Goal: Task Accomplishment & Management: Manage account settings

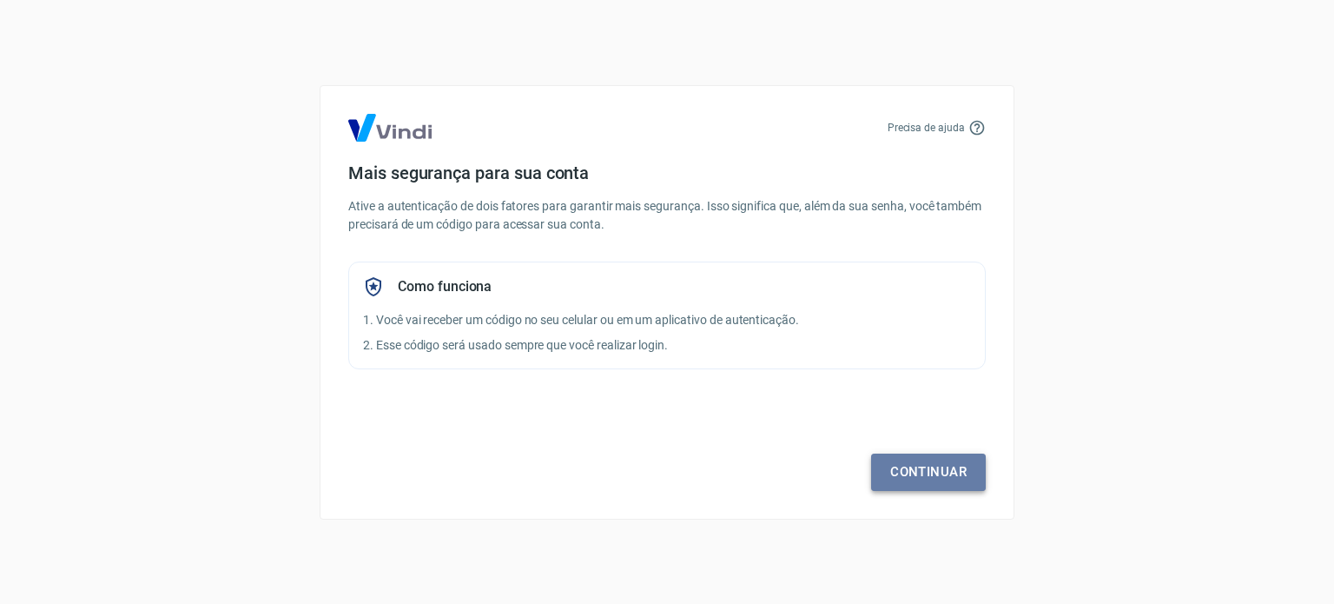
click at [935, 475] on link "Continuar" at bounding box center [928, 471] width 115 height 36
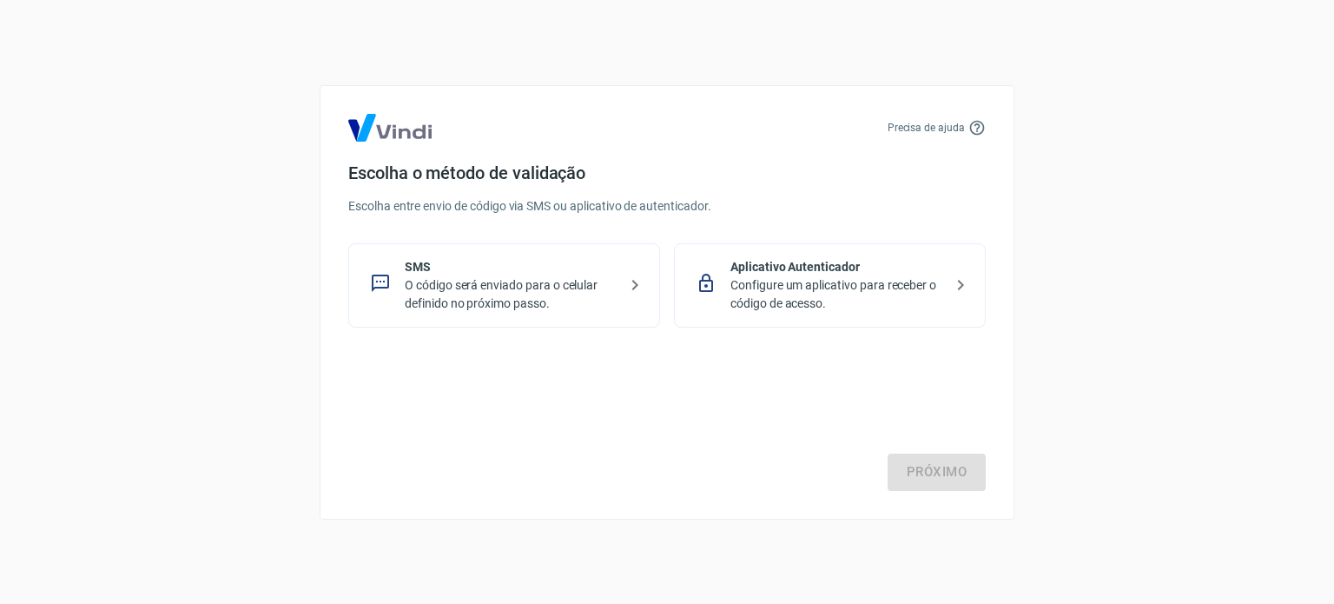
click at [587, 283] on p "O código será enviado para o celular definido no próximo passo." at bounding box center [511, 294] width 213 height 36
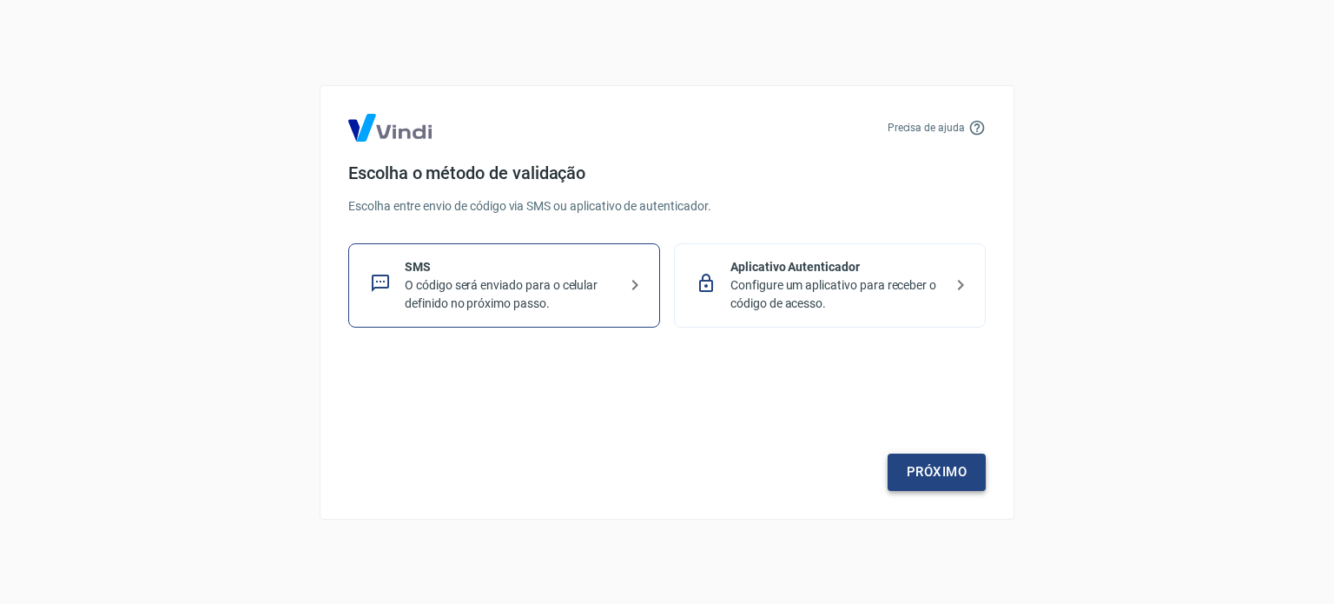
click at [922, 461] on link "Próximo" at bounding box center [937, 471] width 98 height 36
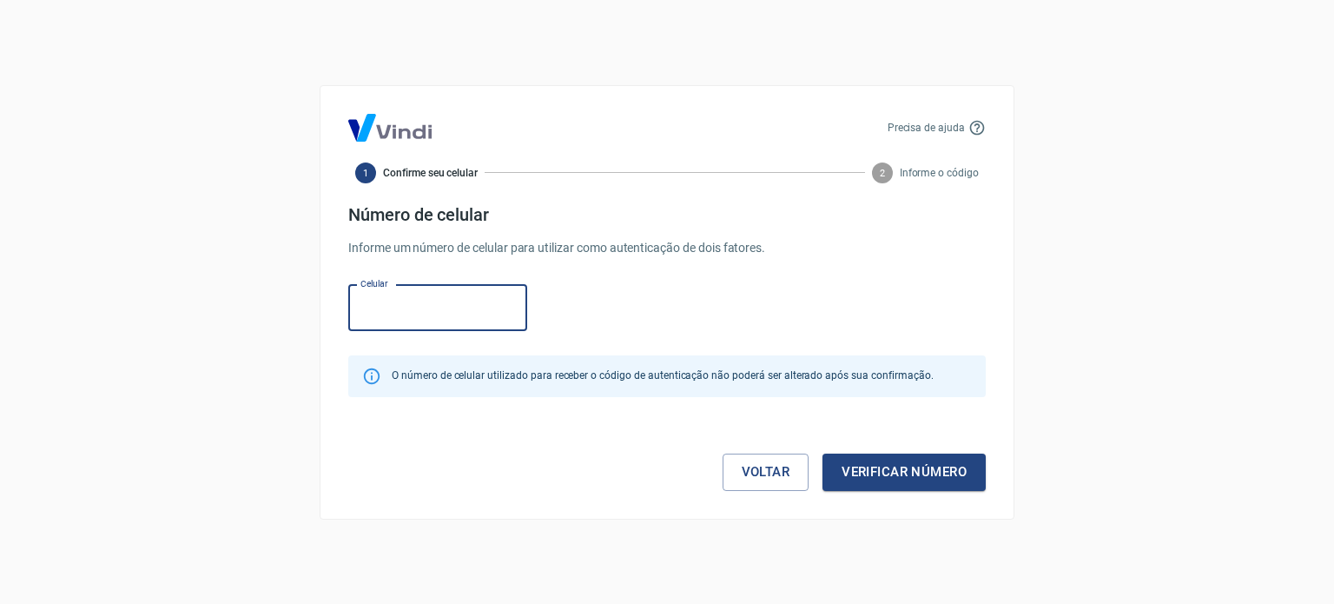
click at [446, 307] on input "Celular" at bounding box center [437, 308] width 179 height 46
type input "(32) 98811-5603"
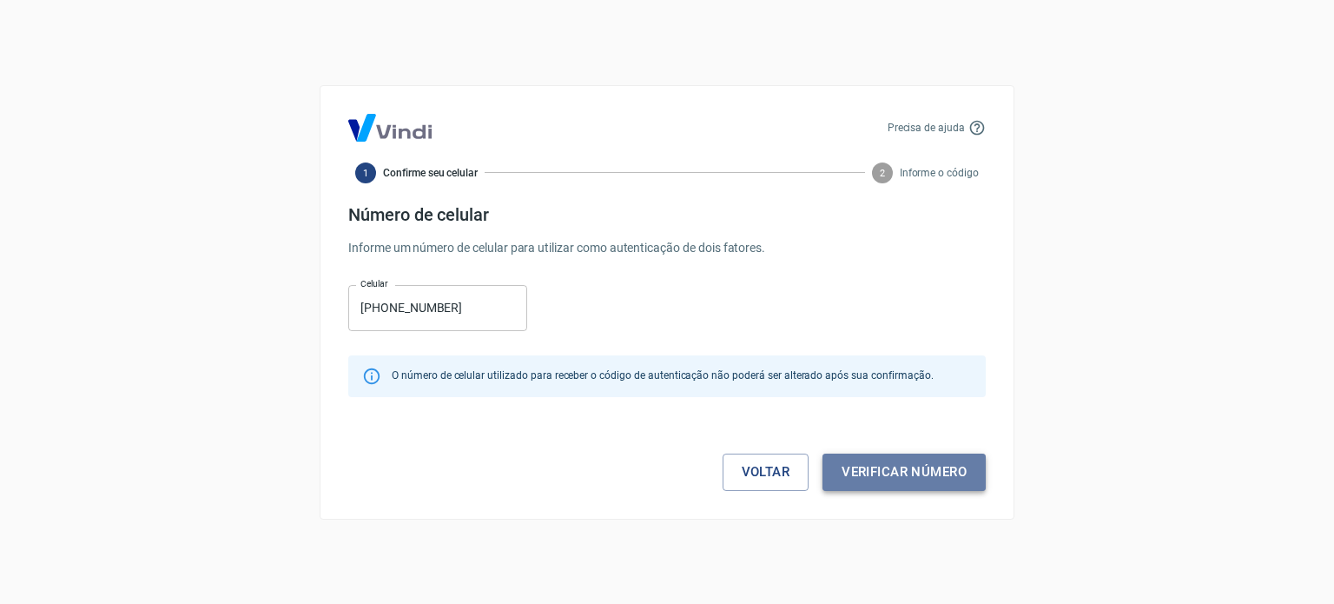
click at [935, 460] on button "Verificar número" at bounding box center [904, 471] width 163 height 36
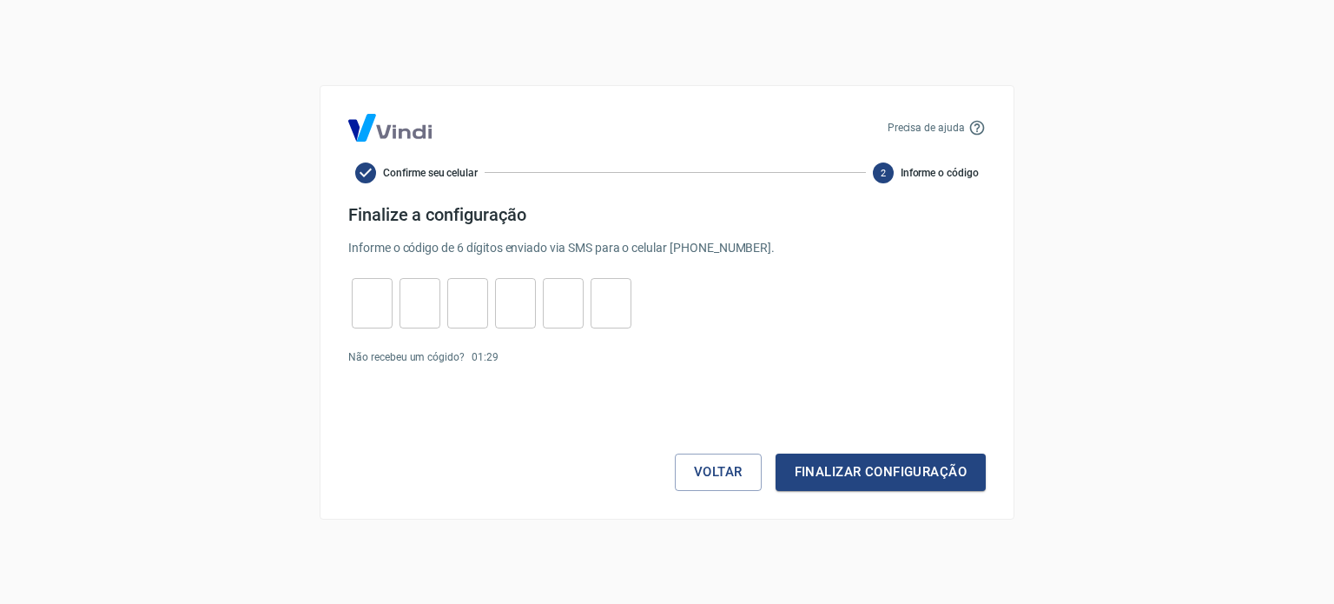
click at [373, 308] on input "tel" at bounding box center [372, 302] width 41 height 37
type input "6"
type input "3"
type input "0"
type input "1"
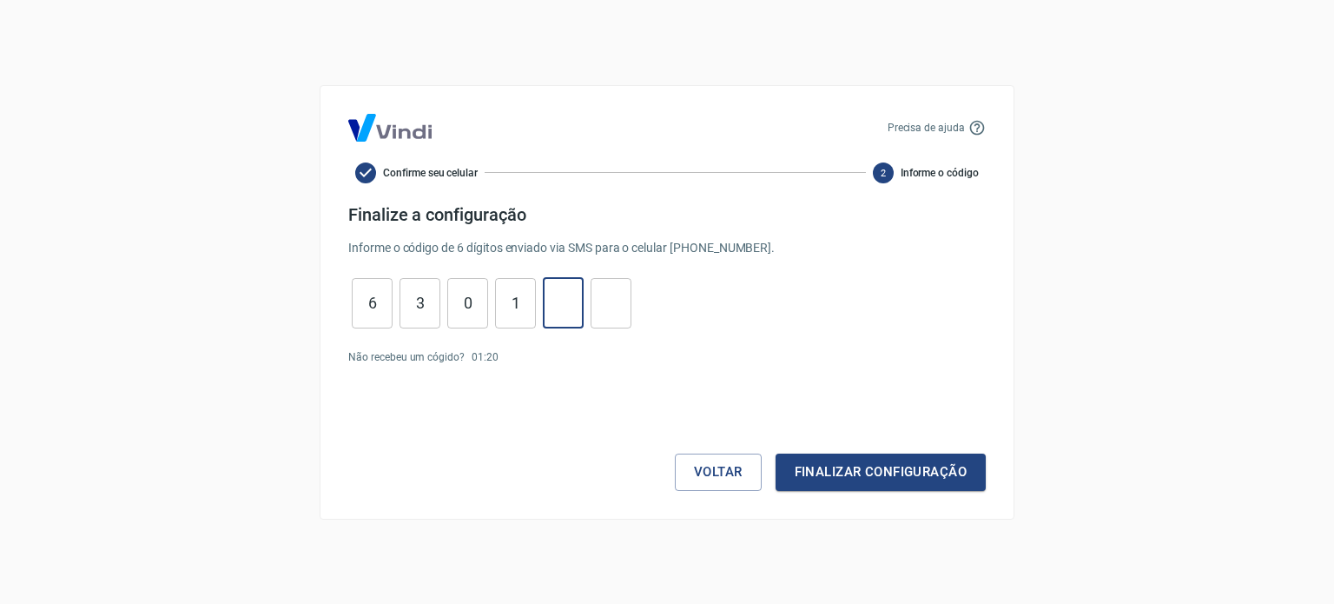
type input "5"
type input "7"
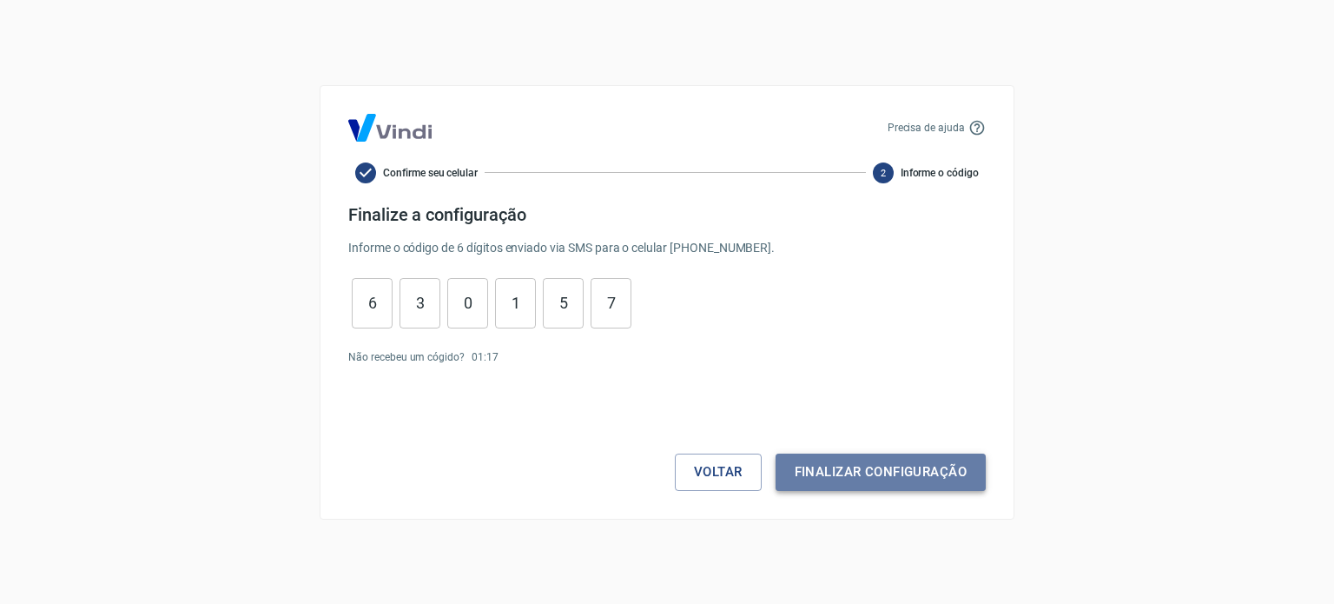
click at [951, 463] on button "Finalizar configuração" at bounding box center [881, 471] width 210 height 36
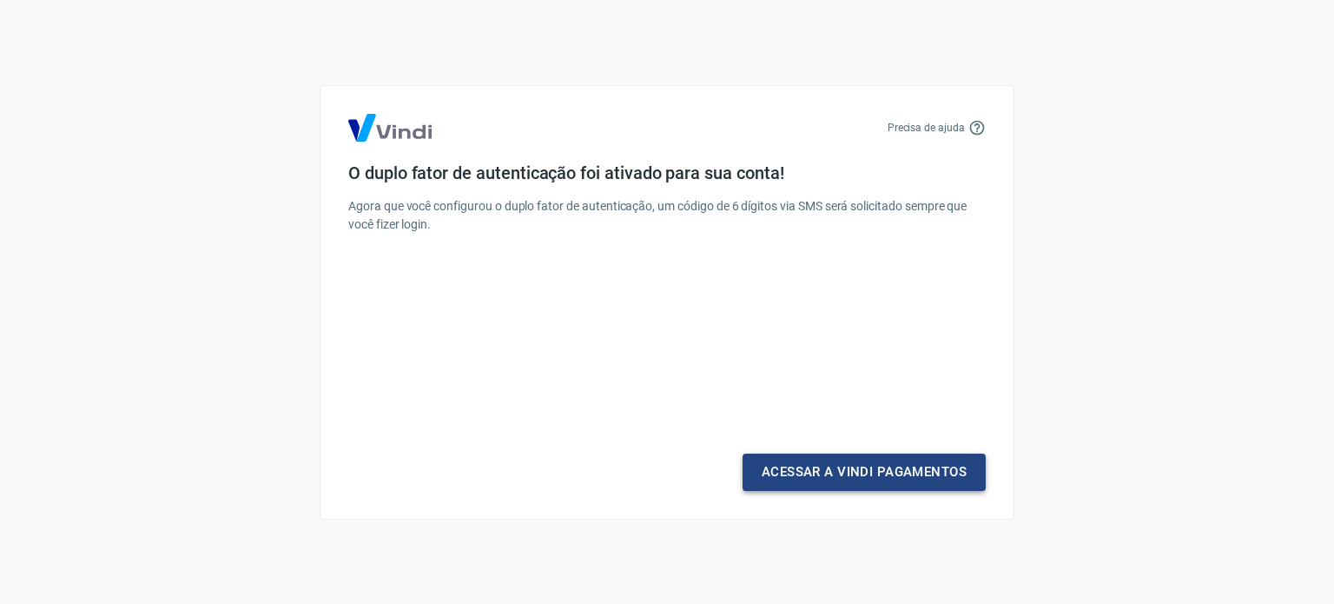
click at [886, 467] on link "Acessar a Vindi Pagamentos" at bounding box center [864, 471] width 243 height 36
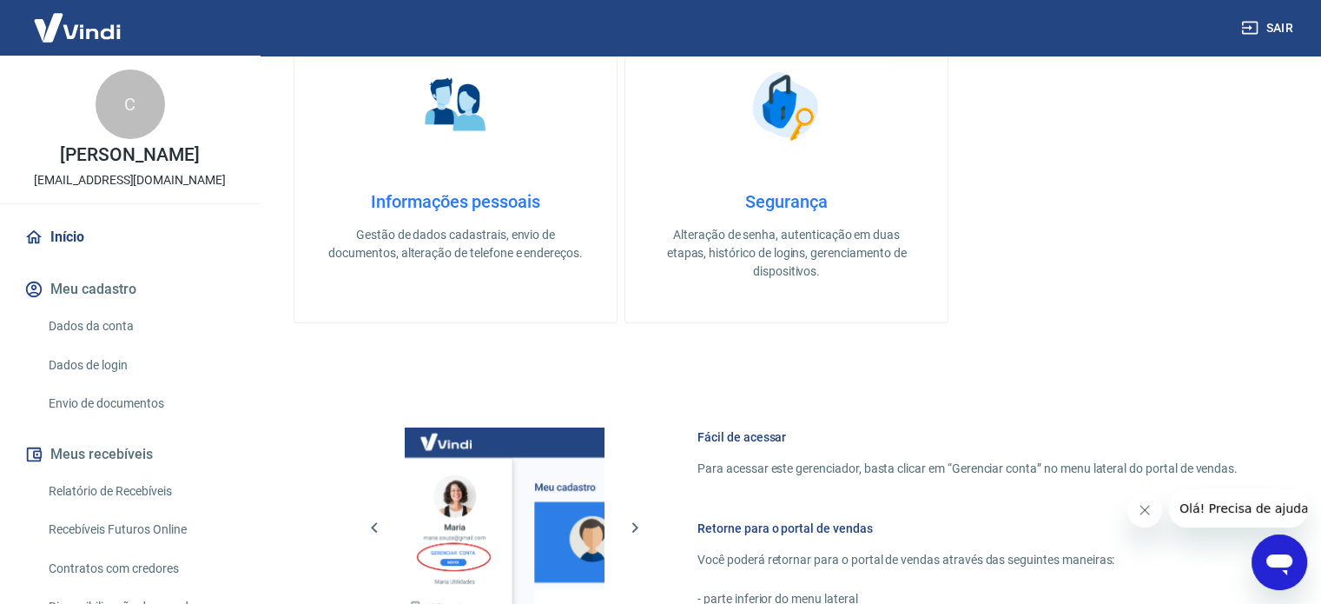
scroll to position [608, 0]
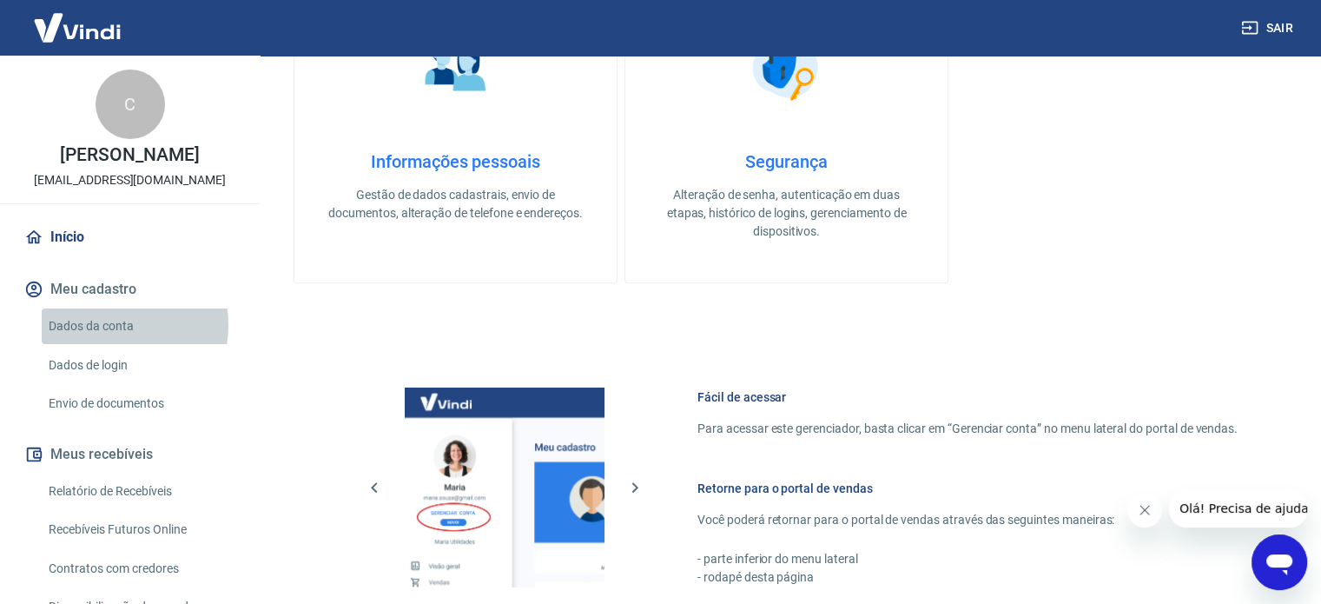
click at [110, 325] on link "Dados da conta" at bounding box center [140, 326] width 197 height 36
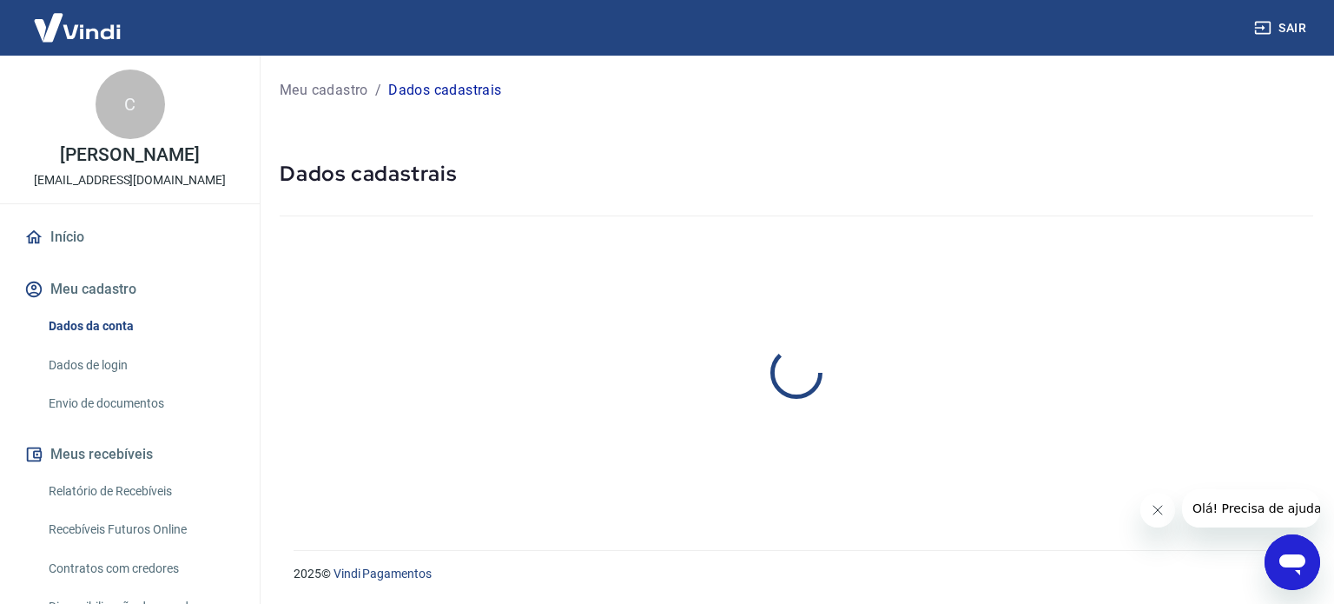
select select "MG"
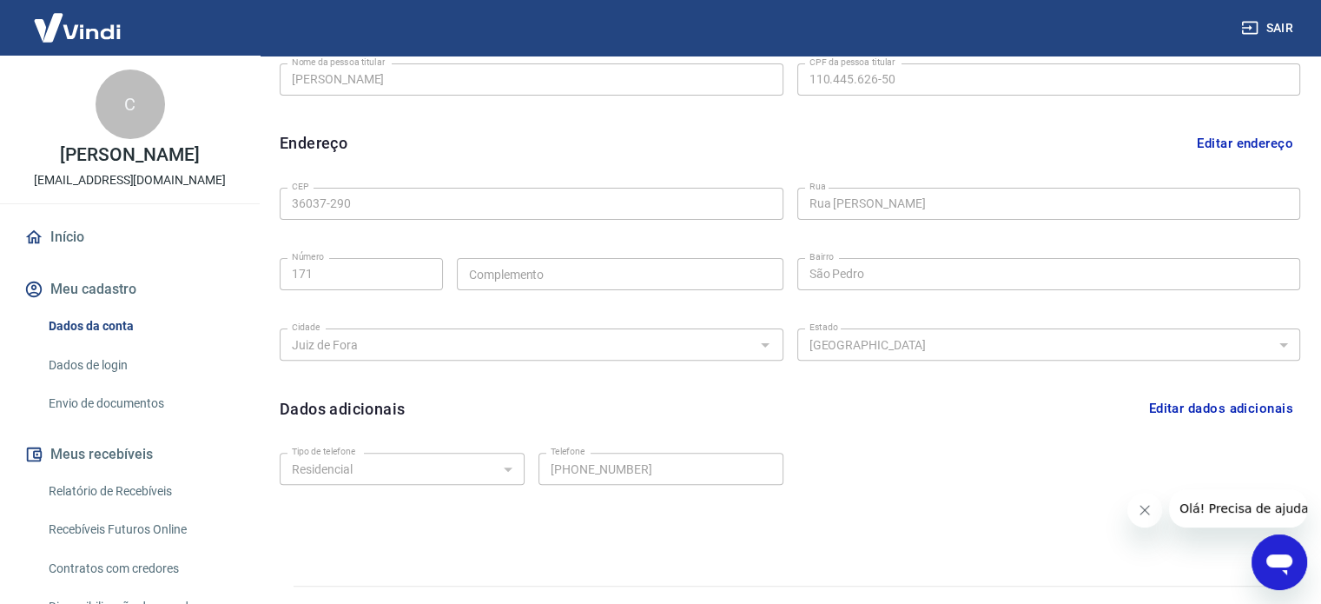
scroll to position [507, 0]
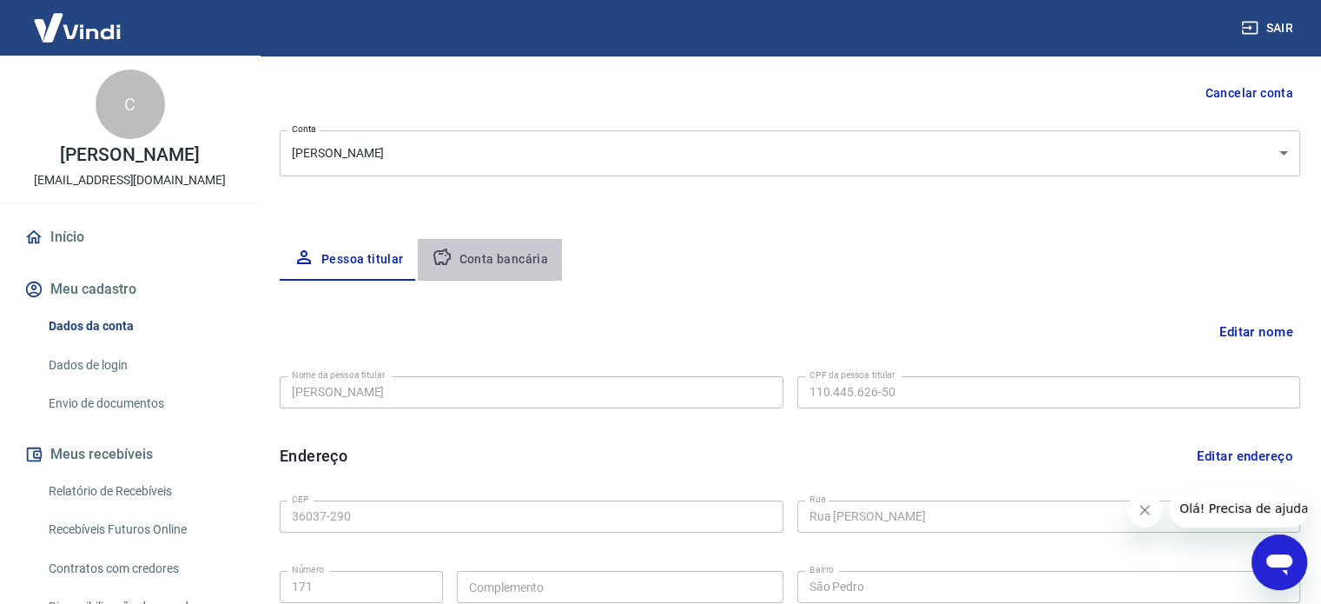
click at [492, 267] on button "Conta bancária" at bounding box center [490, 260] width 145 height 42
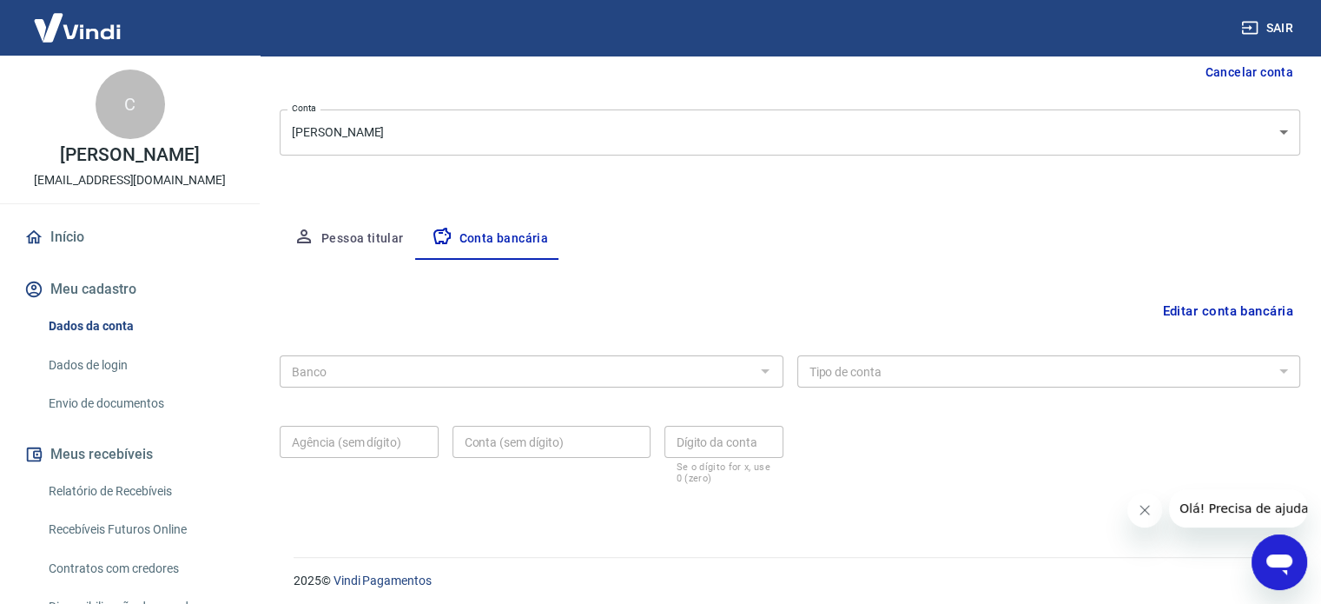
scroll to position [187, 0]
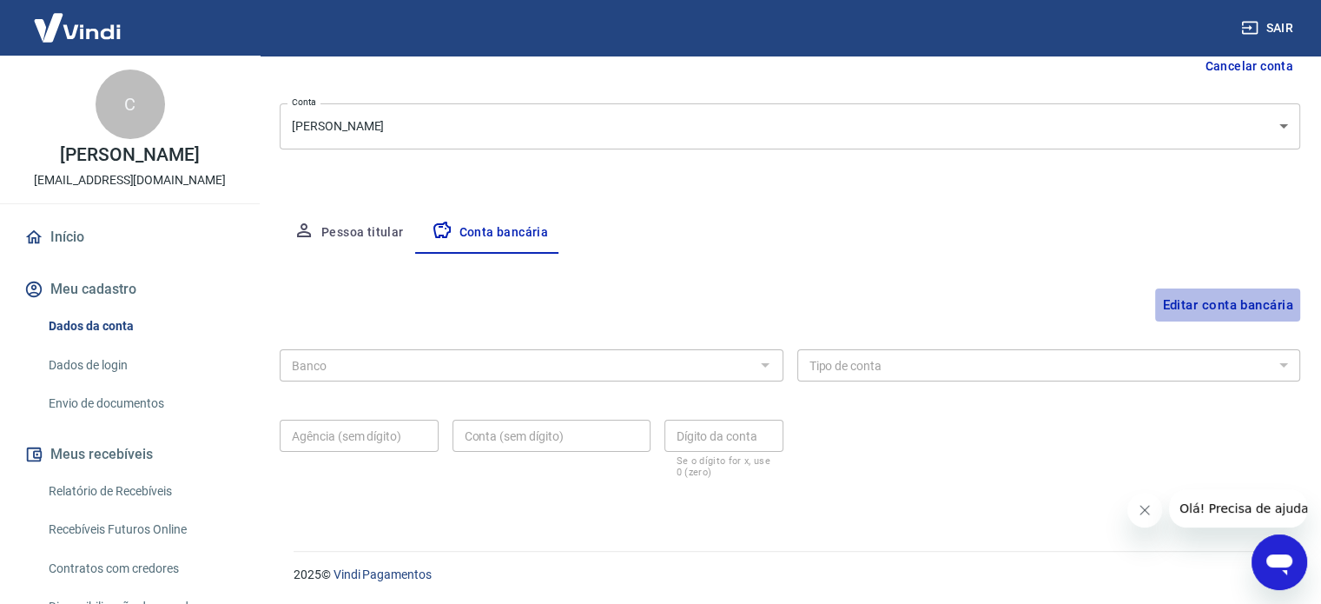
drag, startPoint x: 1199, startPoint y: 306, endPoint x: 1155, endPoint y: 318, distance: 45.1
click at [1200, 306] on button "Editar conta bancária" at bounding box center [1227, 304] width 145 height 33
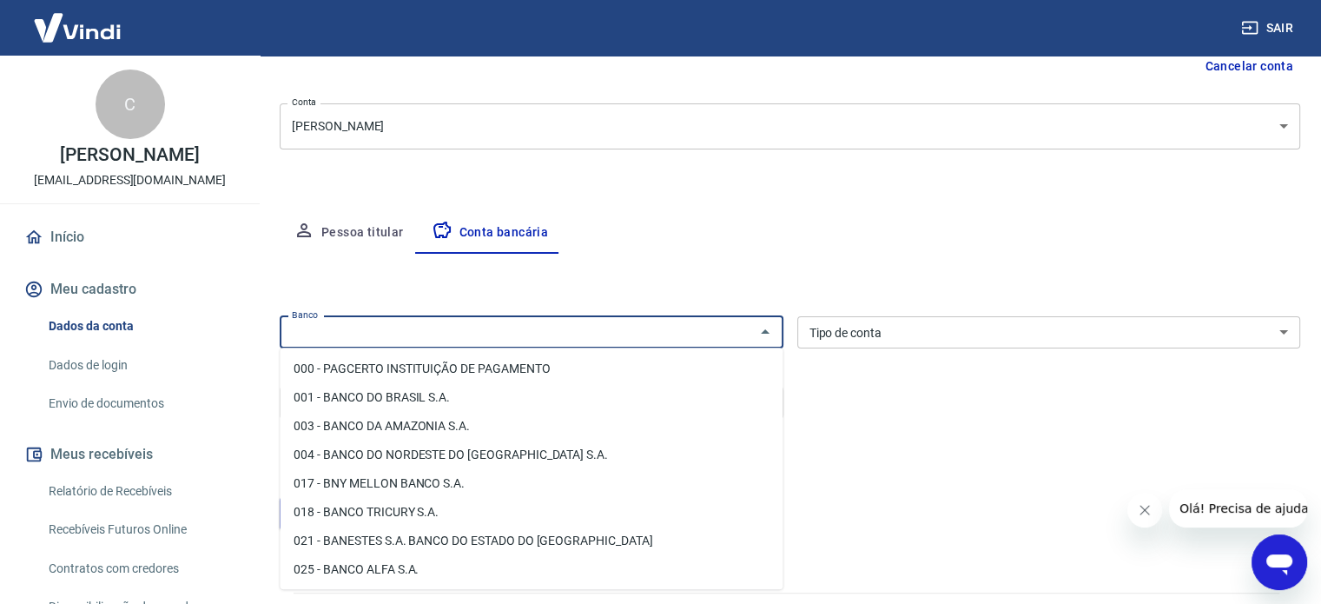
click at [542, 341] on input "Banco" at bounding box center [517, 332] width 465 height 22
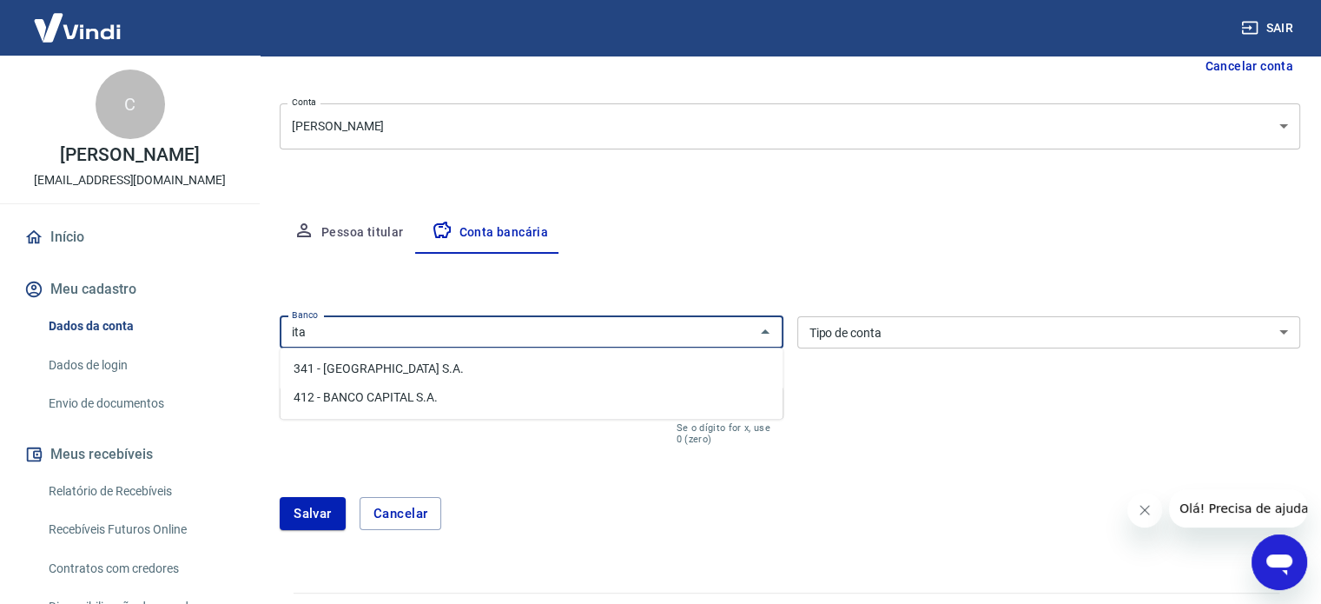
click at [496, 377] on li "341 - [GEOGRAPHIC_DATA] S.A." at bounding box center [531, 368] width 503 height 29
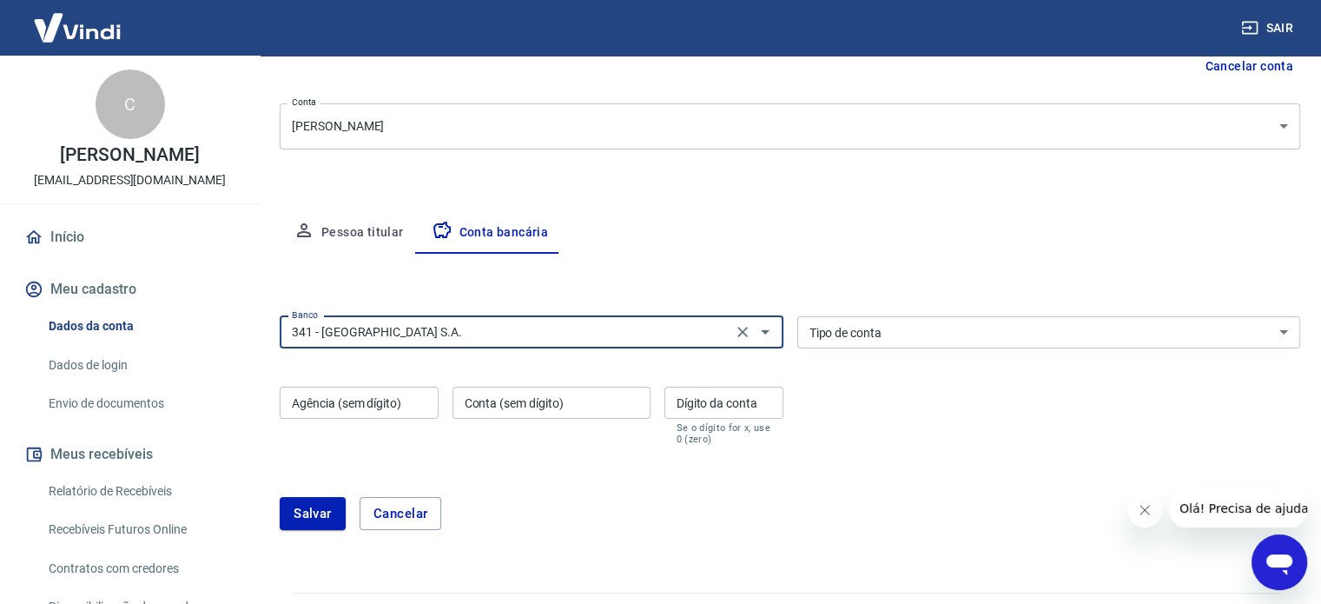
type input "341 - [GEOGRAPHIC_DATA] S.A."
click at [993, 333] on select "Conta Corrente Conta Poupança" at bounding box center [1049, 332] width 504 height 32
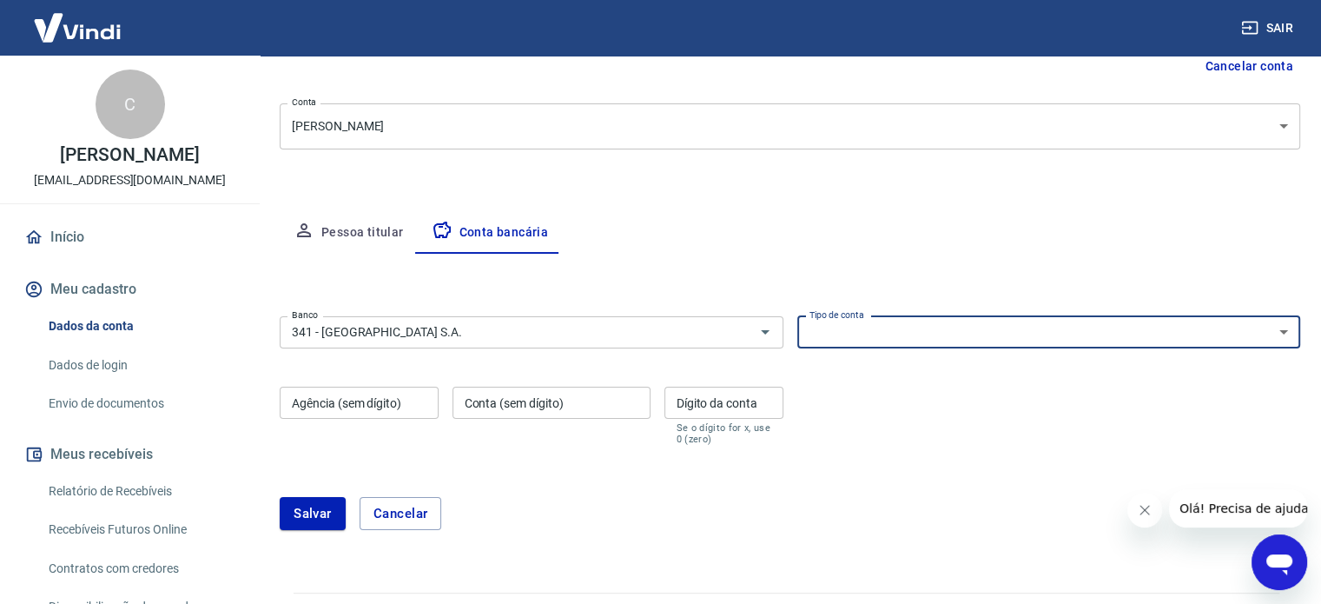
select select "1"
click at [797, 316] on select "Conta Corrente Conta Poupança" at bounding box center [1049, 332] width 504 height 32
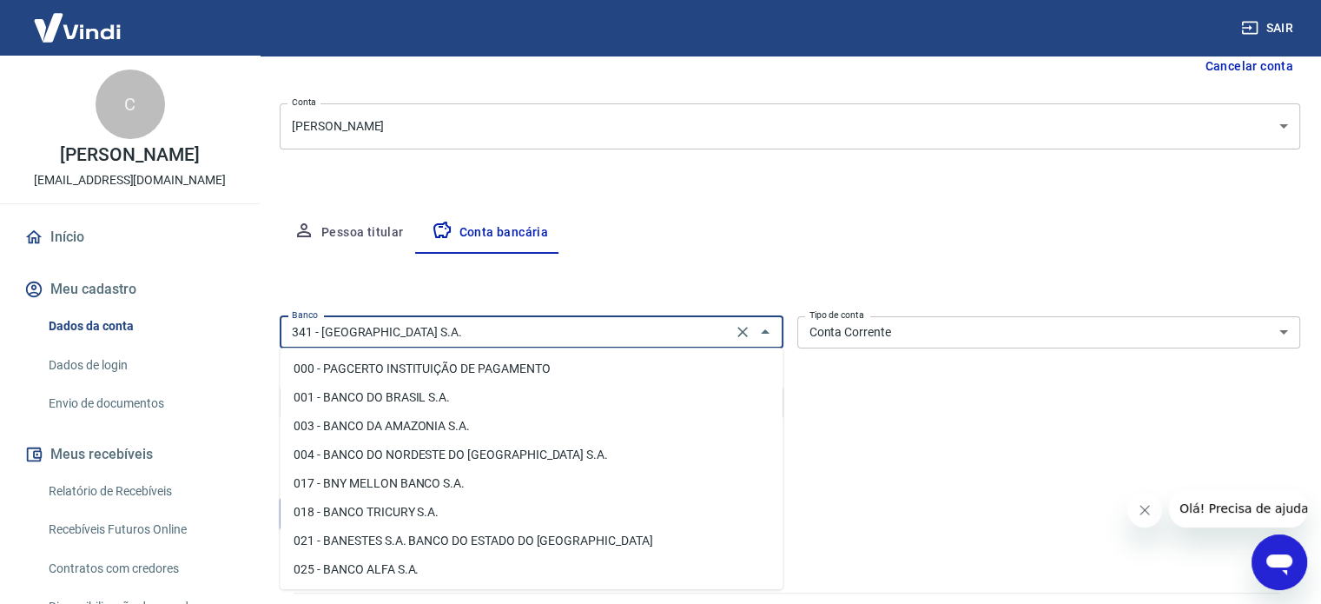
click at [521, 333] on input "341 - [GEOGRAPHIC_DATA] S.A." at bounding box center [506, 332] width 442 height 22
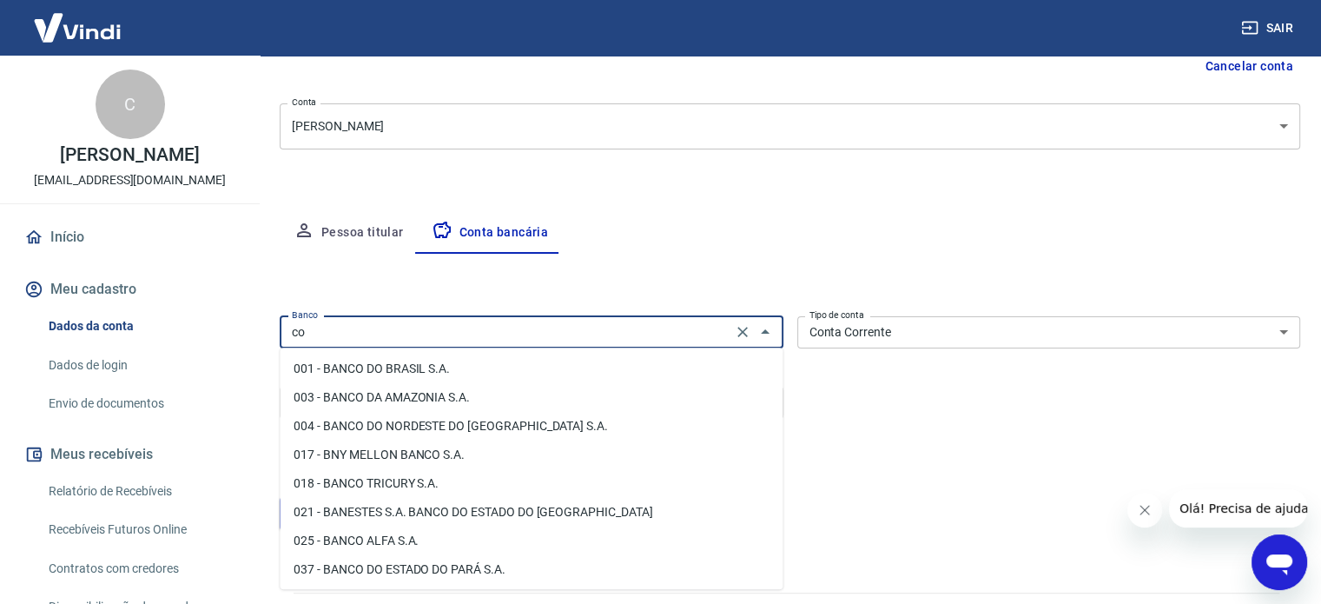
scroll to position [1418, 0]
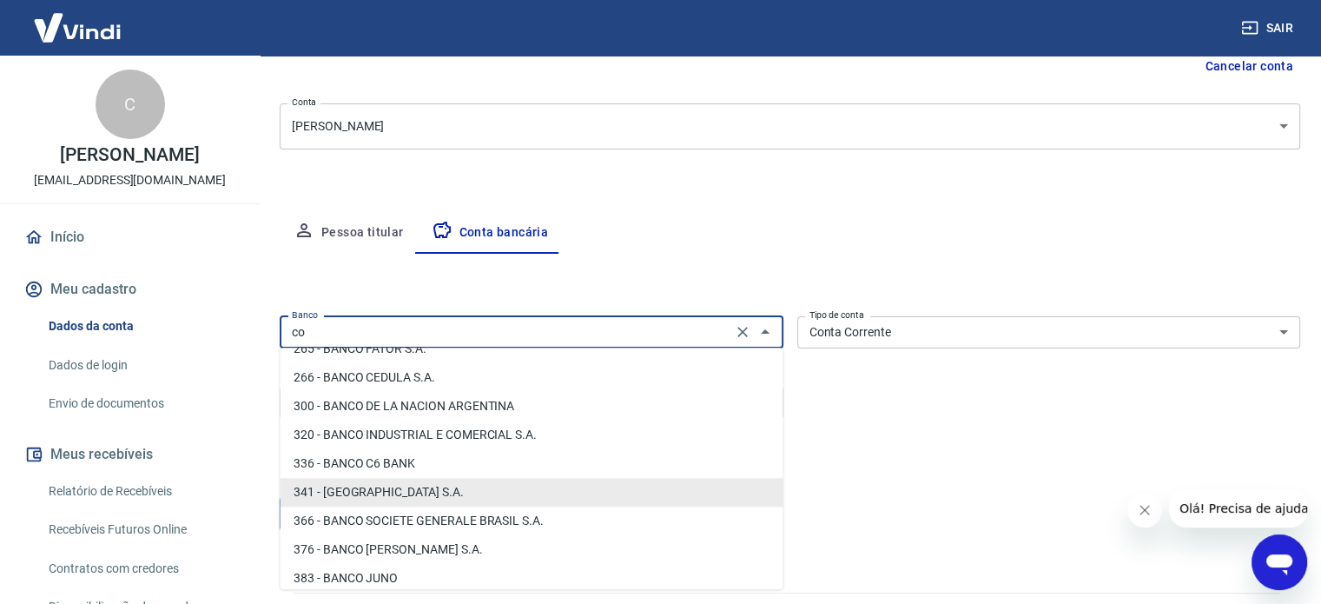
type input "c"
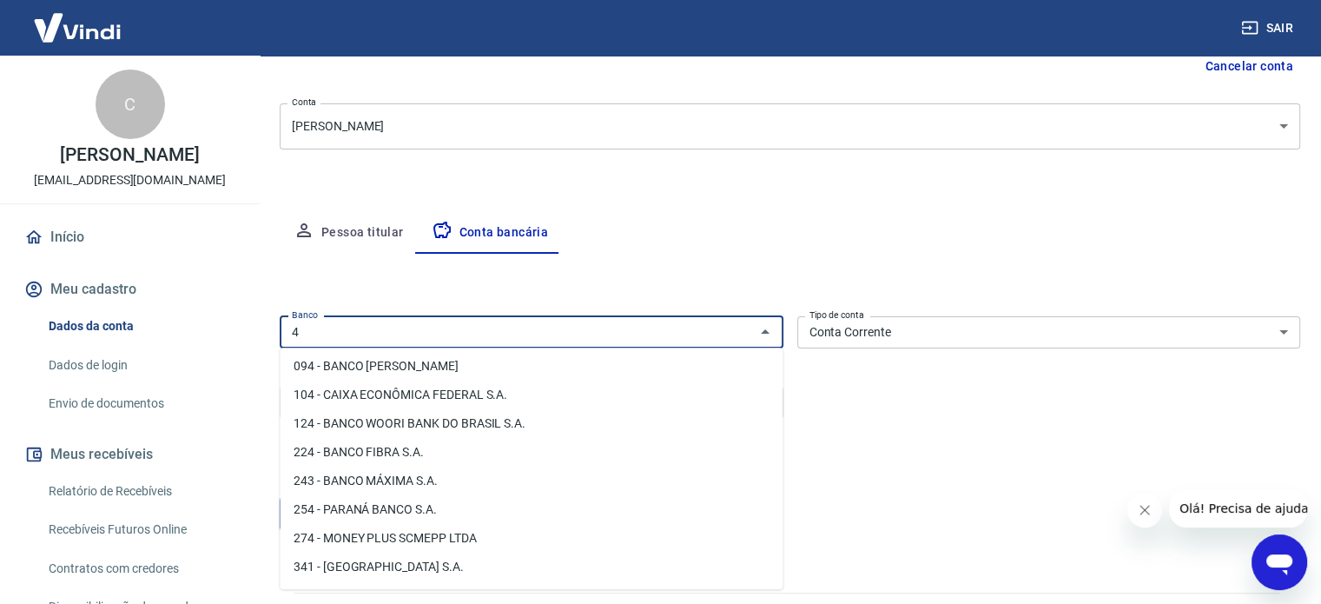
scroll to position [0, 0]
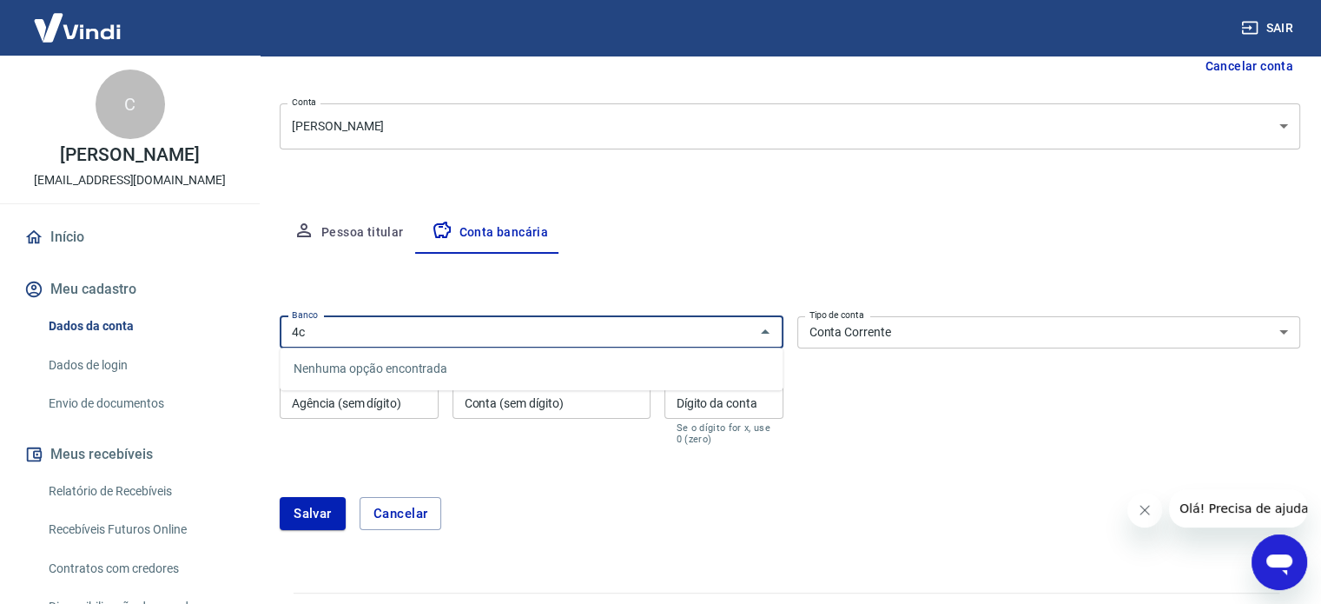
type input "4"
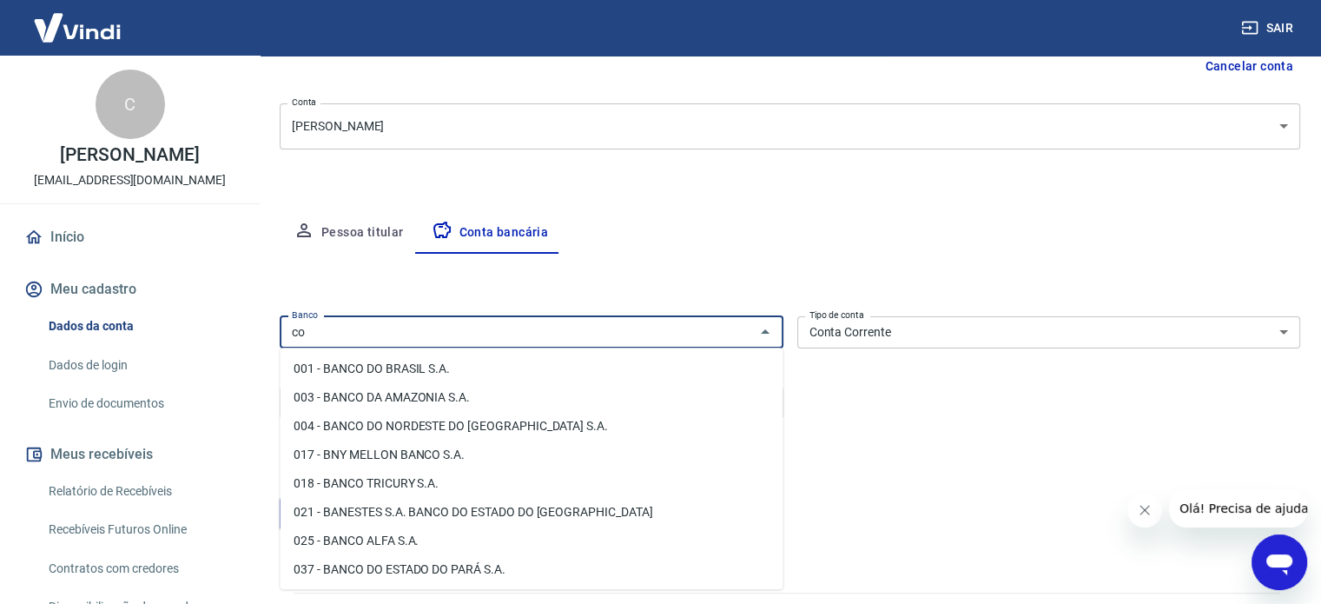
type input "c"
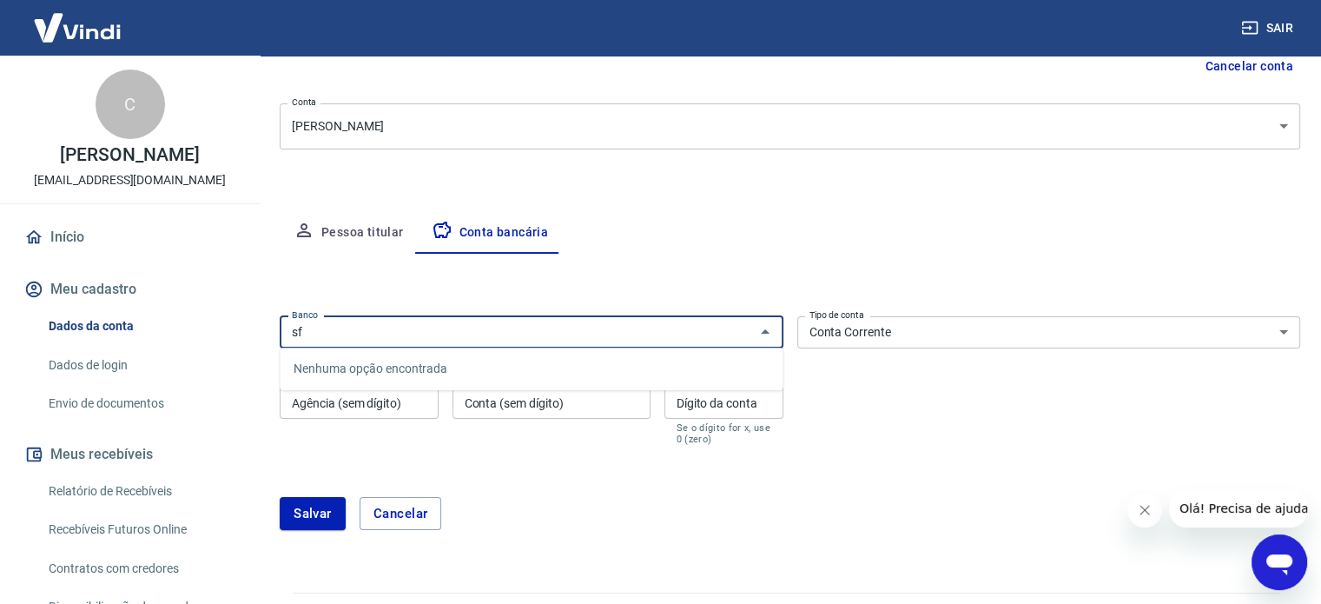
type input "s"
click at [491, 364] on li "341 - [GEOGRAPHIC_DATA] S.A." at bounding box center [531, 368] width 503 height 29
type input "341 - [GEOGRAPHIC_DATA] S.A."
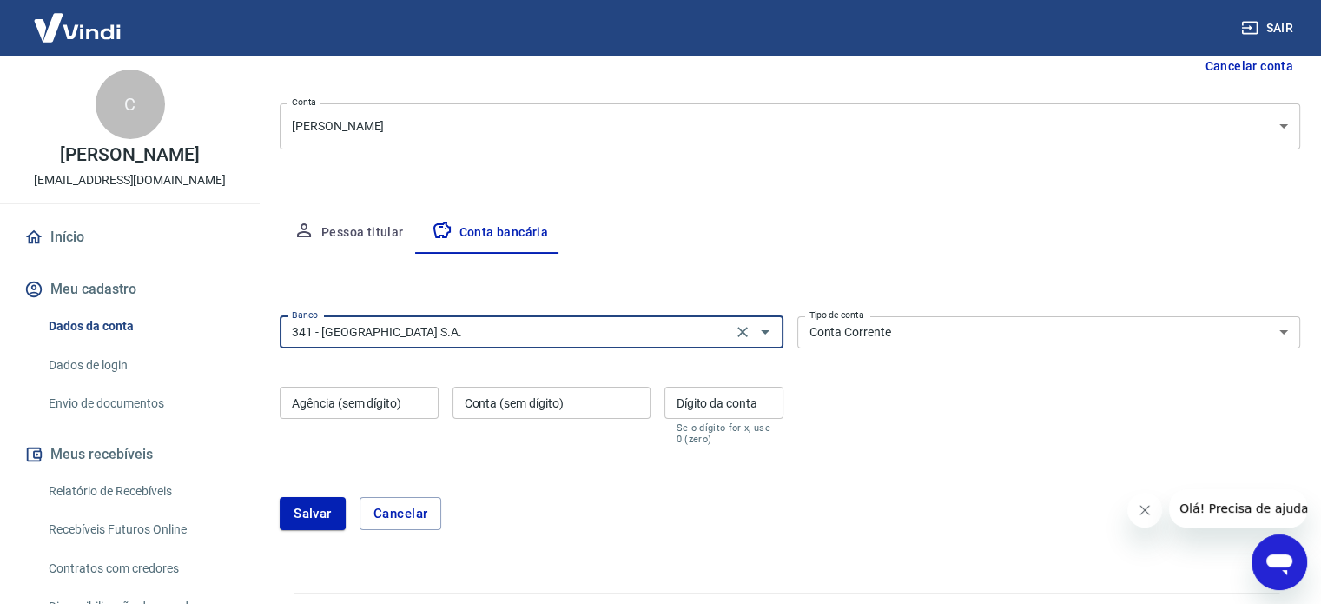
click at [323, 410] on input "Agência (sem dígito)" at bounding box center [359, 403] width 159 height 32
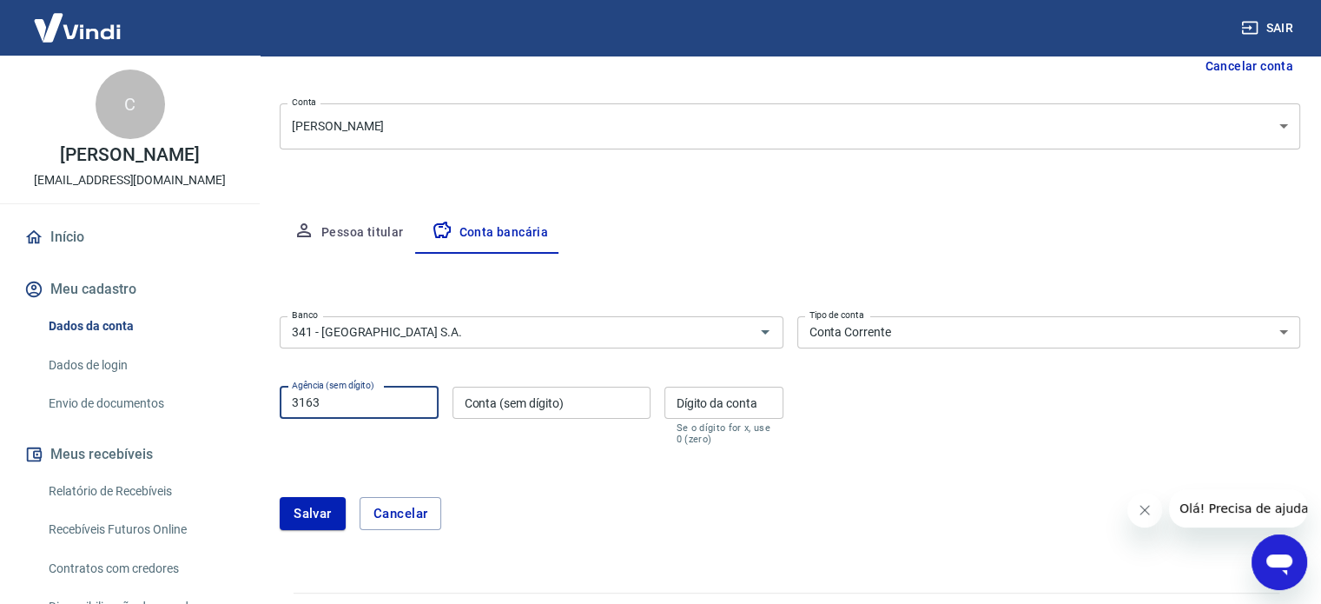
type input "3163"
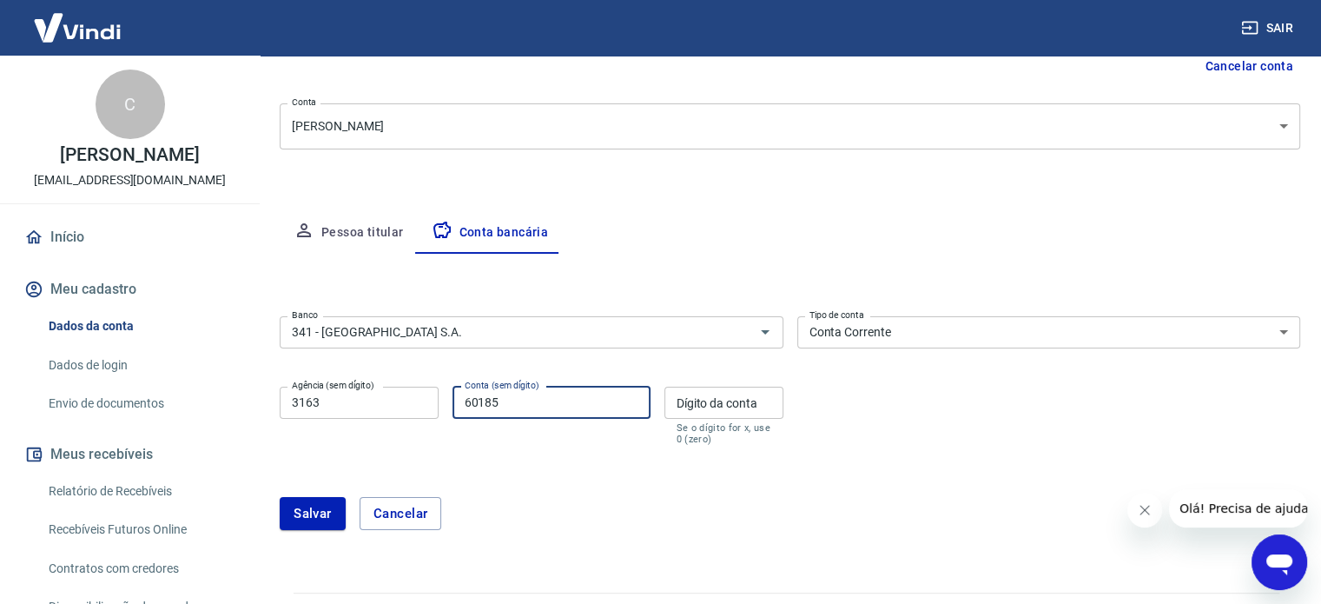
type input "60185"
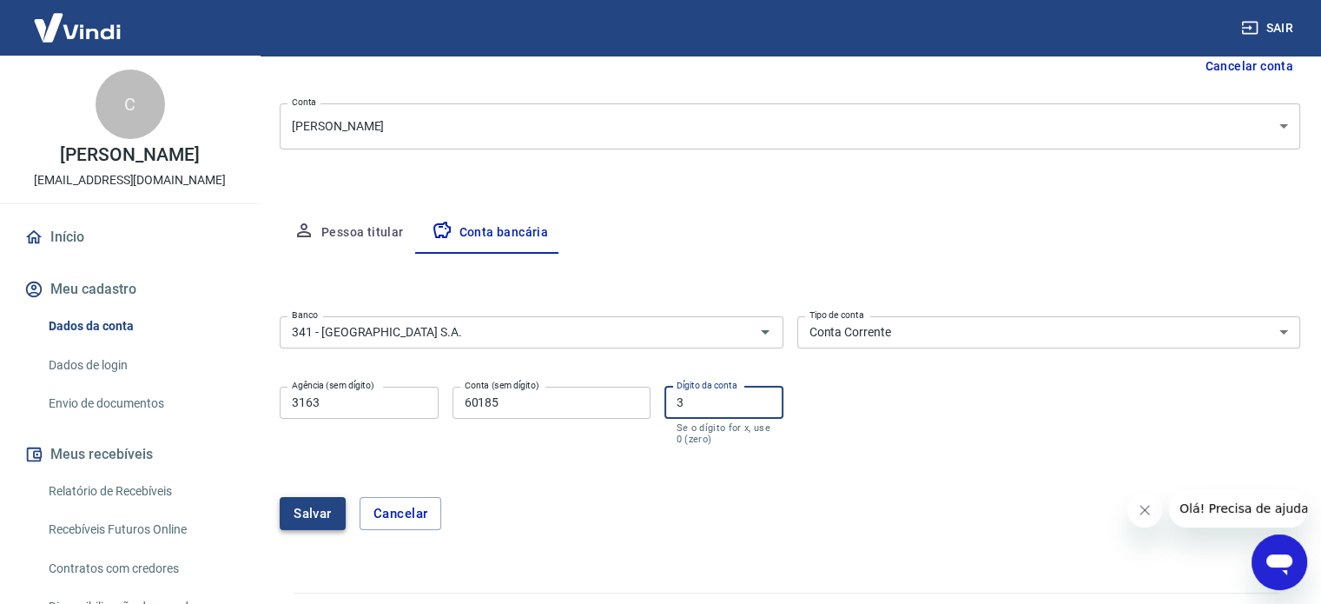
type input "3"
click at [320, 507] on button "Salvar" at bounding box center [313, 513] width 66 height 33
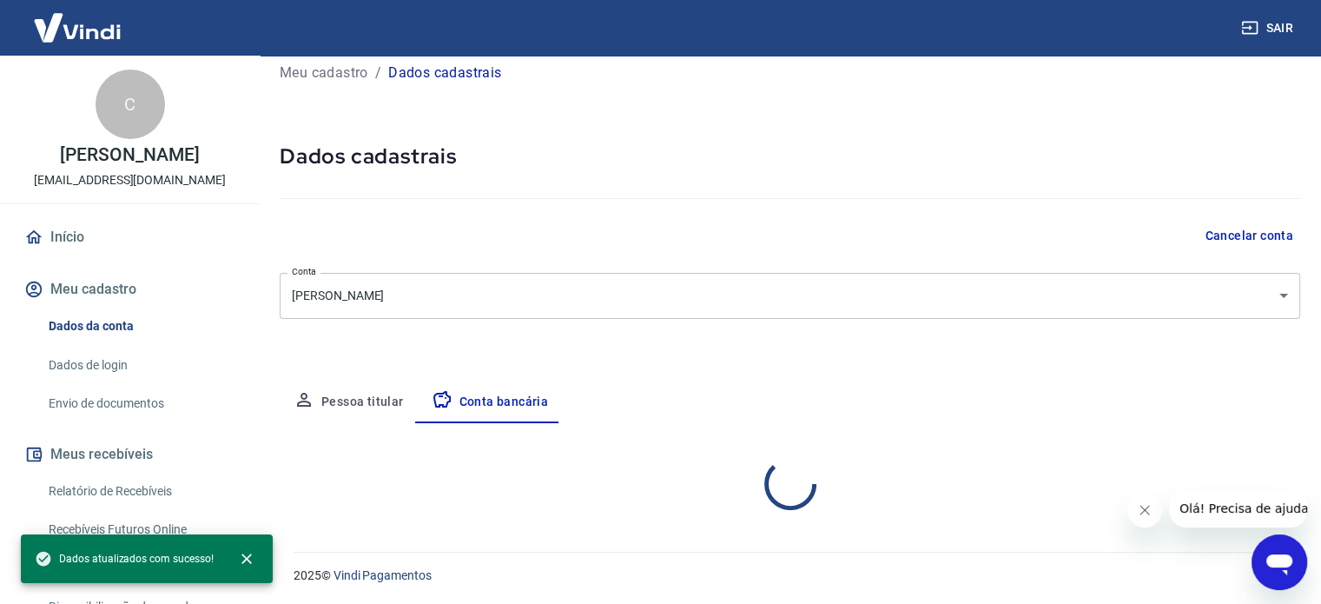
scroll to position [187, 0]
select select "1"
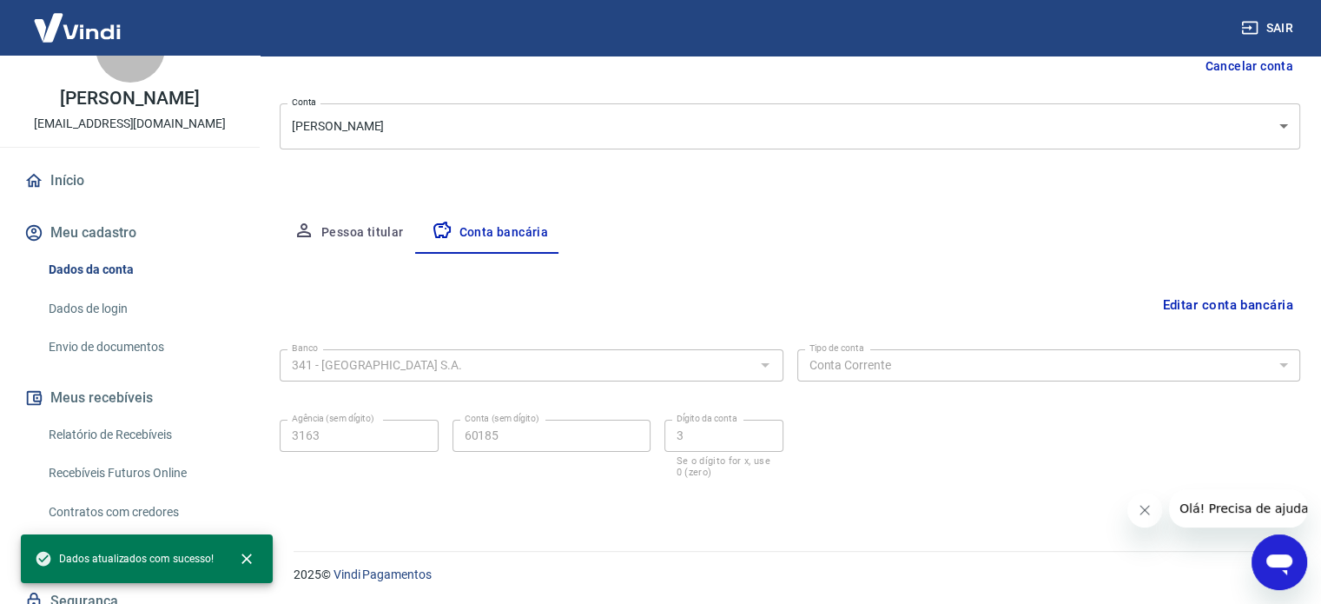
scroll to position [87, 0]
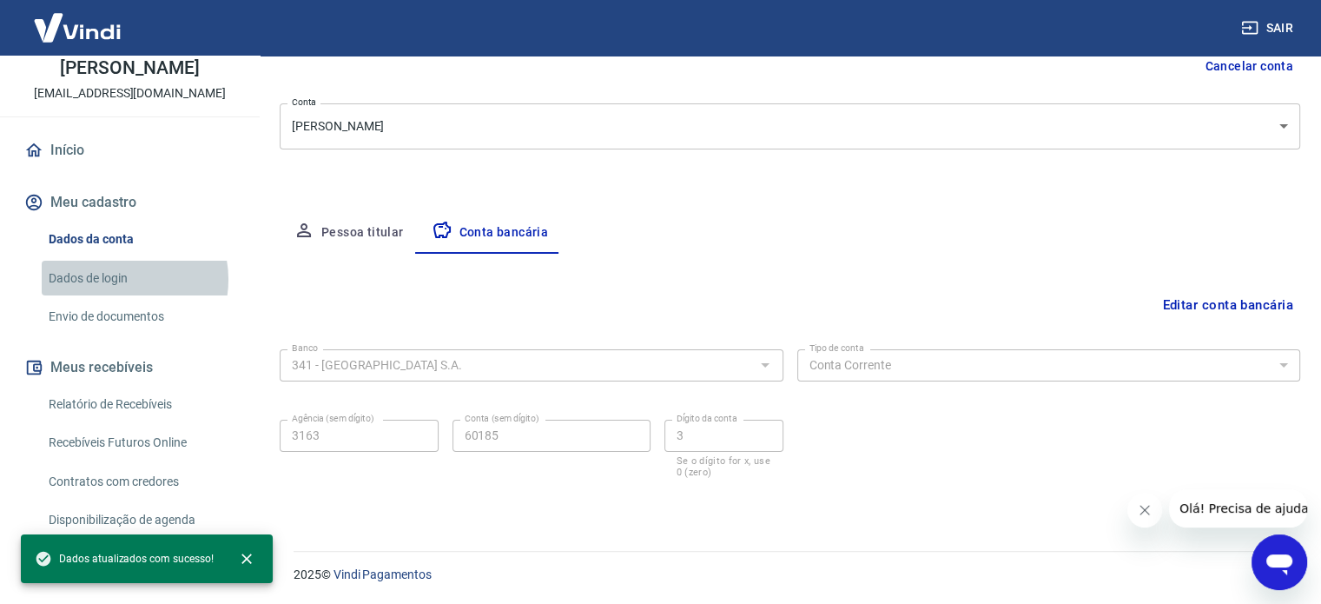
click at [122, 279] on link "Dados de login" at bounding box center [140, 279] width 197 height 36
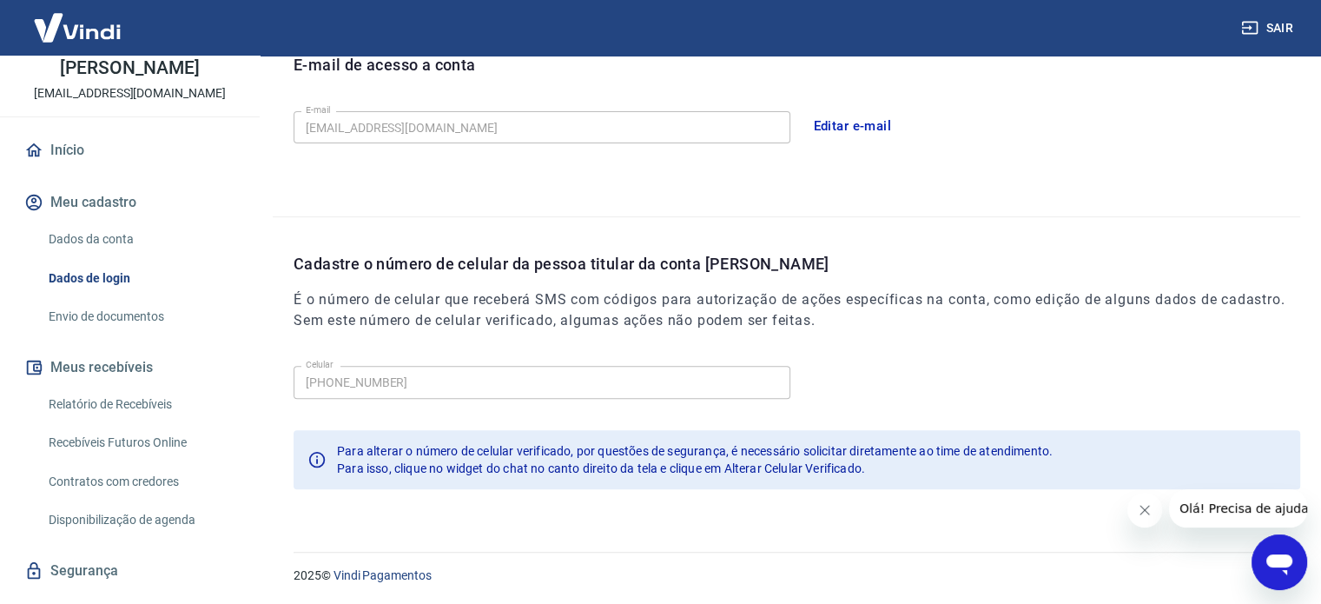
scroll to position [507, 0]
click at [142, 315] on link "Envio de documentos" at bounding box center [140, 317] width 197 height 36
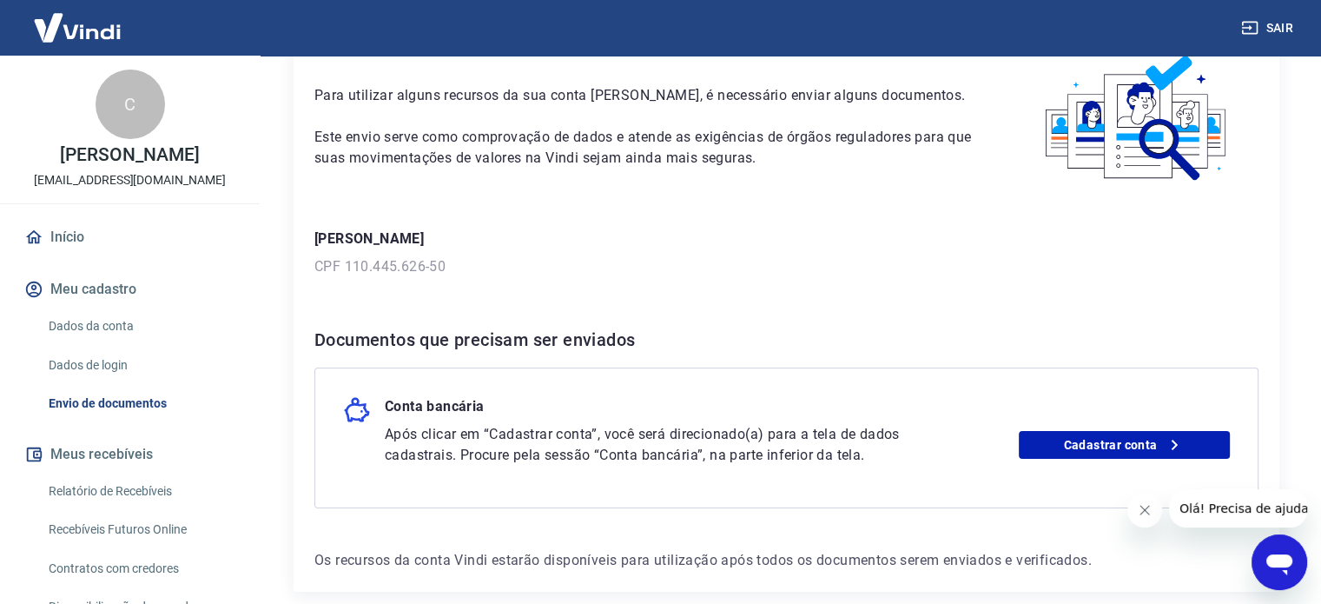
scroll to position [91, 0]
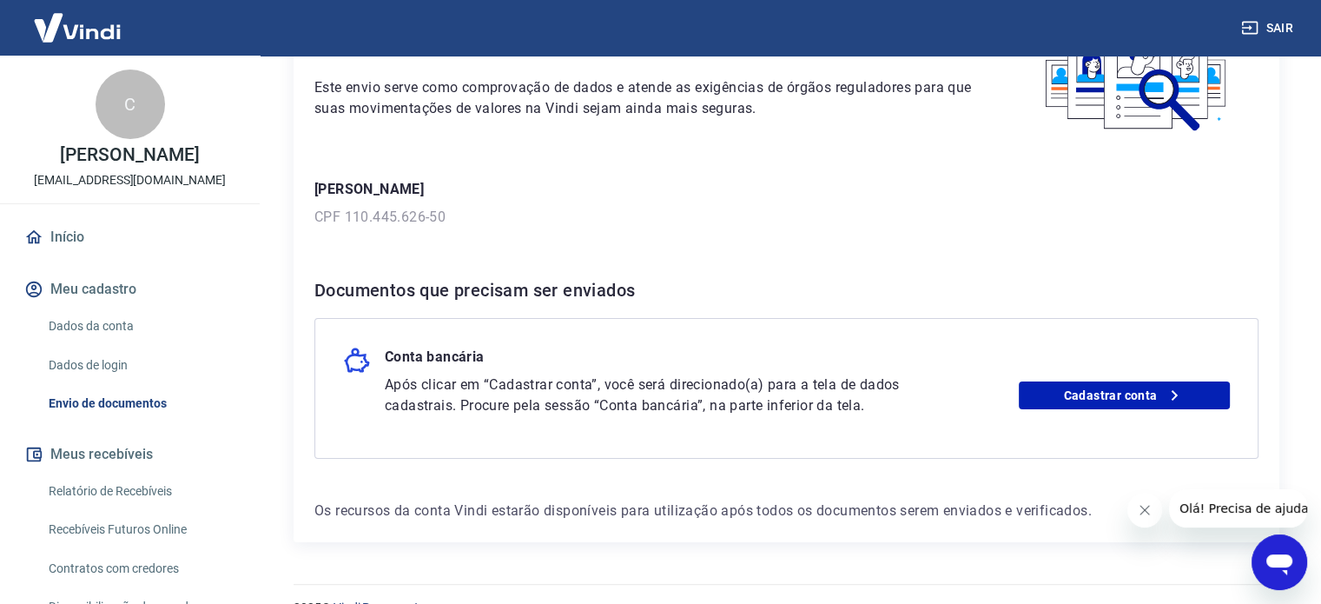
scroll to position [174, 0]
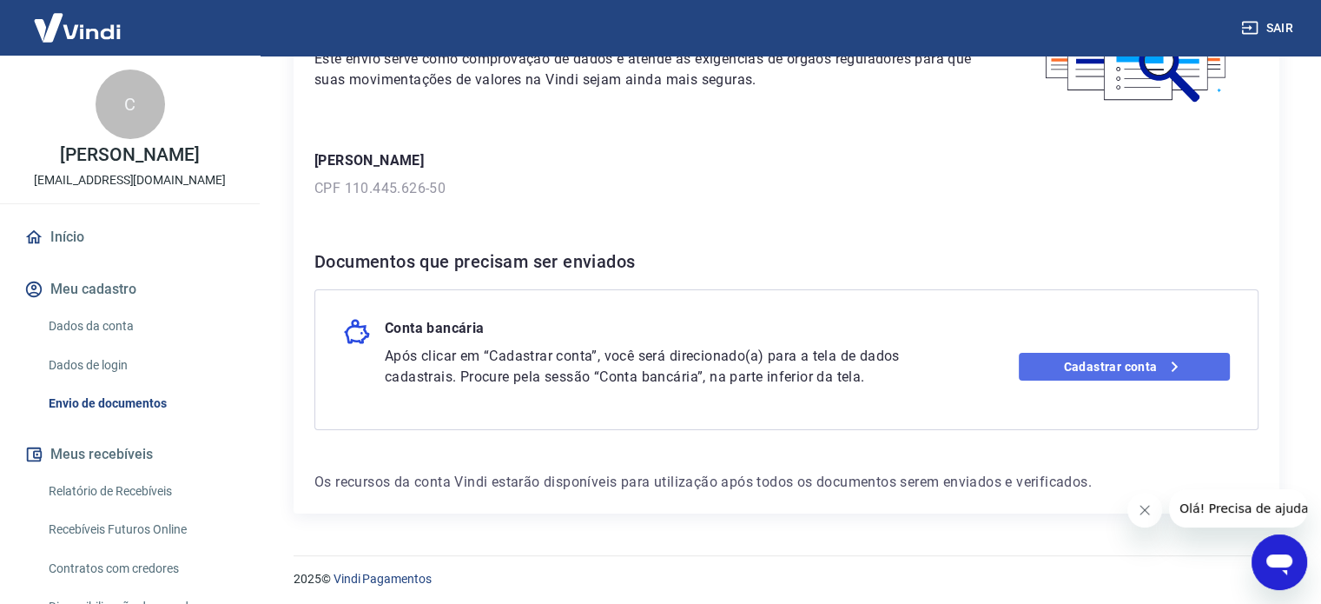
click at [1086, 368] on link "Cadastrar conta" at bounding box center [1124, 367] width 211 height 28
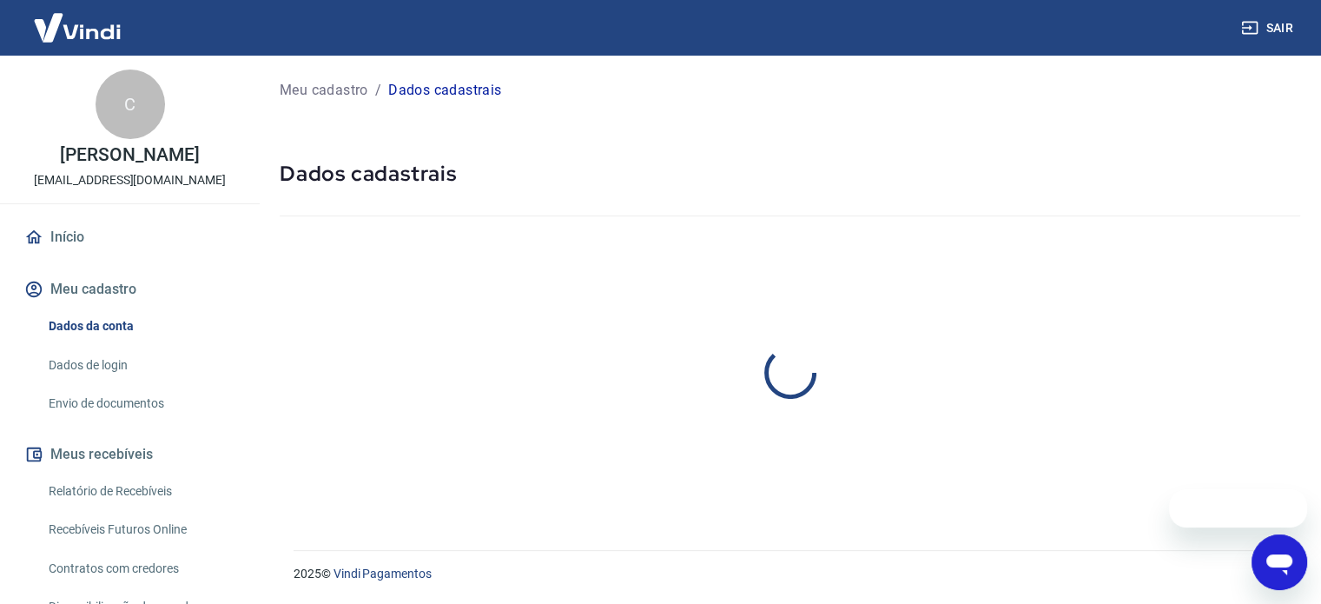
select select "MG"
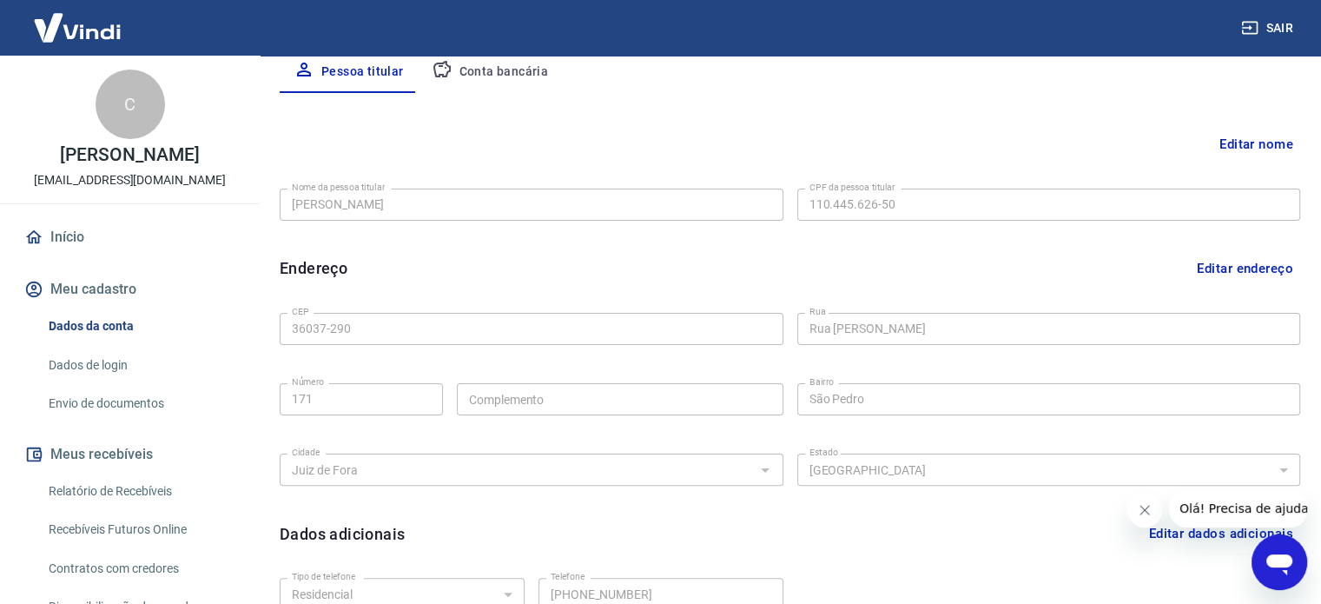
scroll to position [434, 0]
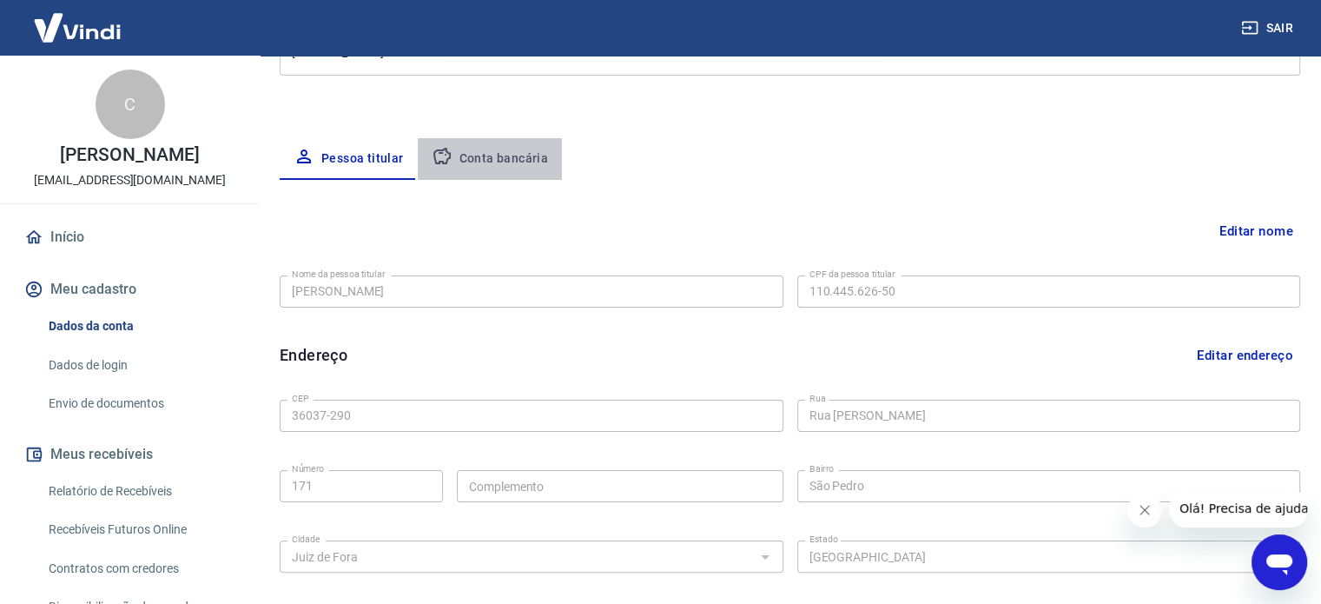
click at [501, 161] on button "Conta bancária" at bounding box center [490, 159] width 145 height 42
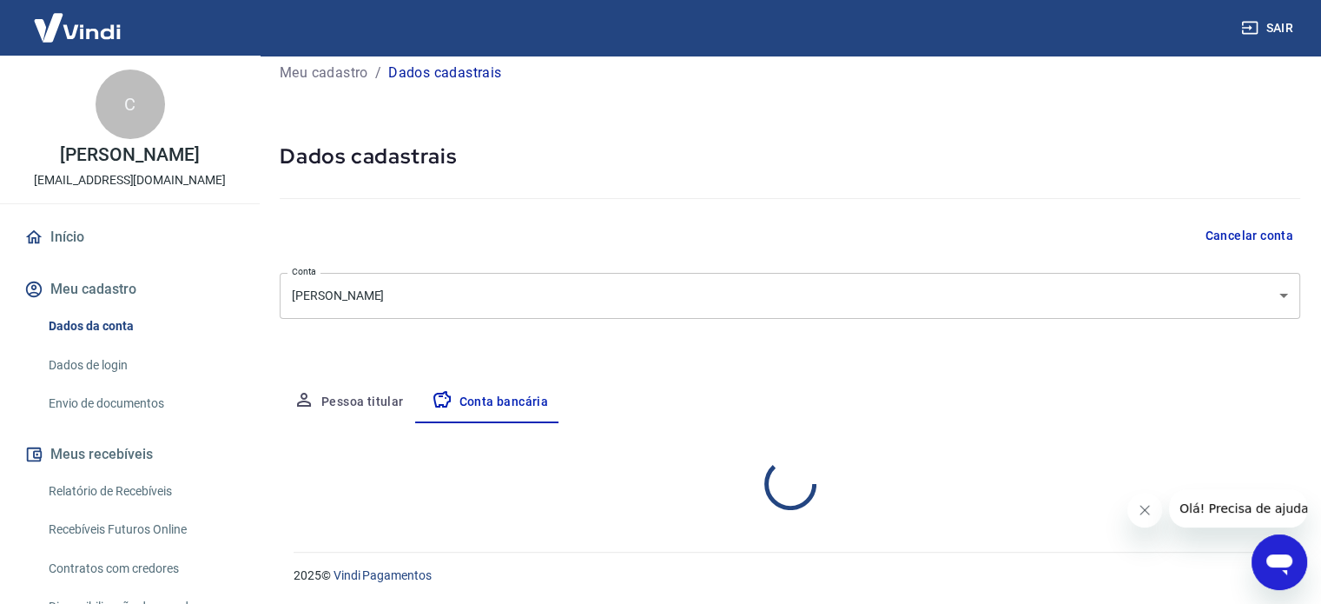
scroll to position [187, 0]
select select "1"
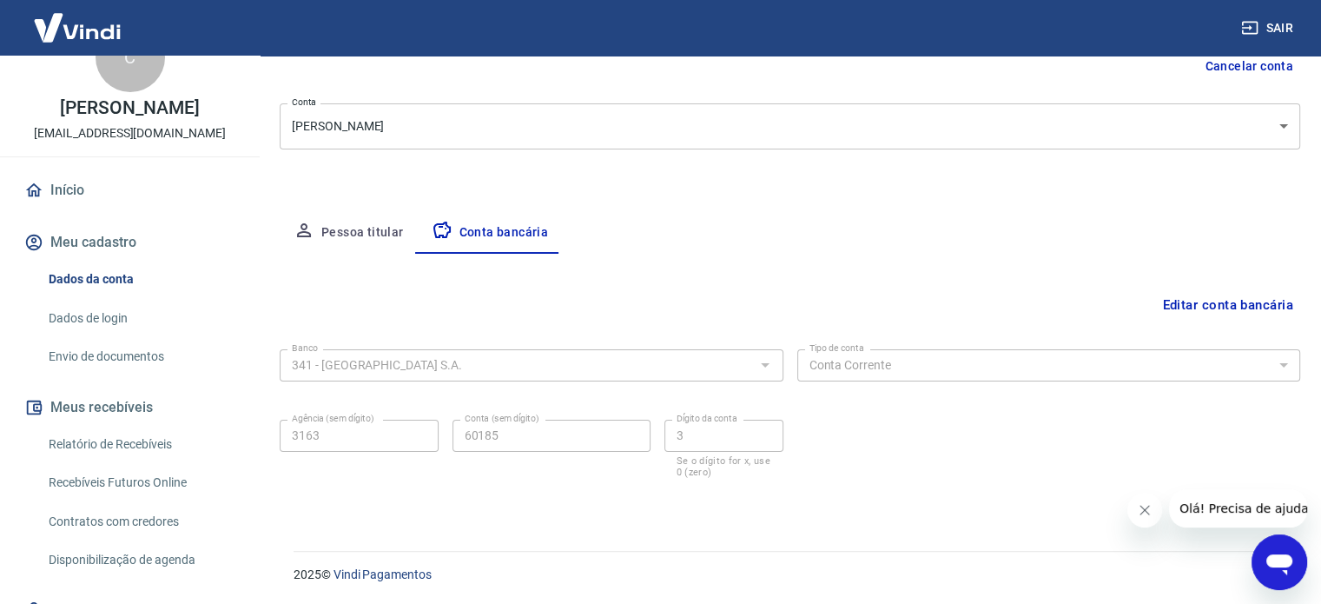
scroll to position [87, 0]
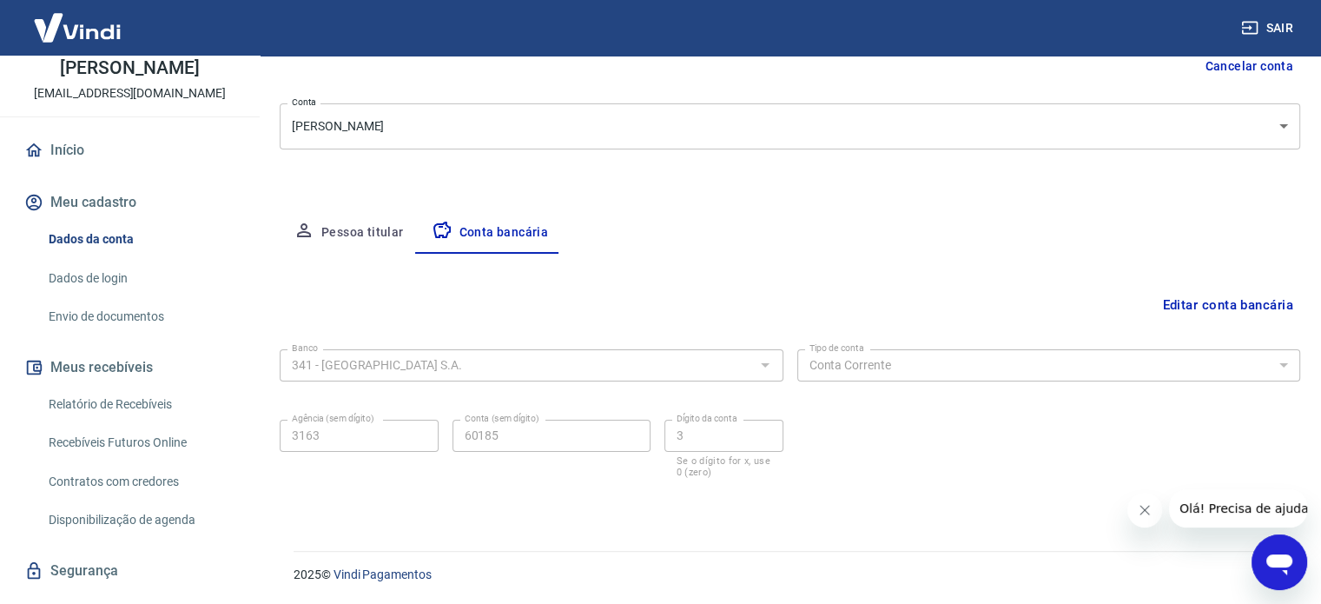
click at [139, 314] on link "Envio de documentos" at bounding box center [140, 317] width 197 height 36
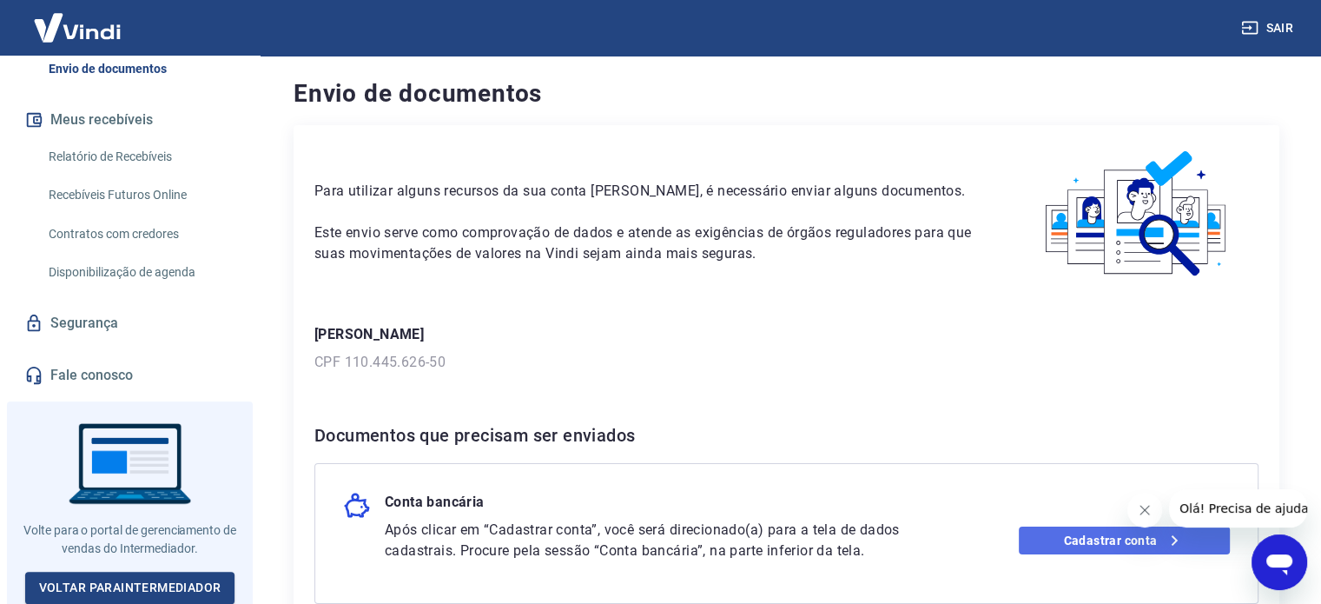
click at [1053, 539] on link "Cadastrar conta" at bounding box center [1124, 540] width 211 height 28
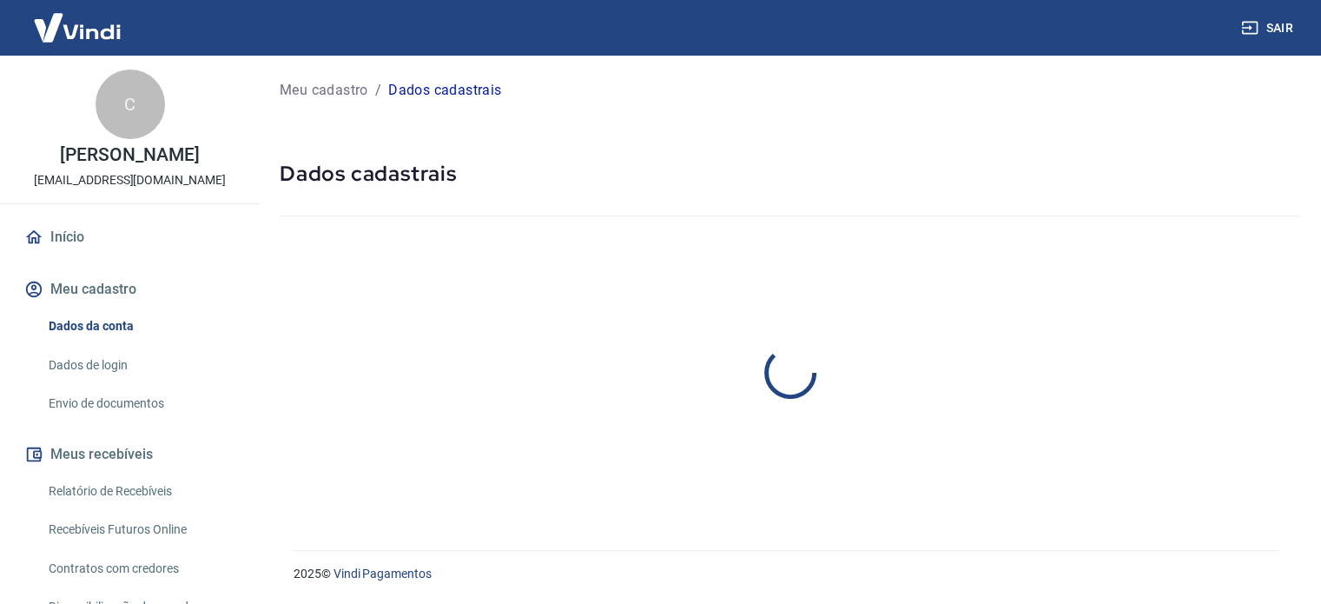
select select "MG"
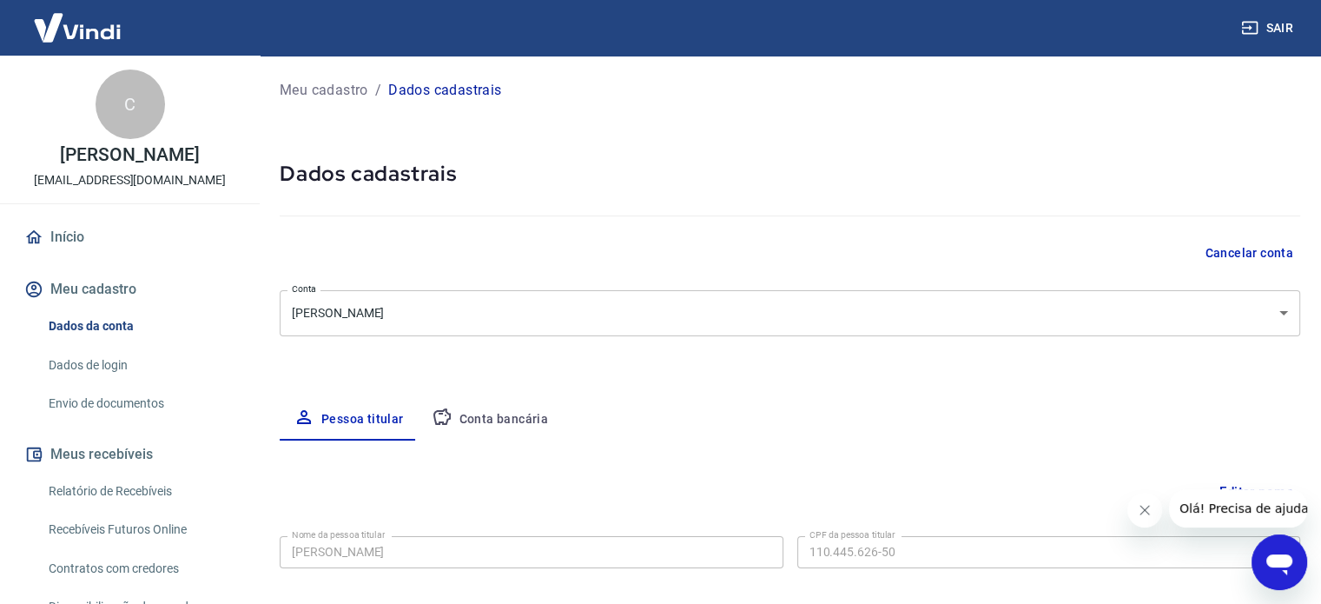
click at [498, 433] on button "Conta bancária" at bounding box center [490, 420] width 145 height 42
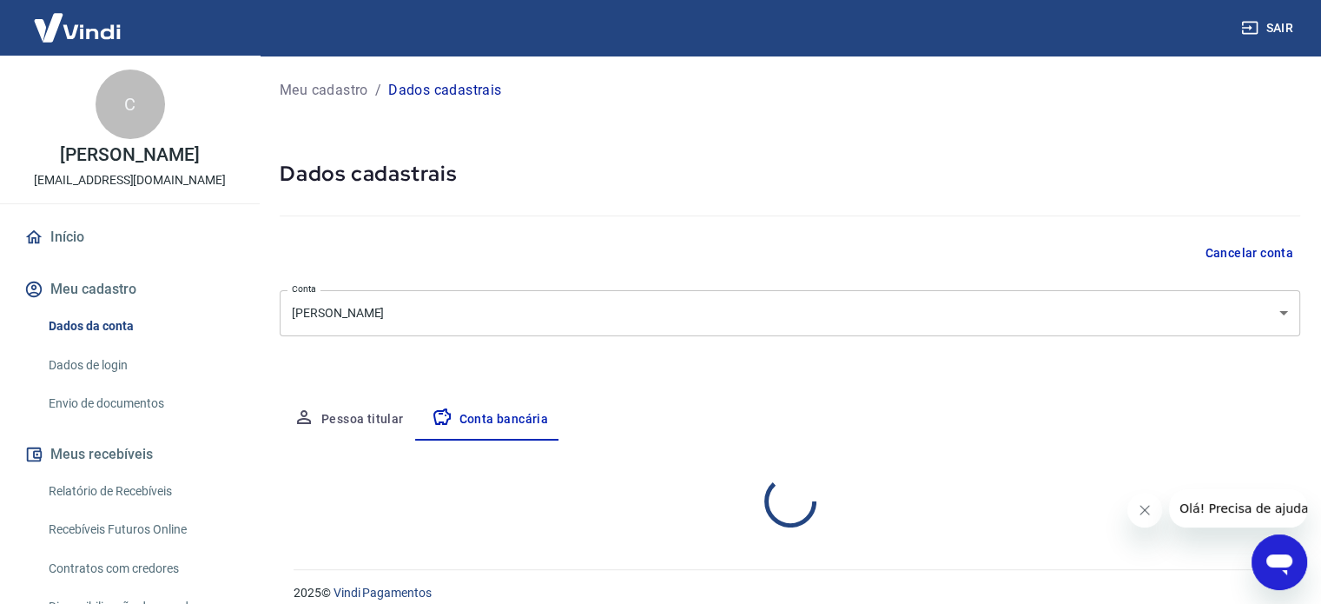
select select "1"
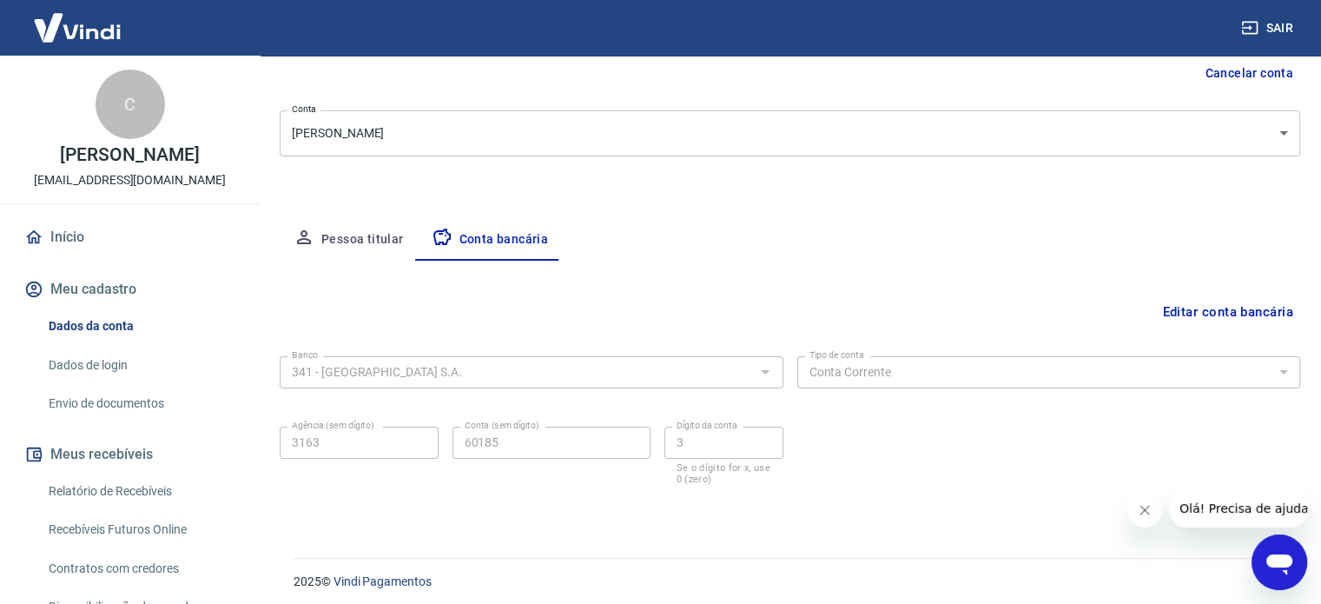
scroll to position [187, 0]
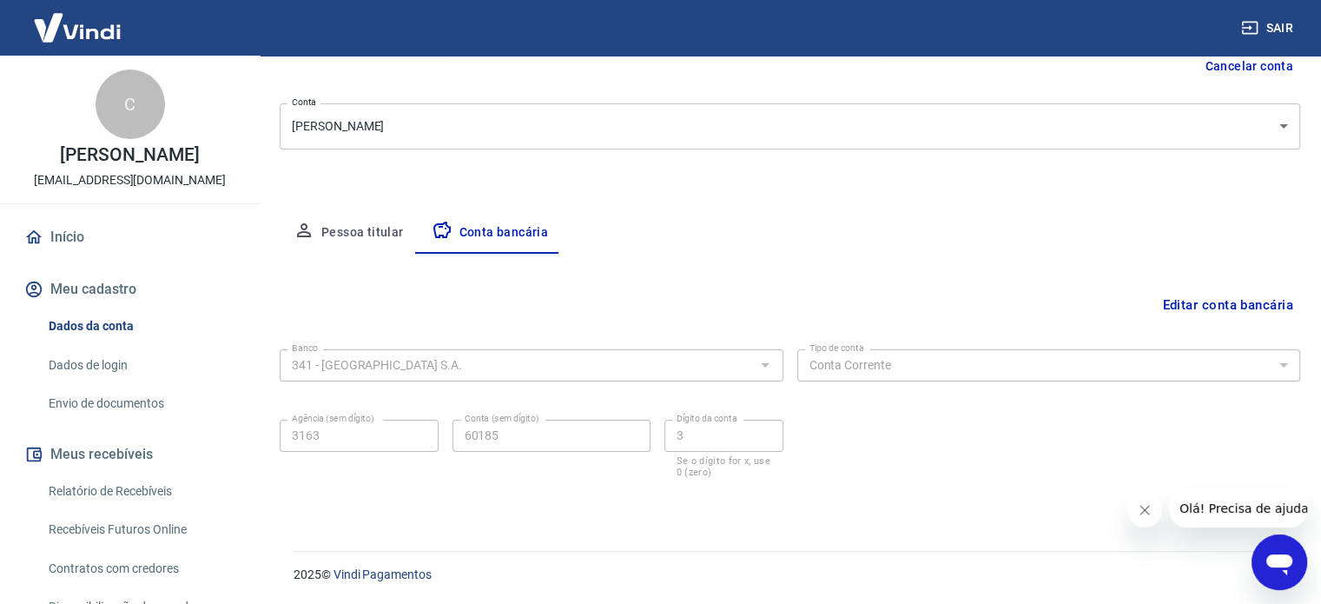
click at [1222, 515] on span "Olá! Precisa de ajuda?" at bounding box center [1248, 508] width 136 height 14
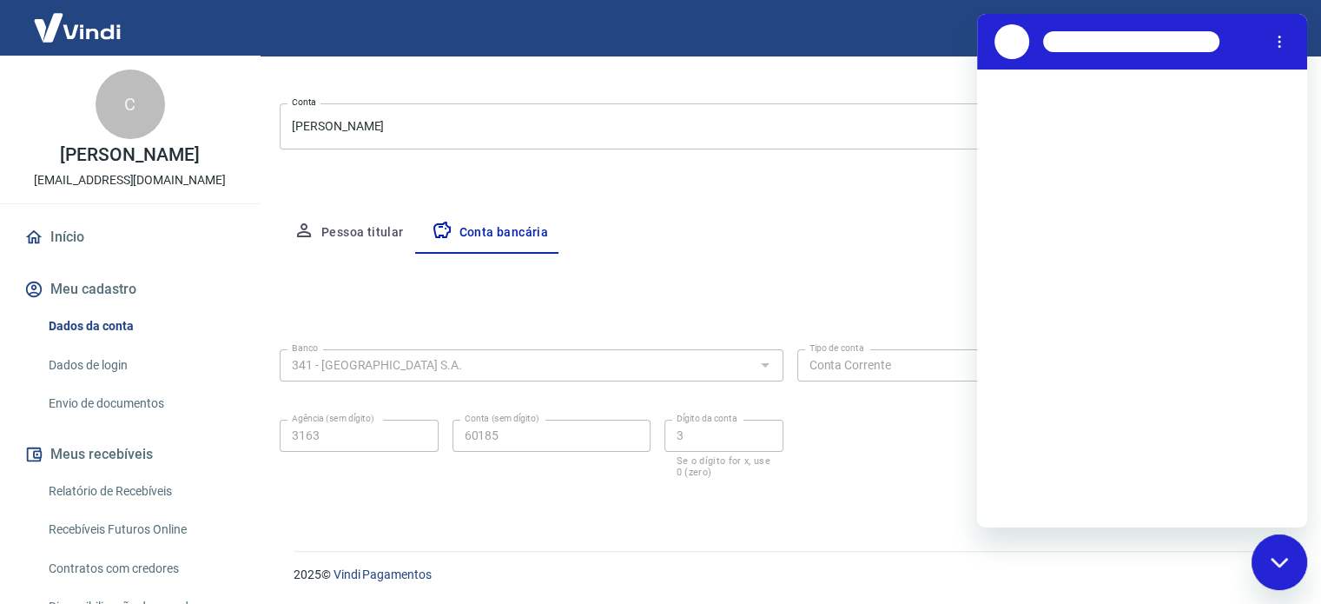
scroll to position [0, 0]
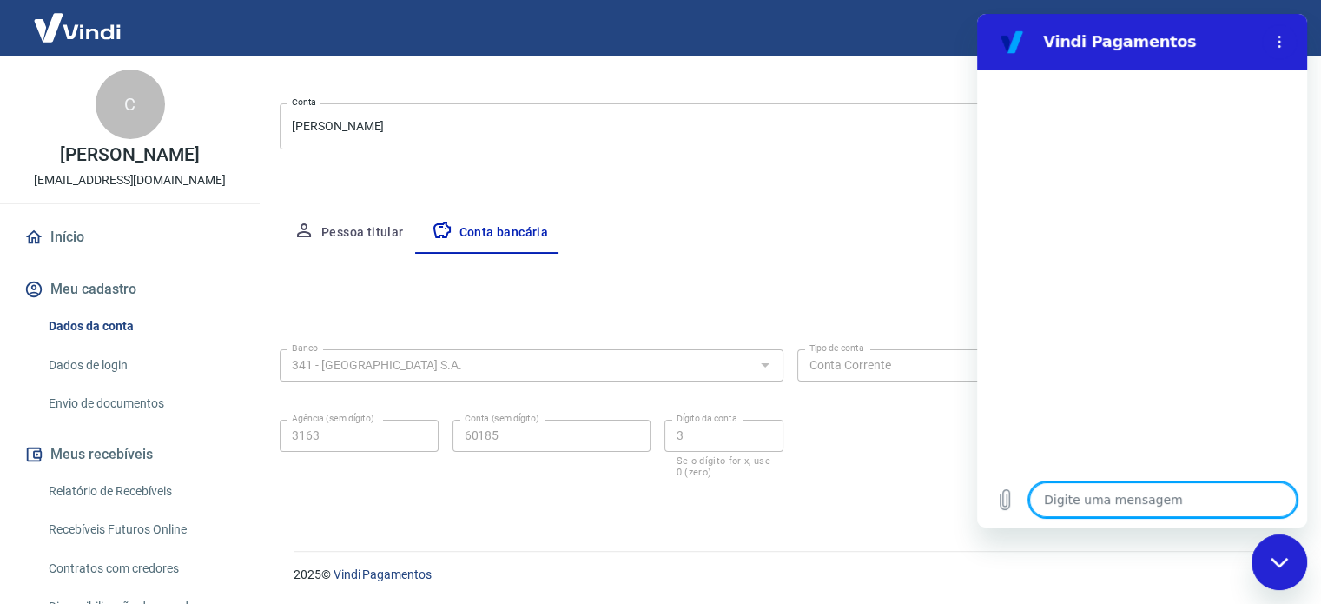
click at [1163, 494] on textarea at bounding box center [1163, 499] width 268 height 35
type textarea "o"
type textarea "x"
type textarea "ol"
type textarea "x"
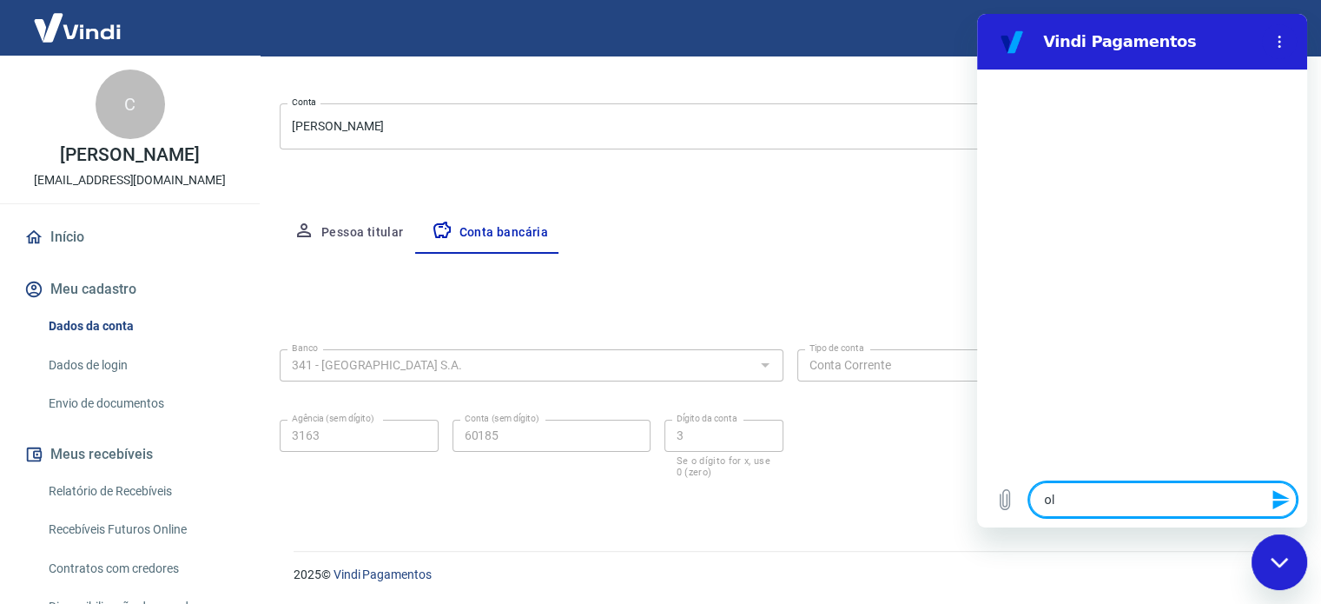
type textarea "ola"
type textarea "x"
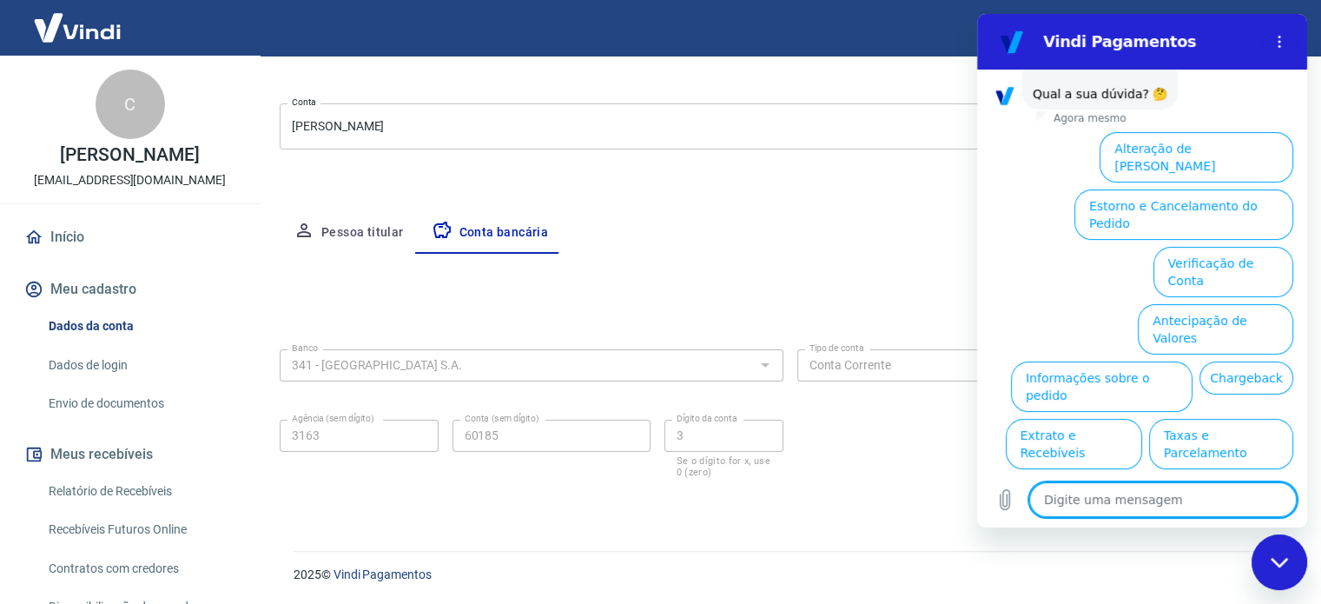
scroll to position [118, 0]
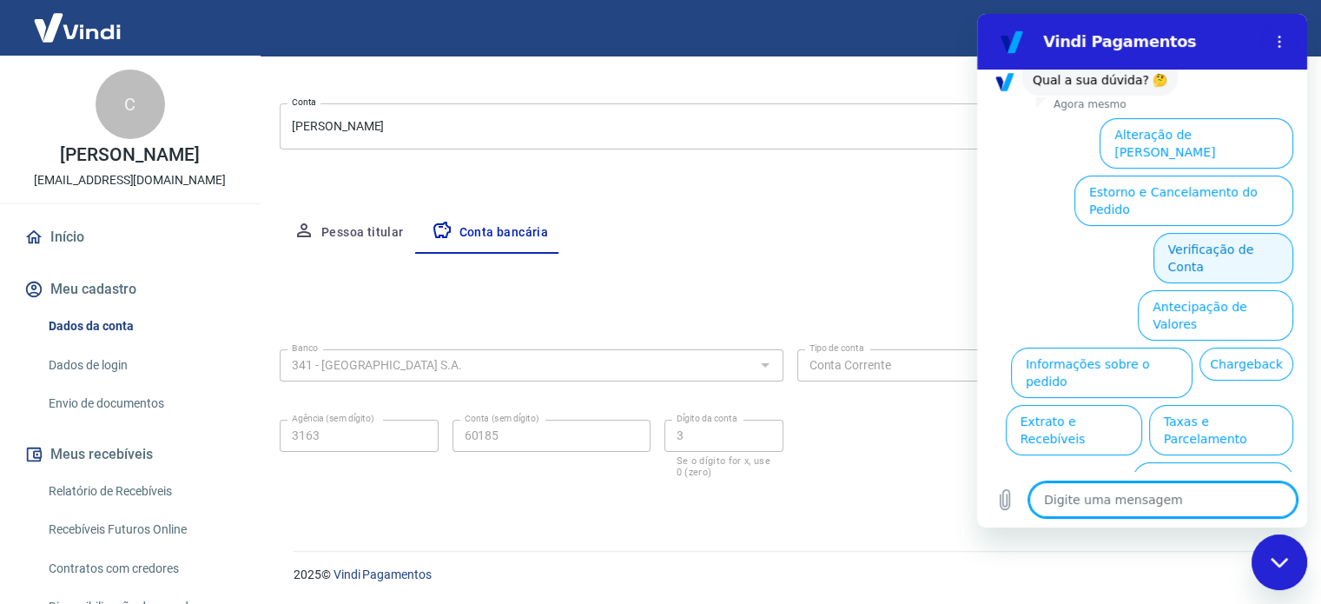
click at [1180, 233] on button "Verificação de Conta" at bounding box center [1224, 258] width 140 height 50
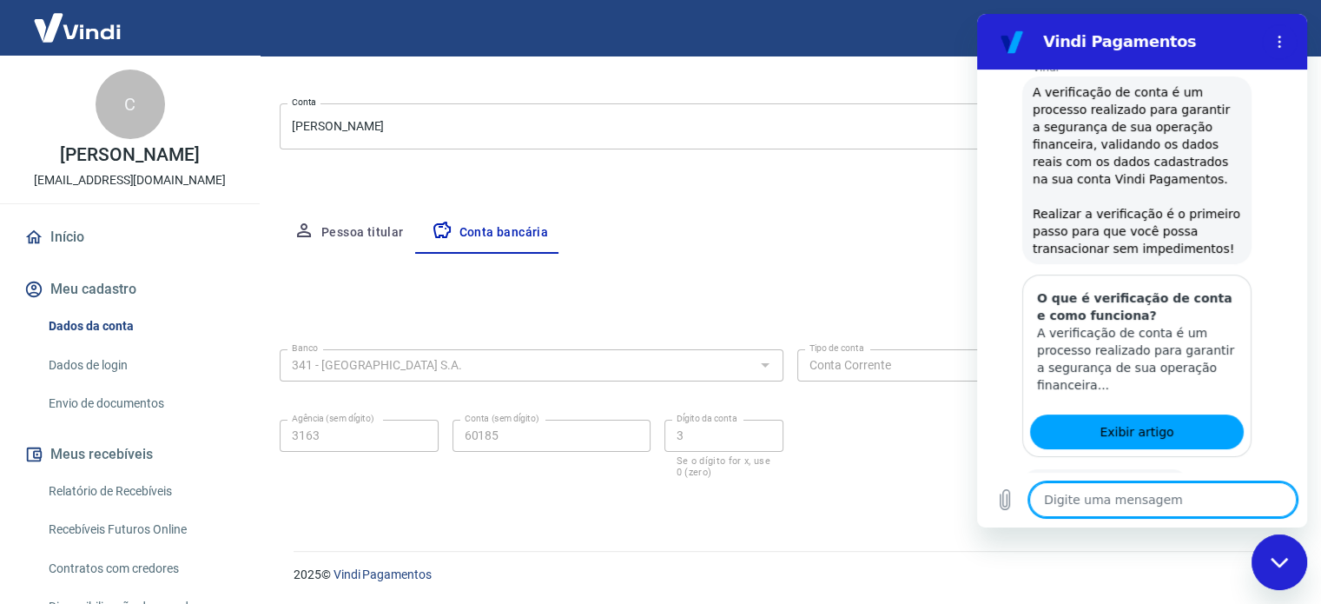
scroll to position [292, 0]
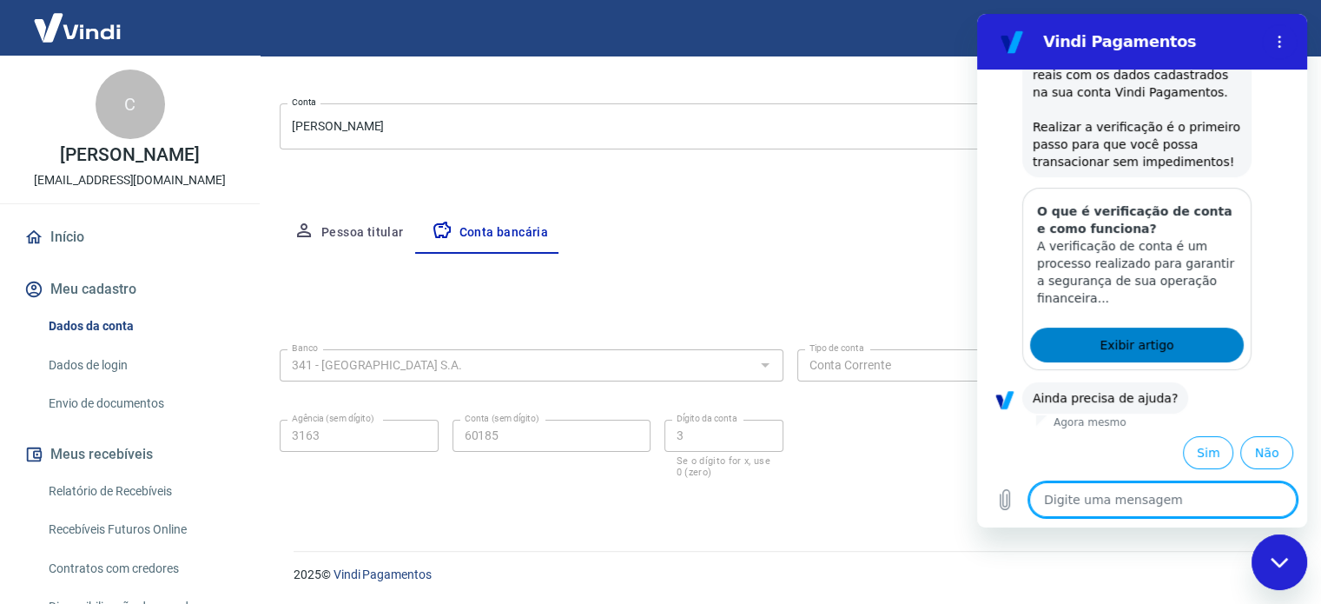
click at [1167, 334] on link "Exibir artigo" at bounding box center [1137, 344] width 214 height 35
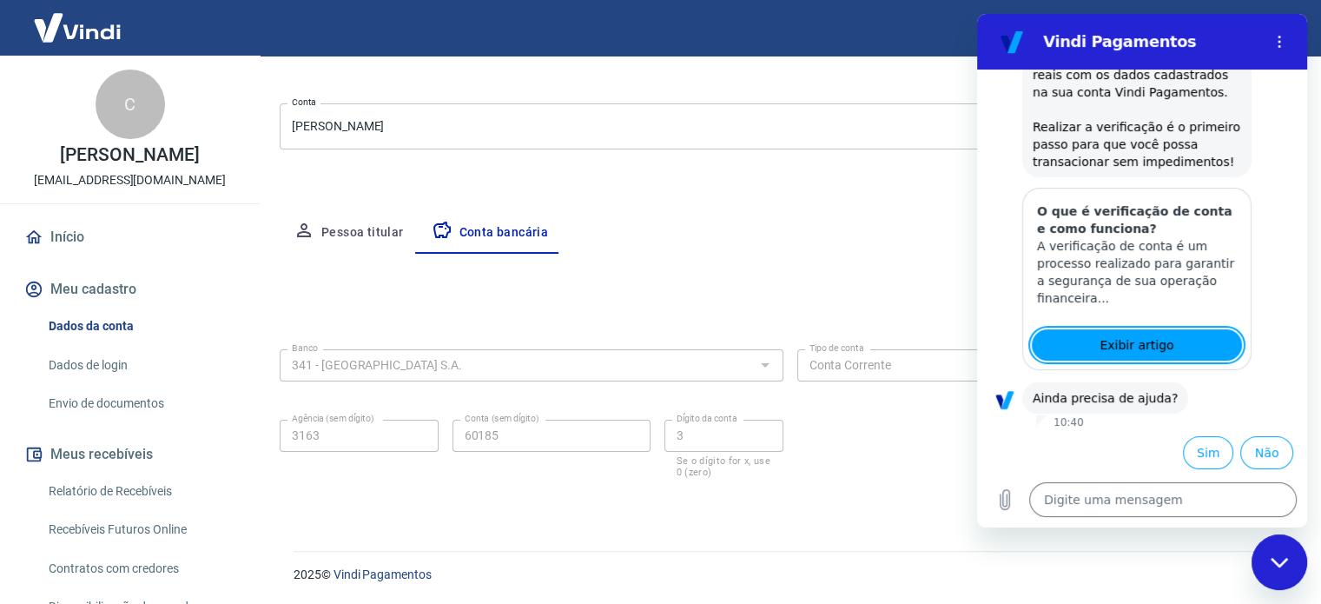
type textarea "x"
click at [366, 224] on button "Pessoa titular" at bounding box center [349, 233] width 138 height 42
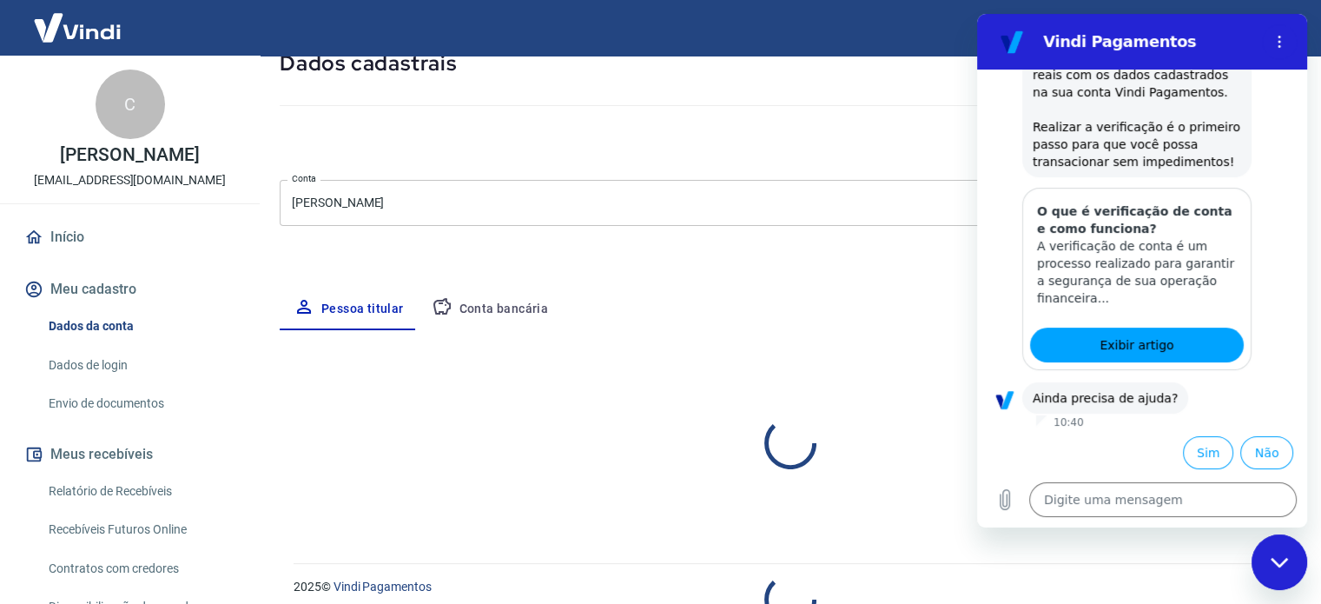
select select "MG"
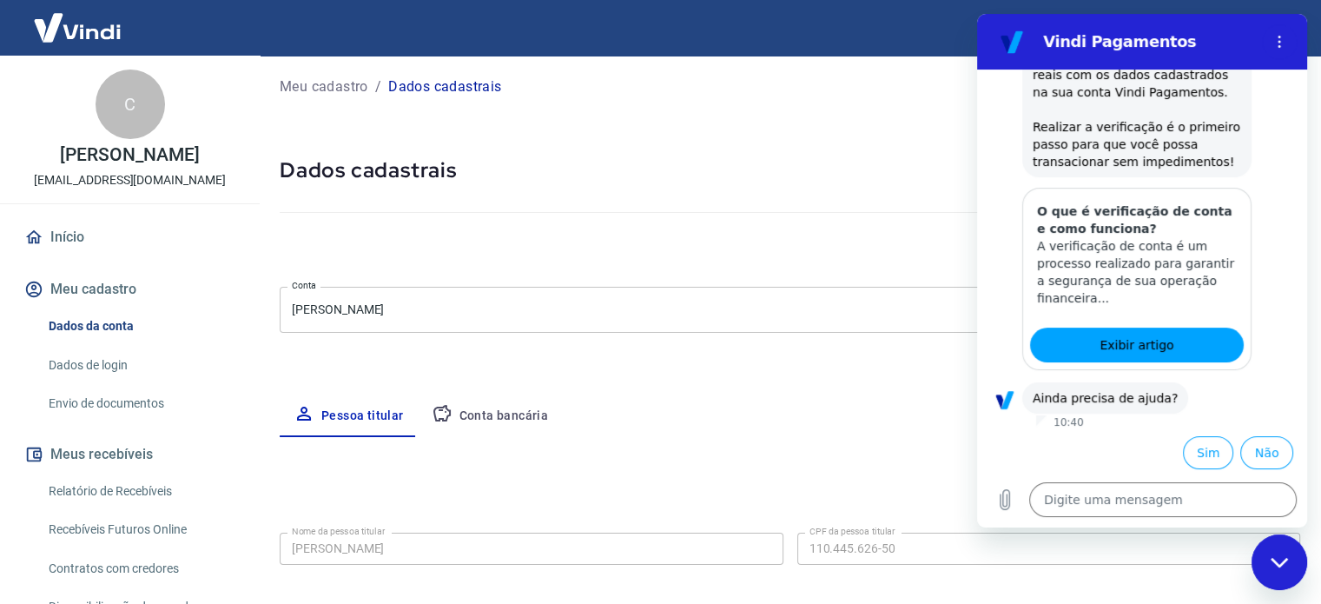
scroll to position [0, 0]
click at [1197, 446] on button "Sim" at bounding box center [1208, 452] width 50 height 33
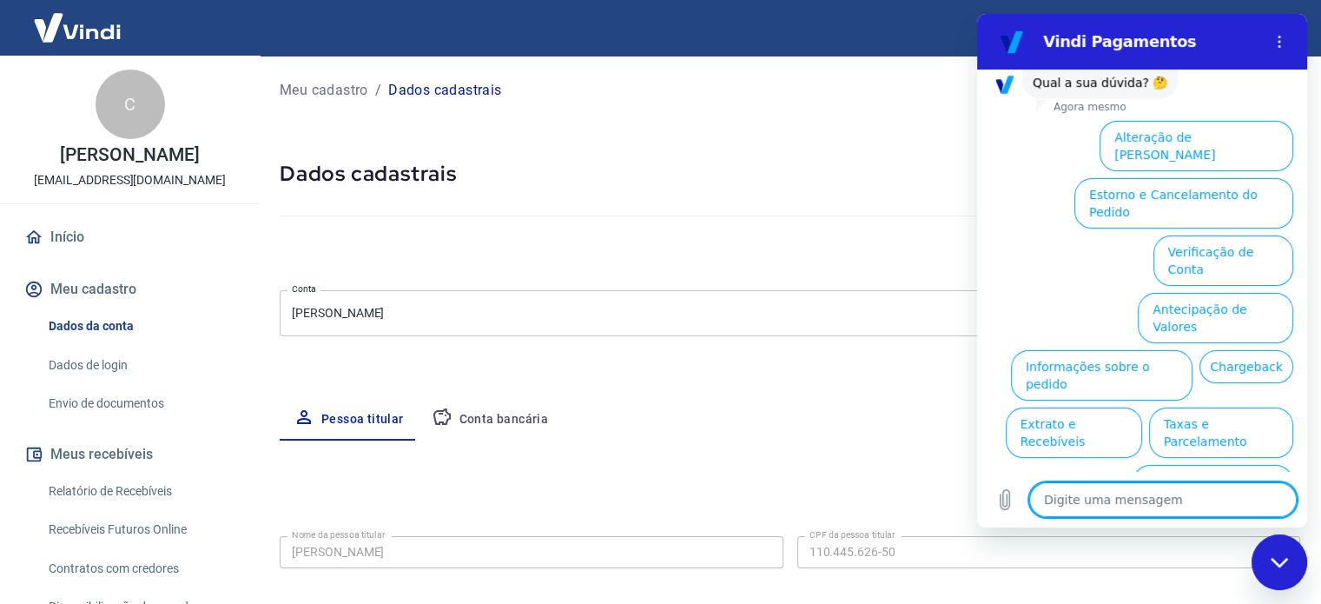
scroll to position [744, 0]
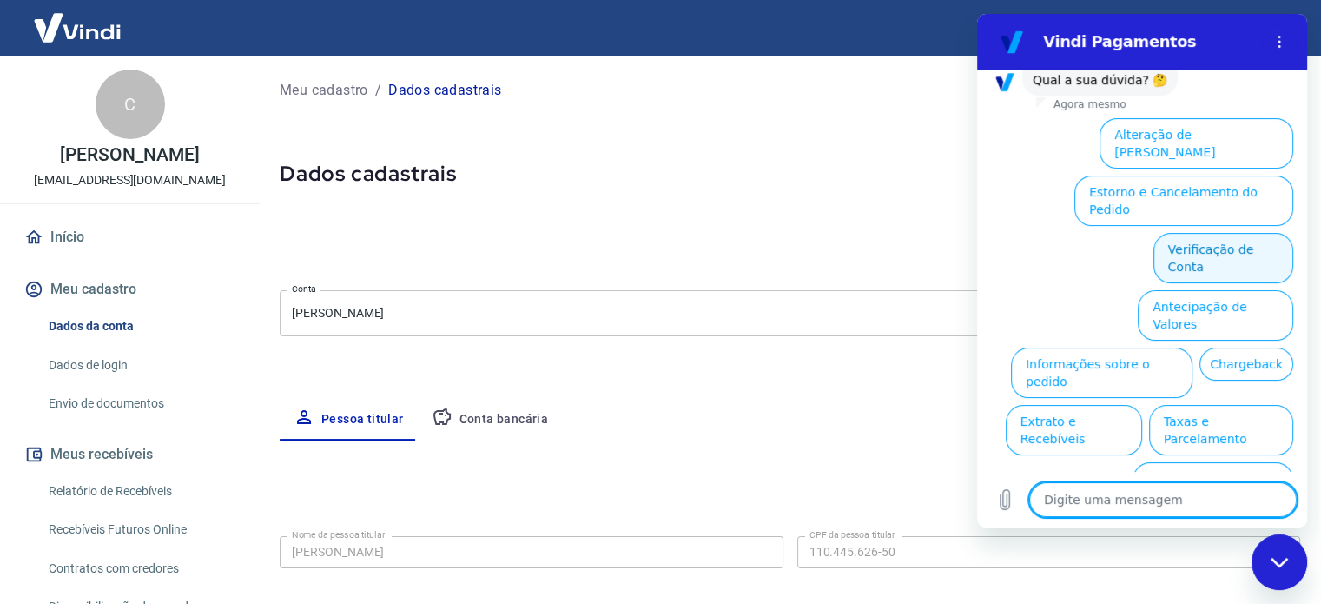
click at [1182, 233] on button "Verificação de Conta" at bounding box center [1224, 258] width 140 height 50
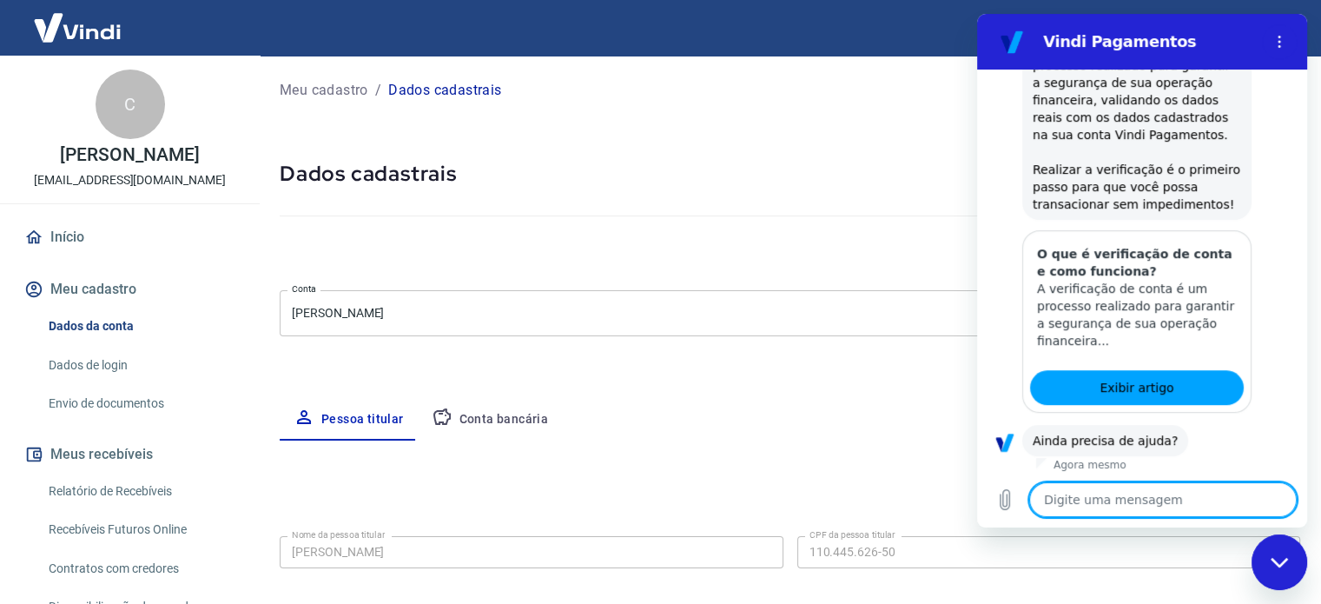
scroll to position [917, 0]
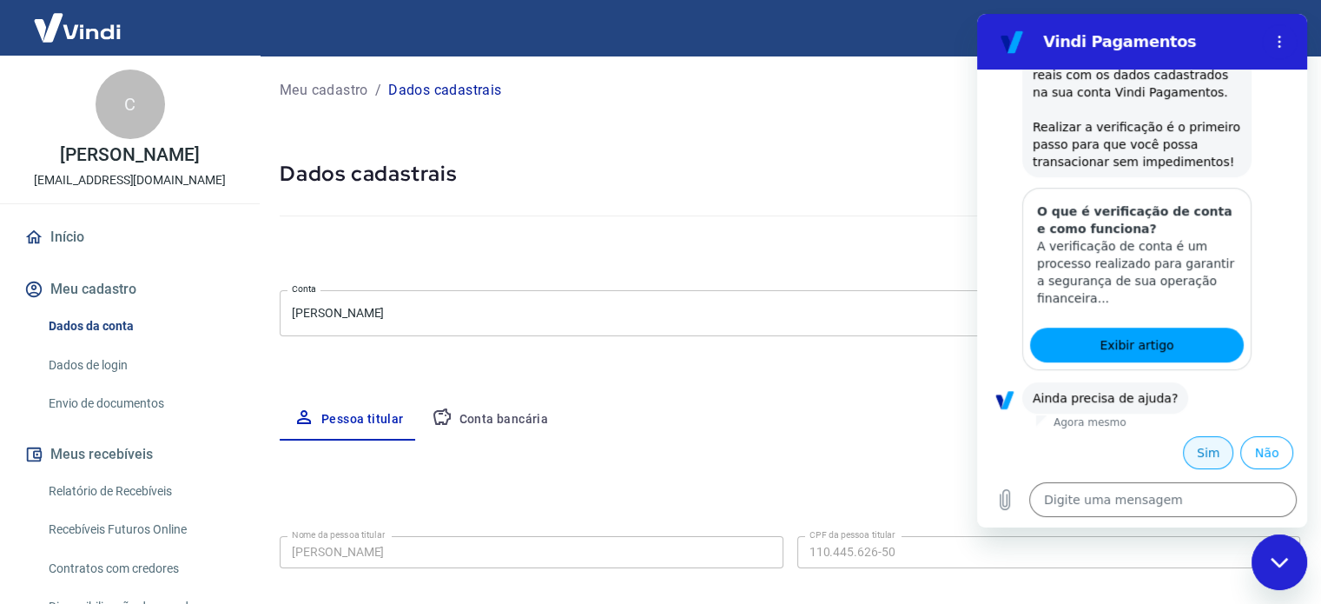
click at [1200, 448] on button "Sim" at bounding box center [1208, 452] width 50 height 33
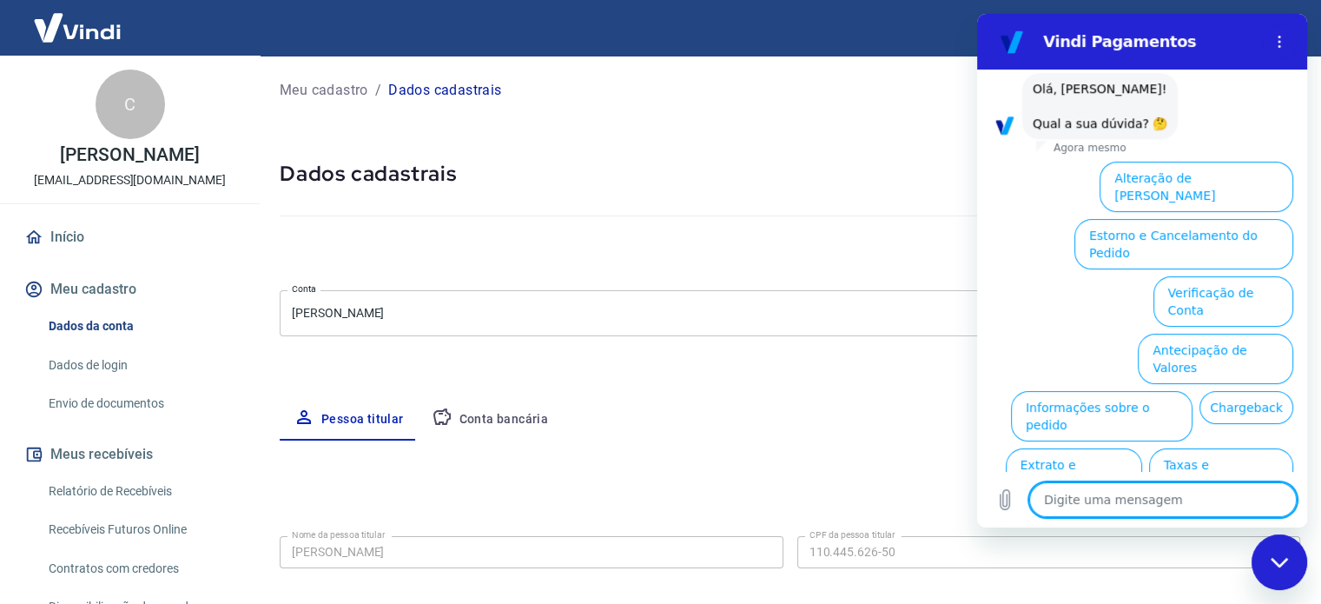
scroll to position [1368, 0]
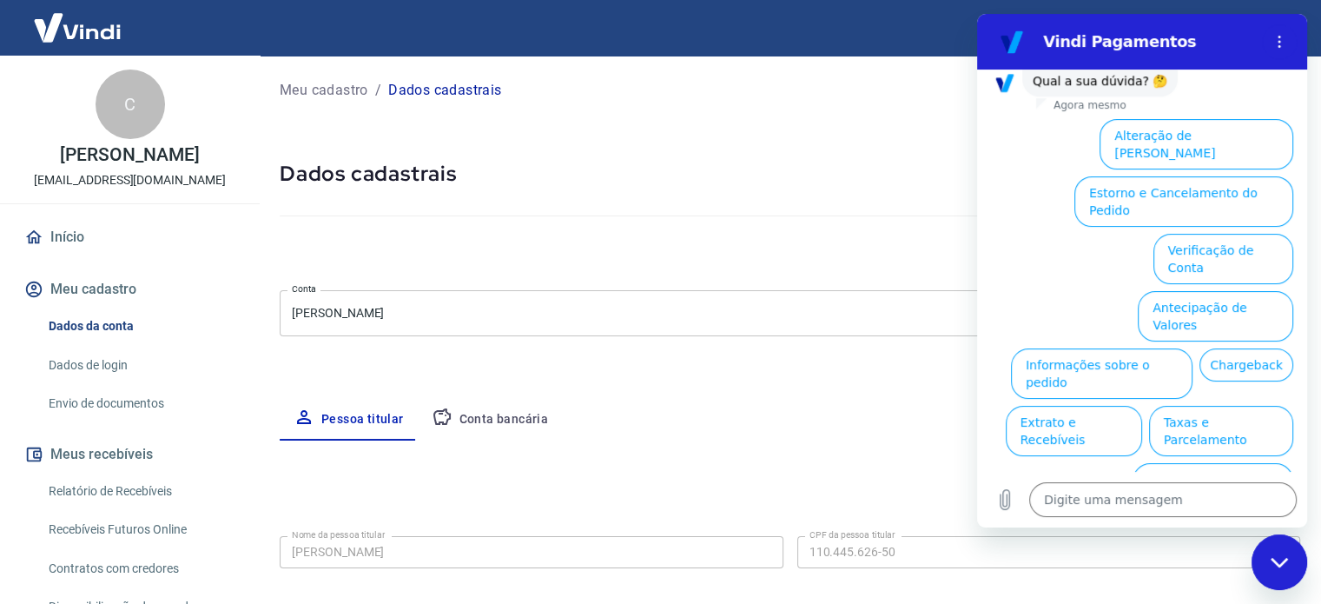
click at [706, 155] on div "Meu cadastro / Dados cadastrais Dados cadastrais Cancelar conta Conta Caio Barb…" at bounding box center [790, 547] width 1062 height 982
click at [1284, 546] on div "Fechar janela de mensagens" at bounding box center [1279, 562] width 52 height 52
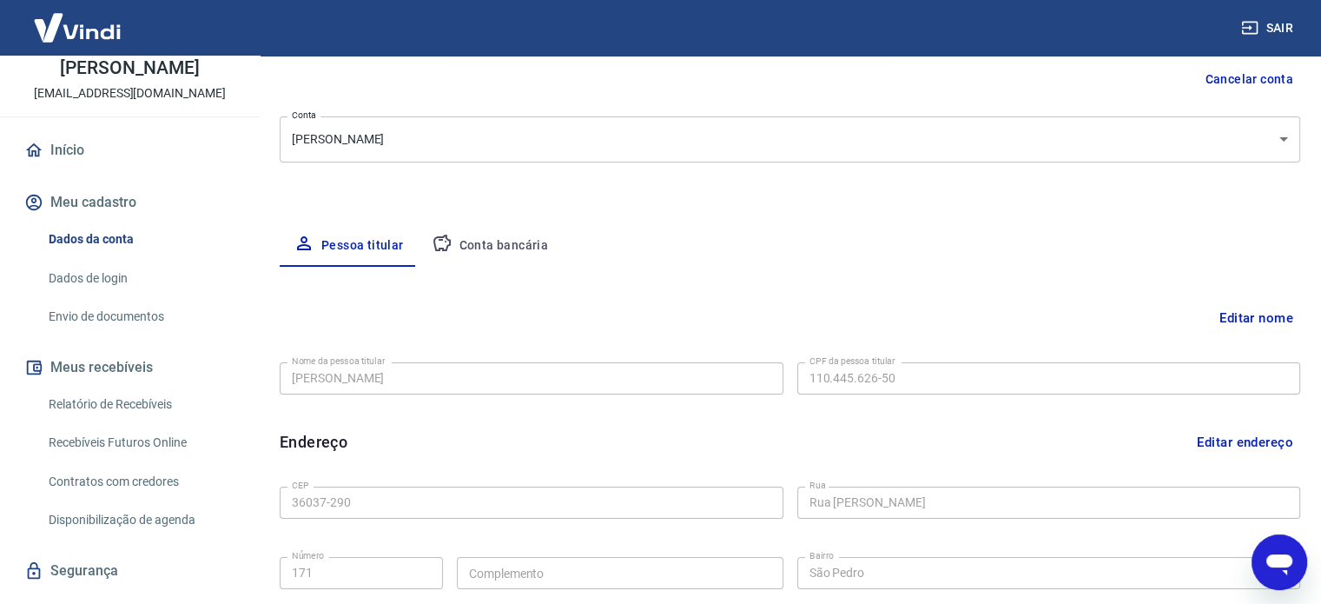
scroll to position [174, 0]
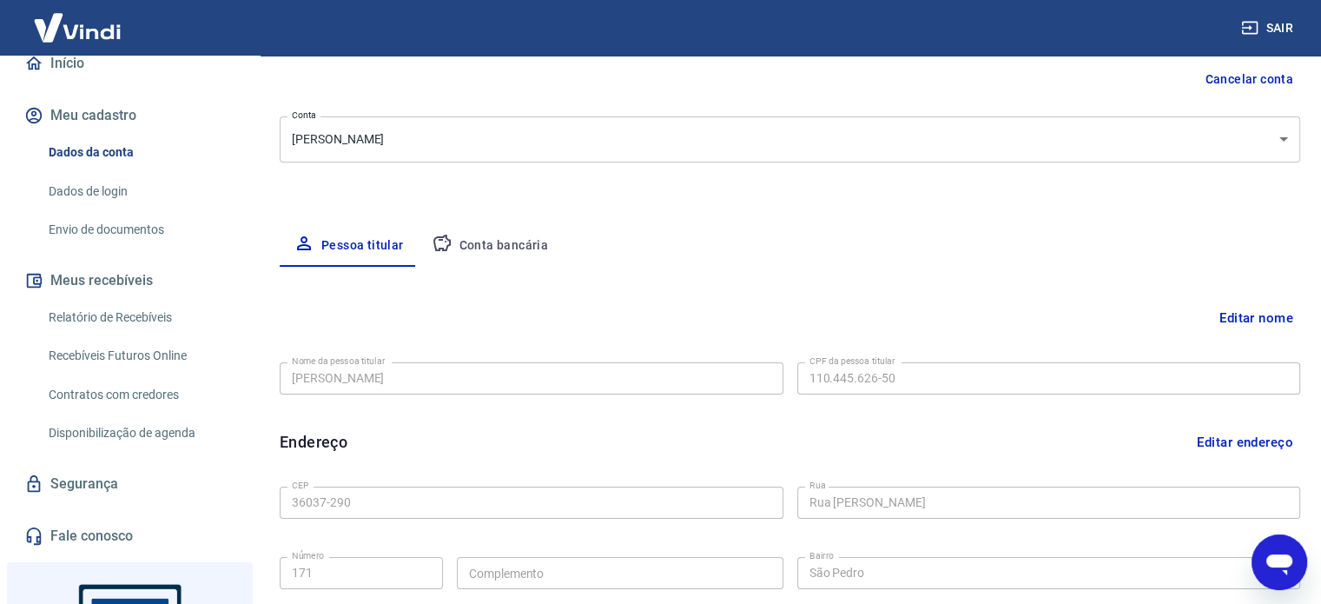
click at [136, 308] on link "Relatório de Recebíveis" at bounding box center [140, 318] width 197 height 36
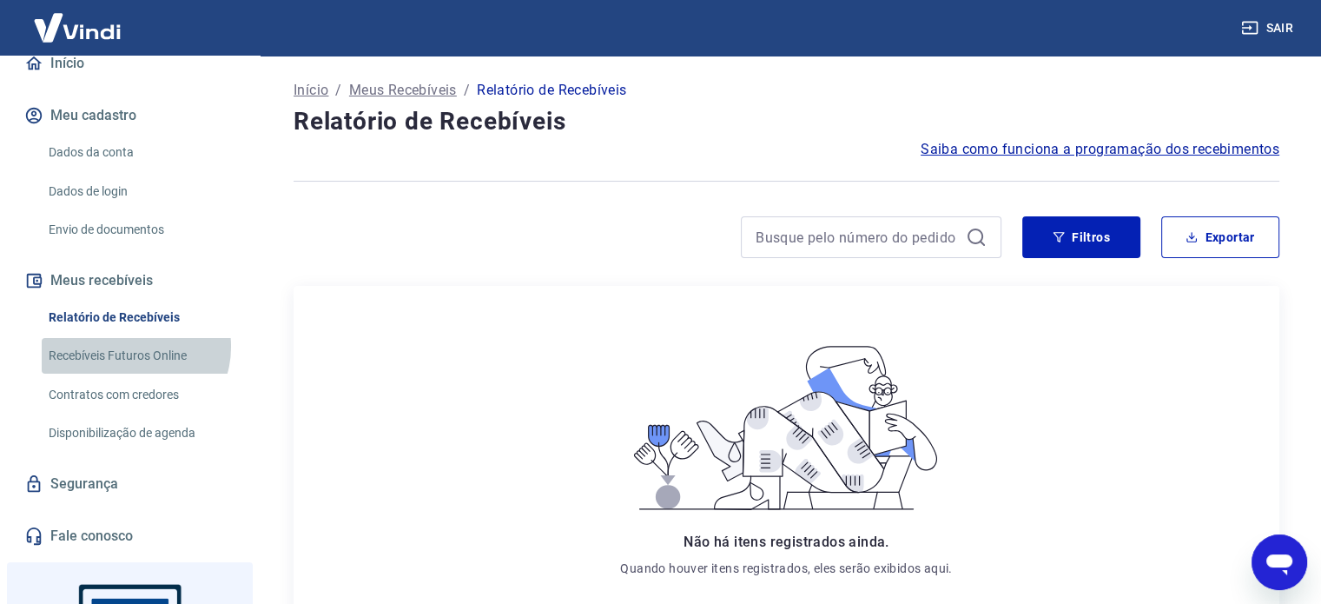
click at [133, 347] on link "Recebíveis Futuros Online" at bounding box center [140, 356] width 197 height 36
type textarea "x"
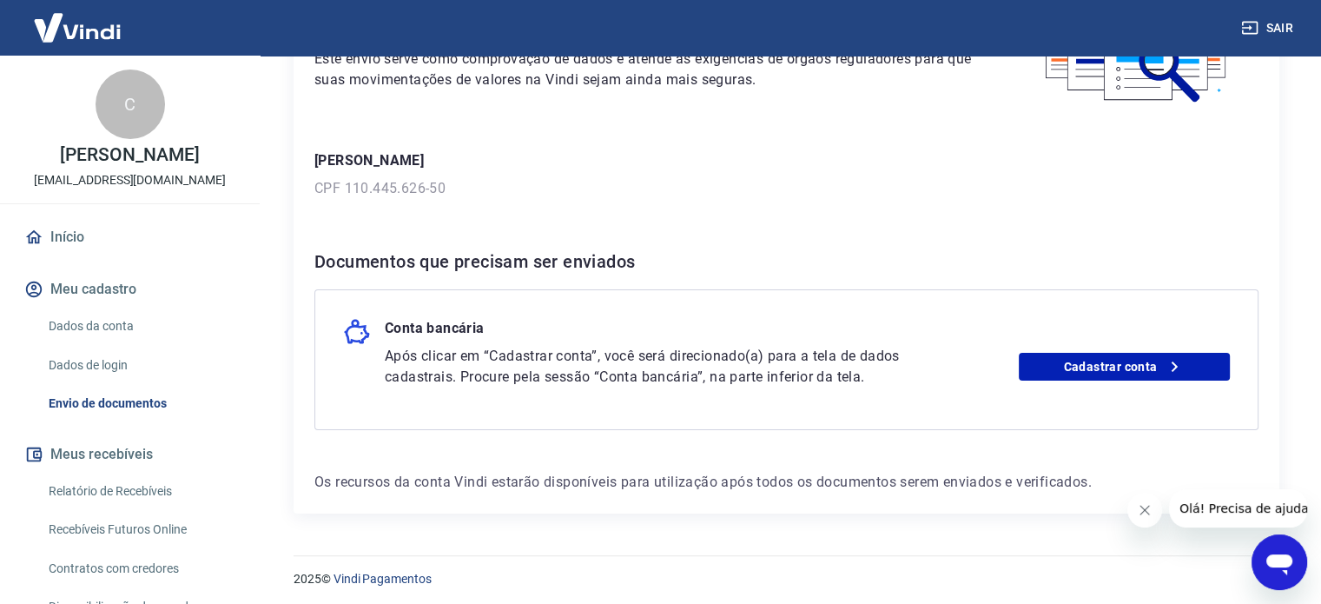
scroll to position [178, 0]
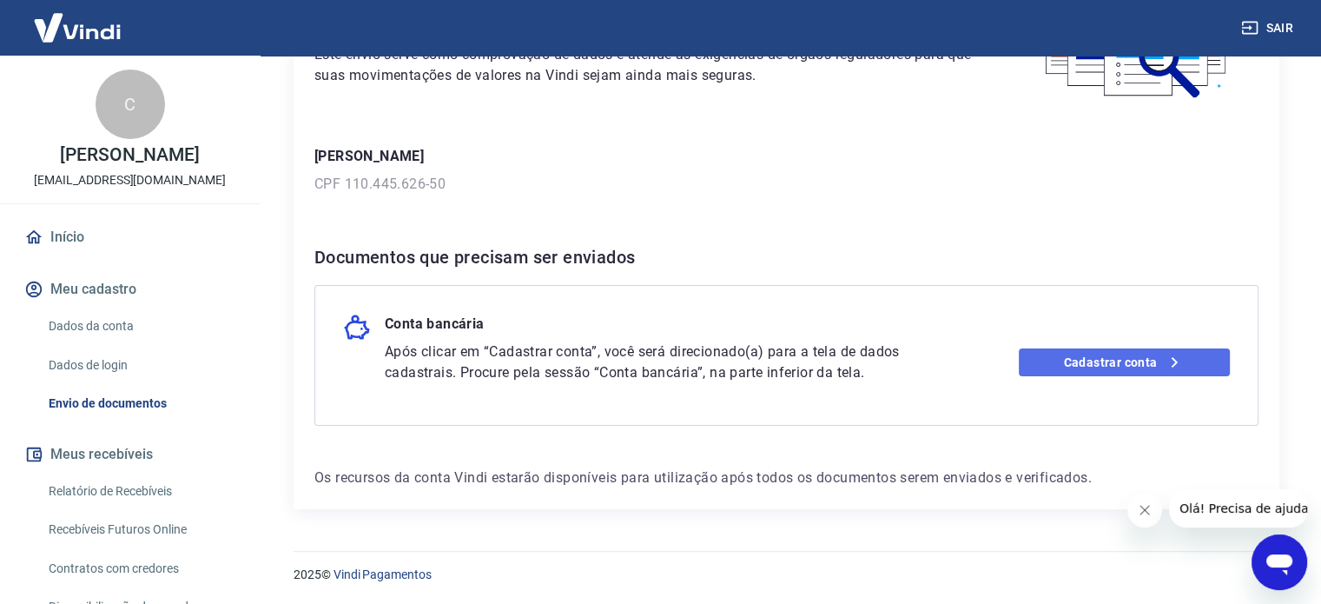
click at [1035, 351] on link "Cadastrar conta" at bounding box center [1124, 362] width 211 height 28
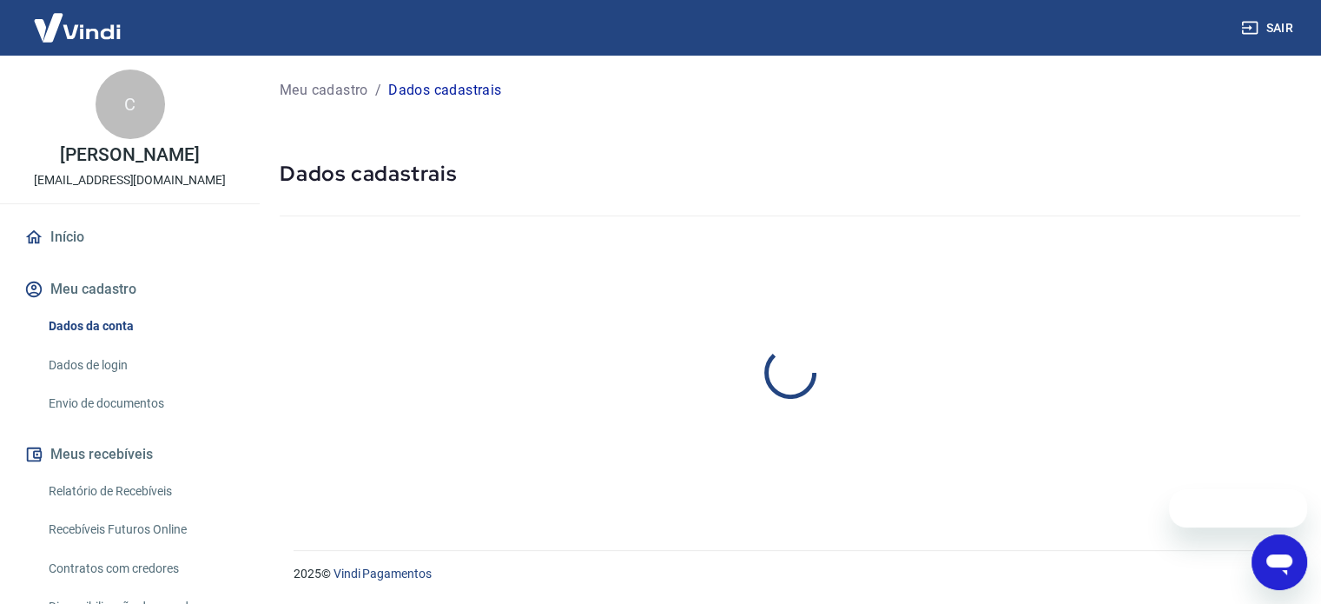
select select "MG"
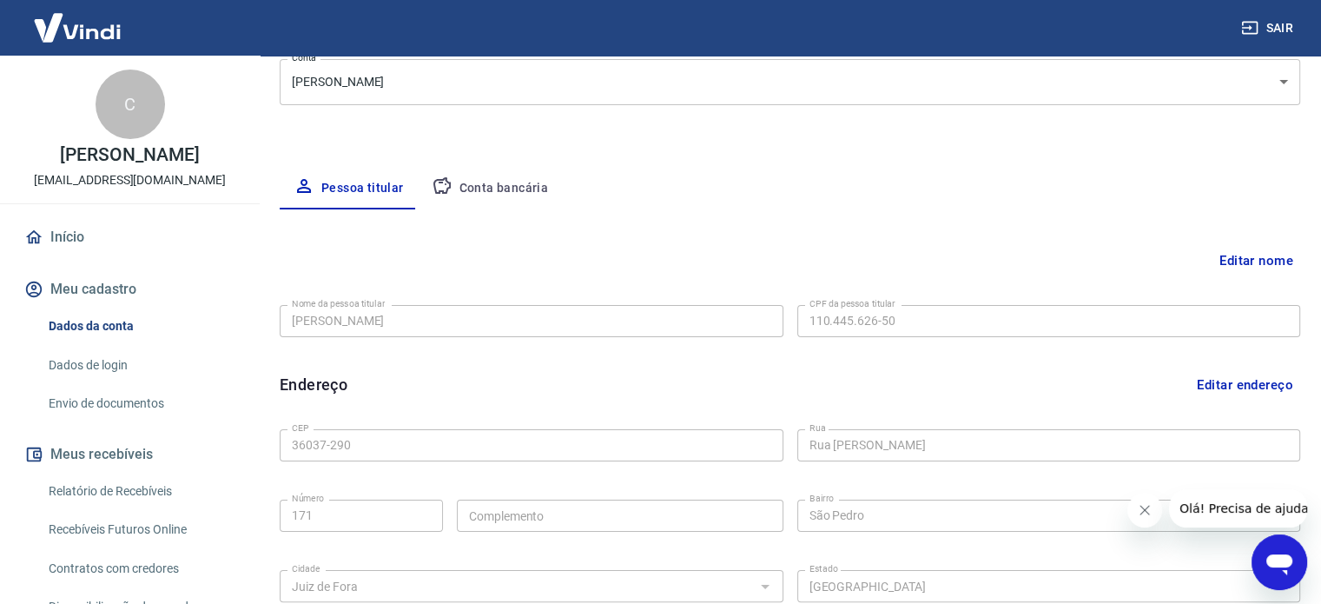
scroll to position [160, 0]
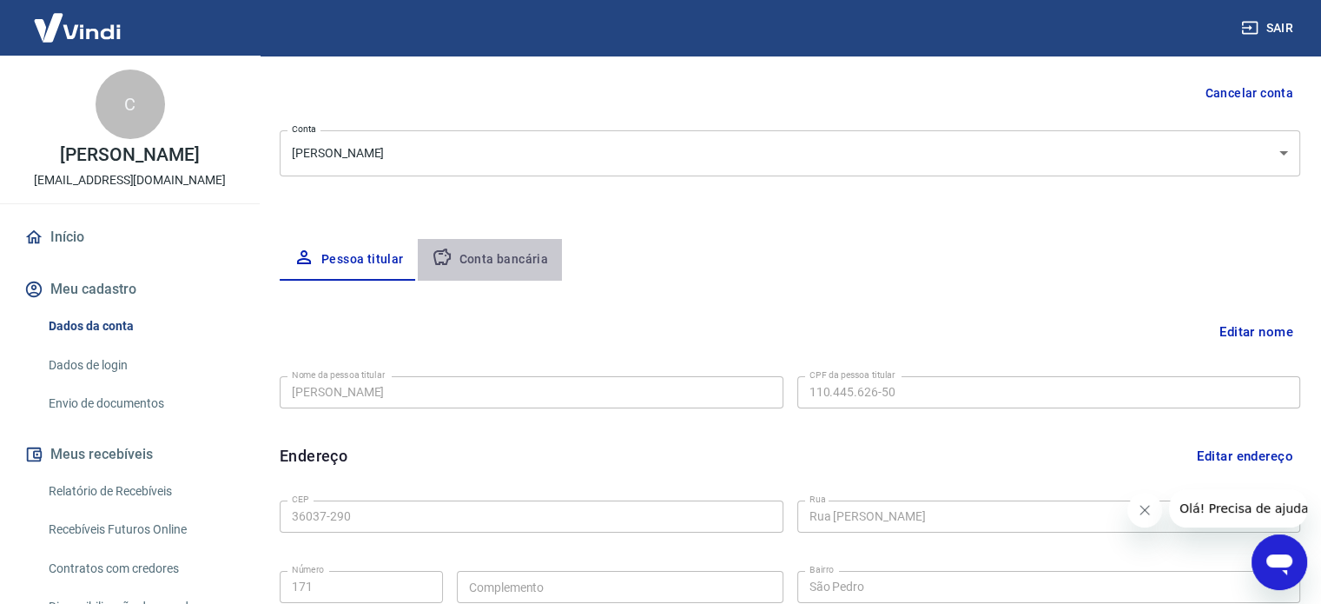
click at [507, 249] on button "Conta bancária" at bounding box center [490, 260] width 145 height 42
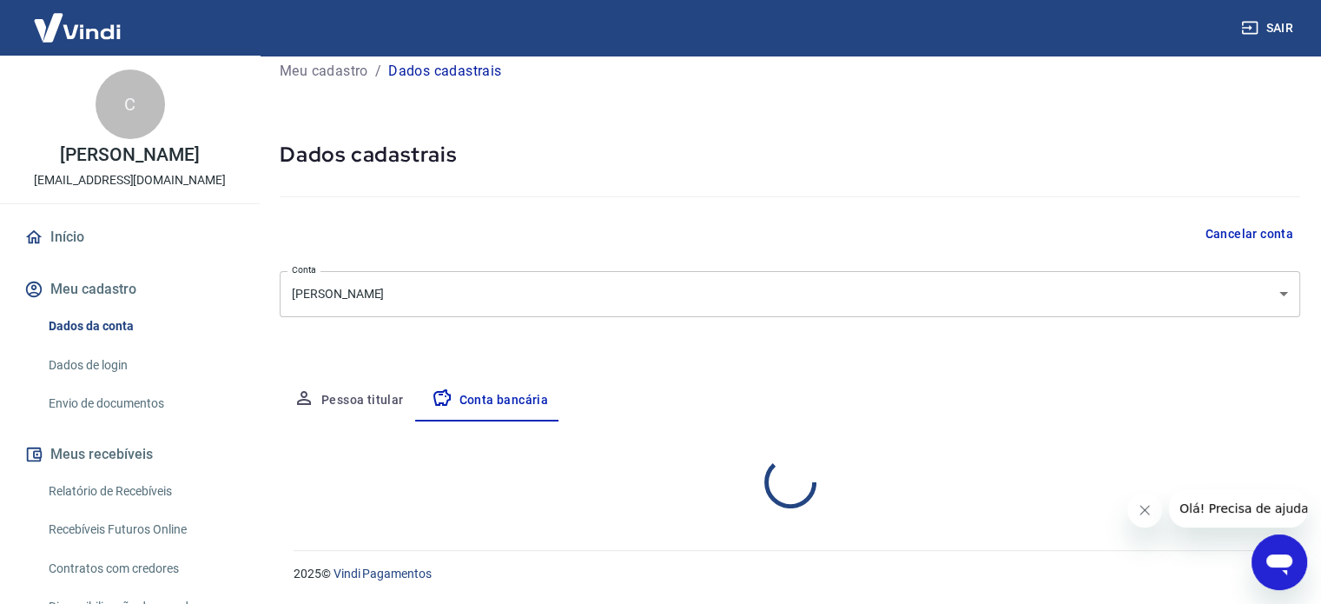
select select "1"
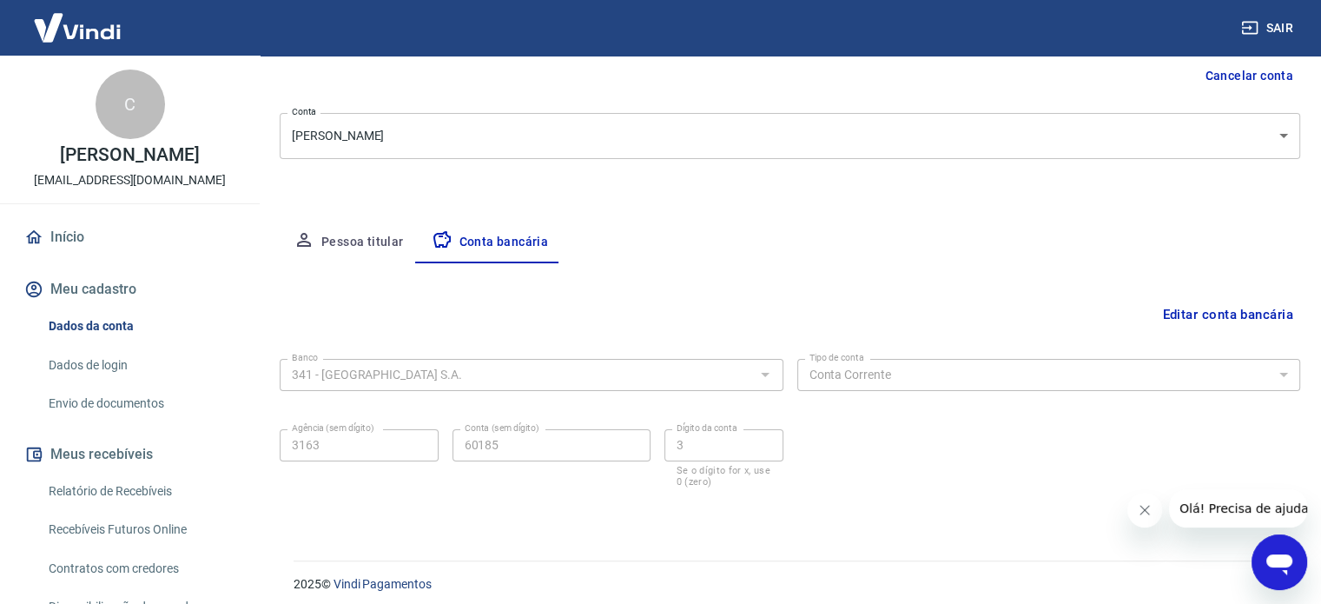
scroll to position [187, 0]
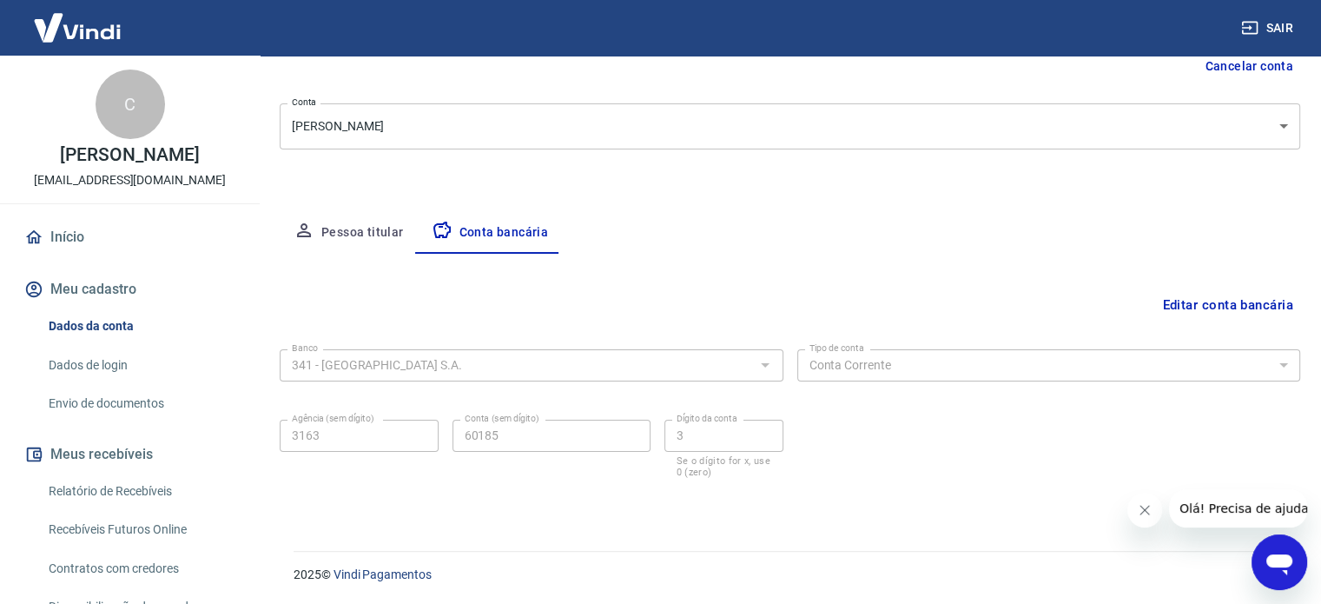
drag, startPoint x: 789, startPoint y: 499, endPoint x: 872, endPoint y: 472, distance: 87.9
click at [806, 493] on form "Banco 341 - ITAÚ UNIBANCO S.A. Banco Tipo de conta Conta Corrente Conta Poupanç…" at bounding box center [790, 425] width 1021 height 167
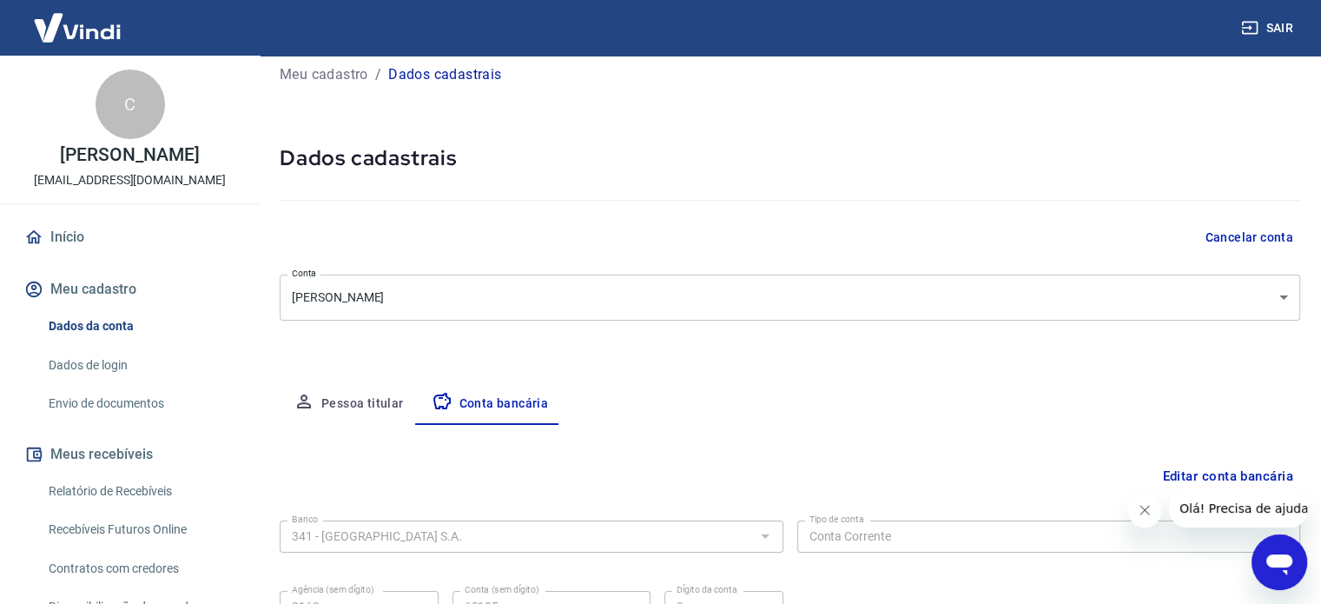
scroll to position [13, 0]
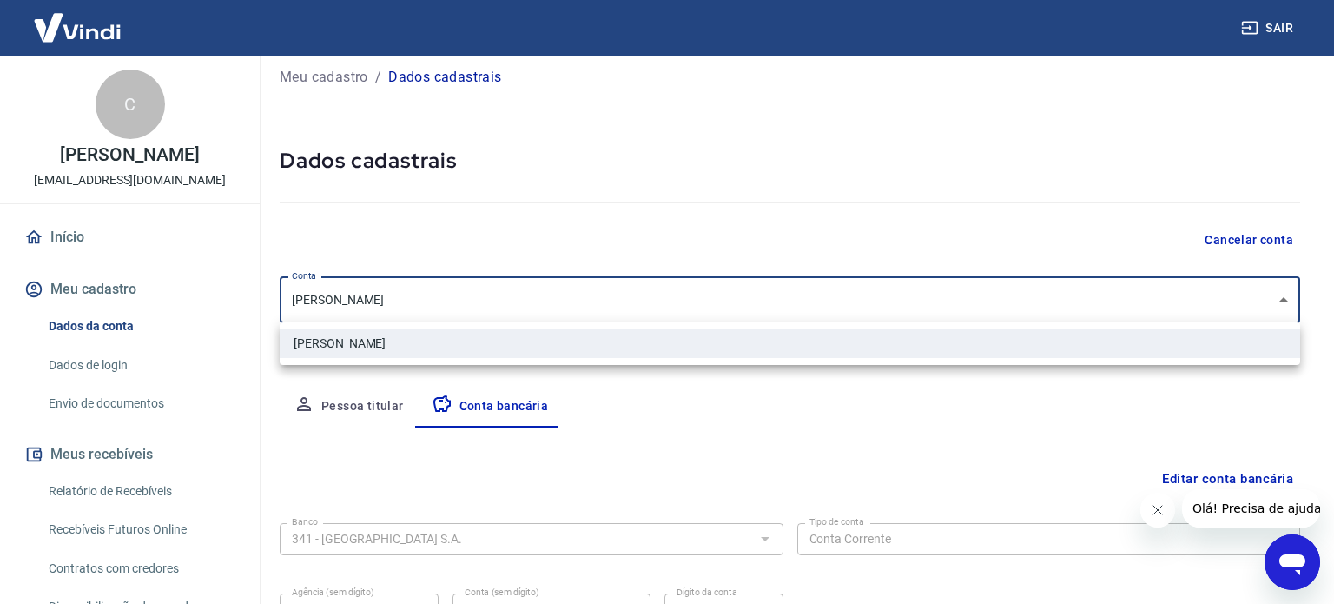
click at [897, 308] on body "Sair C [PERSON_NAME] [EMAIL_ADDRESS][DOMAIN_NAME] Início Meu cadastro Dados da …" at bounding box center [667, 289] width 1334 height 604
click at [897, 308] on div at bounding box center [667, 302] width 1334 height 604
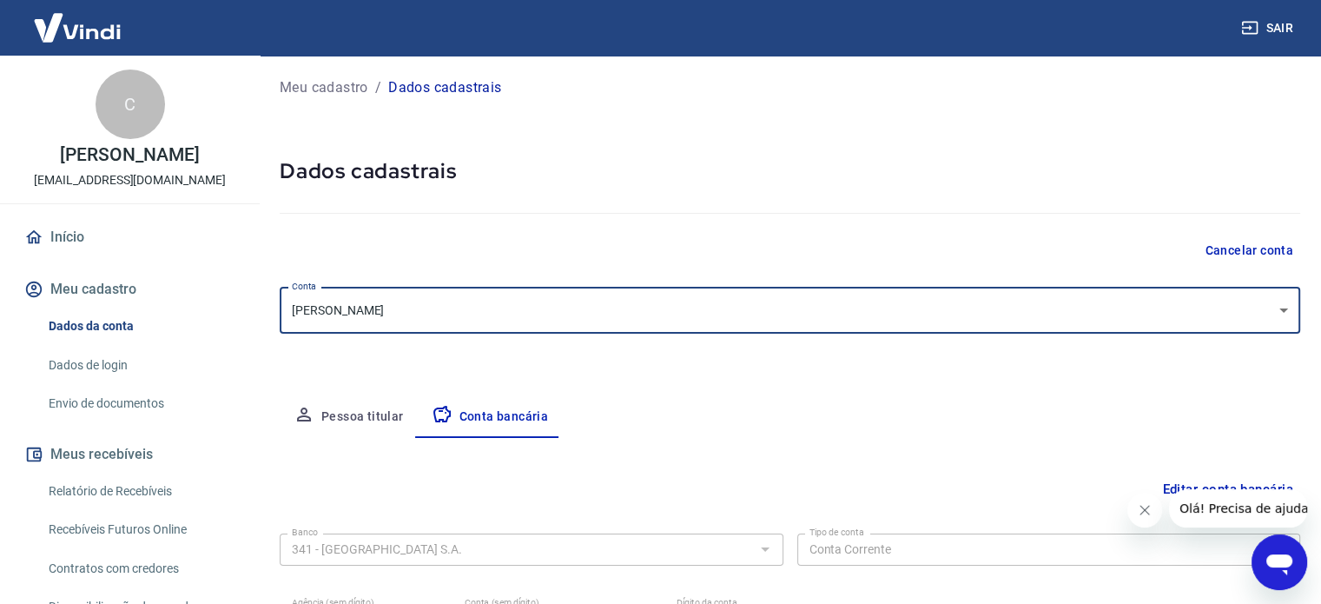
scroll to position [0, 0]
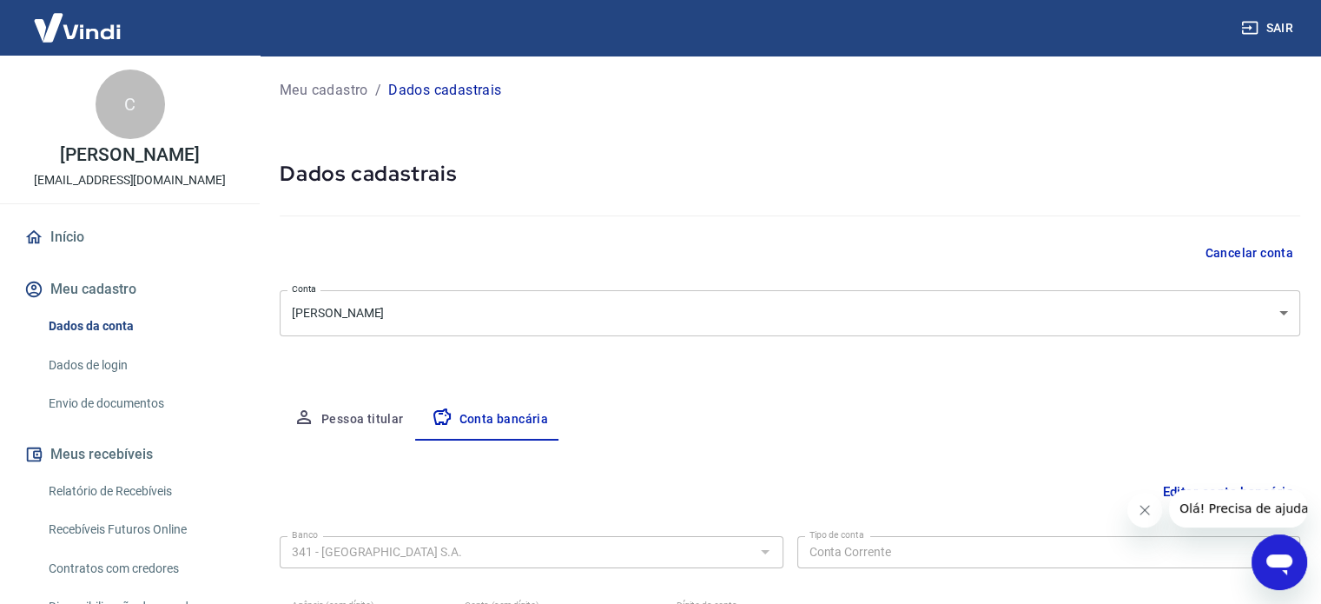
click at [335, 96] on p "Meu cadastro" at bounding box center [324, 90] width 89 height 21
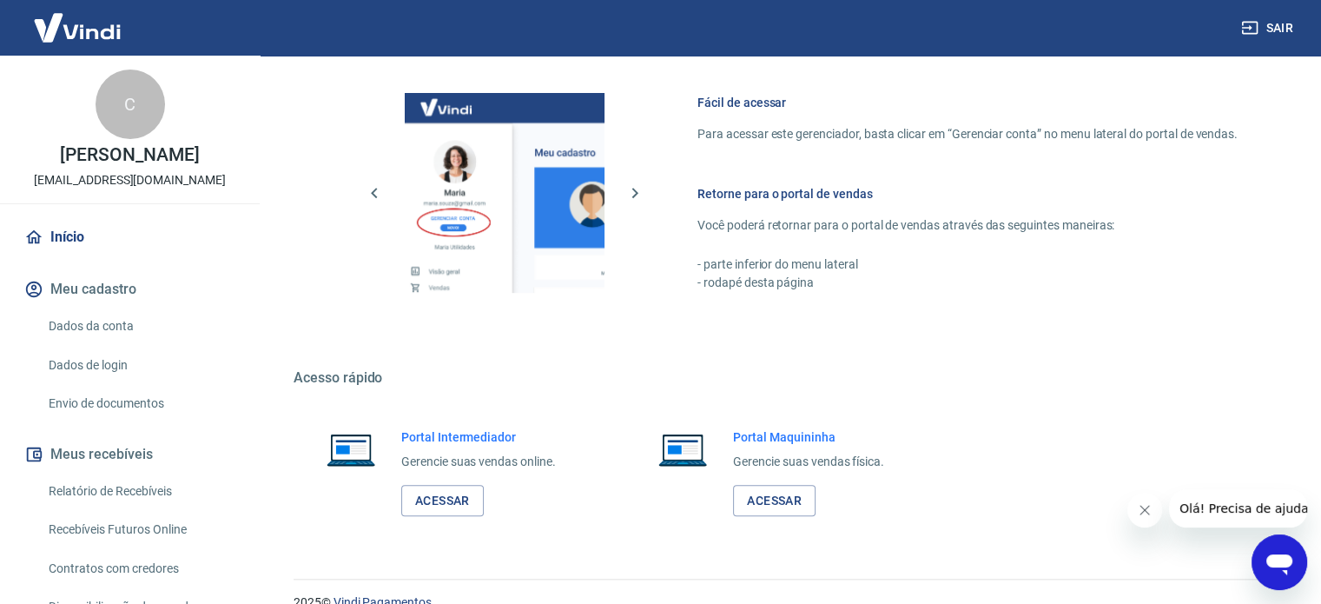
scroll to position [948, 0]
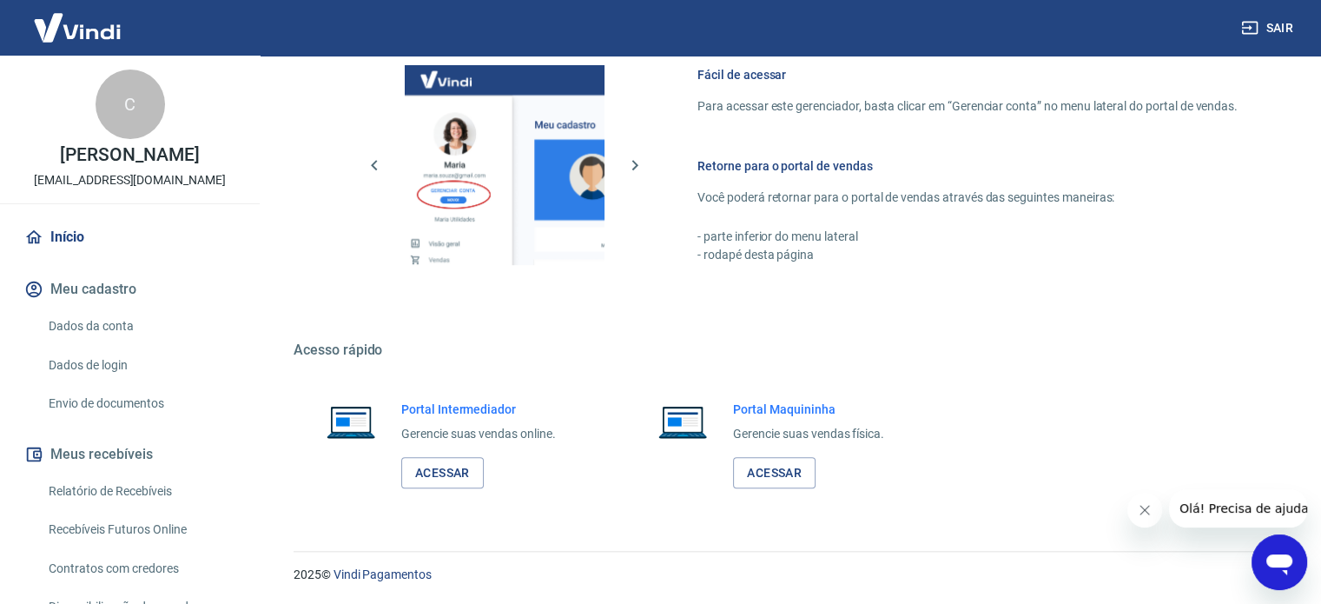
click at [129, 329] on link "Dados da conta" at bounding box center [140, 326] width 197 height 36
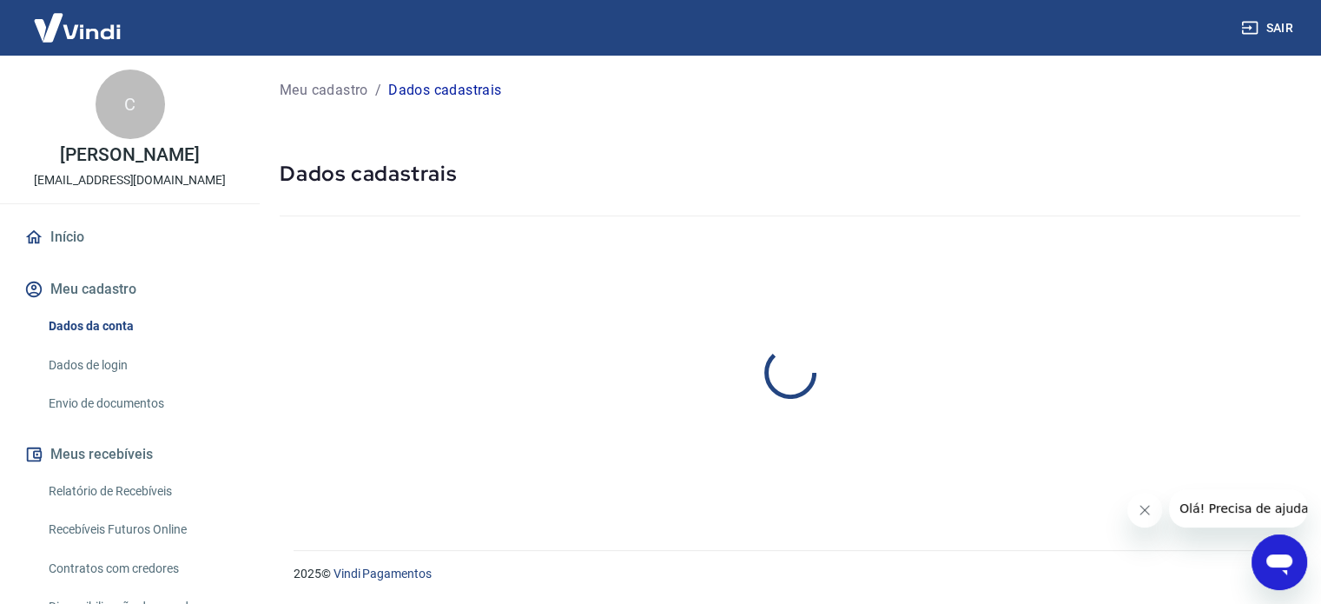
select select "MG"
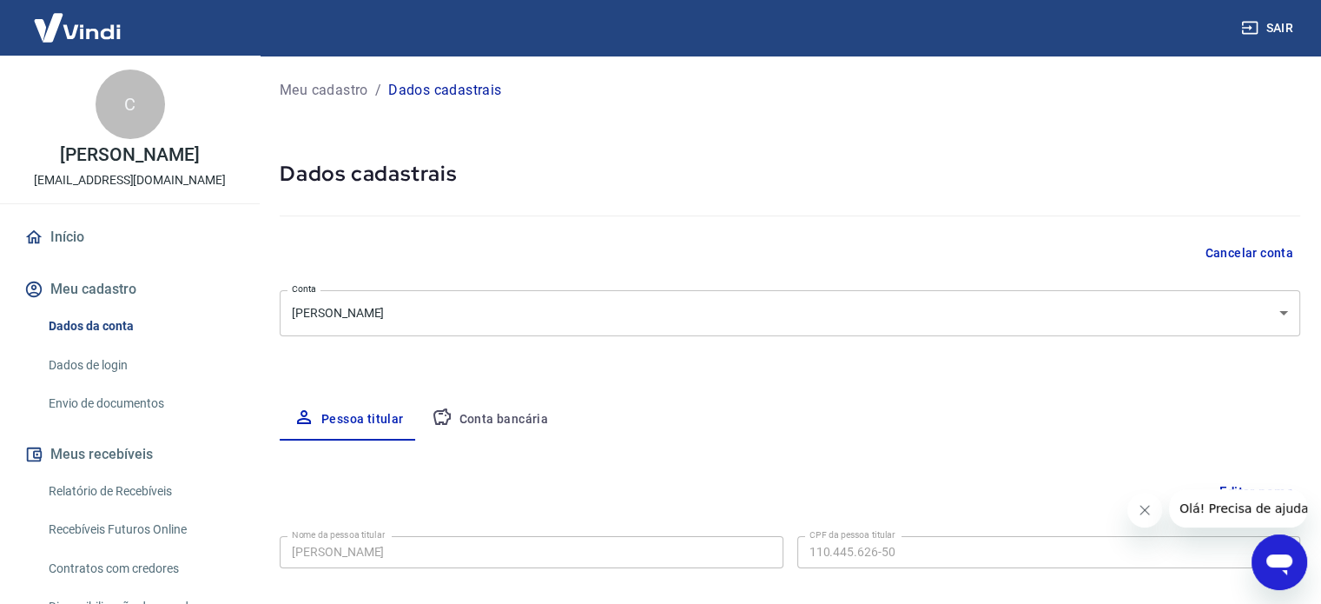
click at [120, 367] on link "Dados de login" at bounding box center [140, 365] width 197 height 36
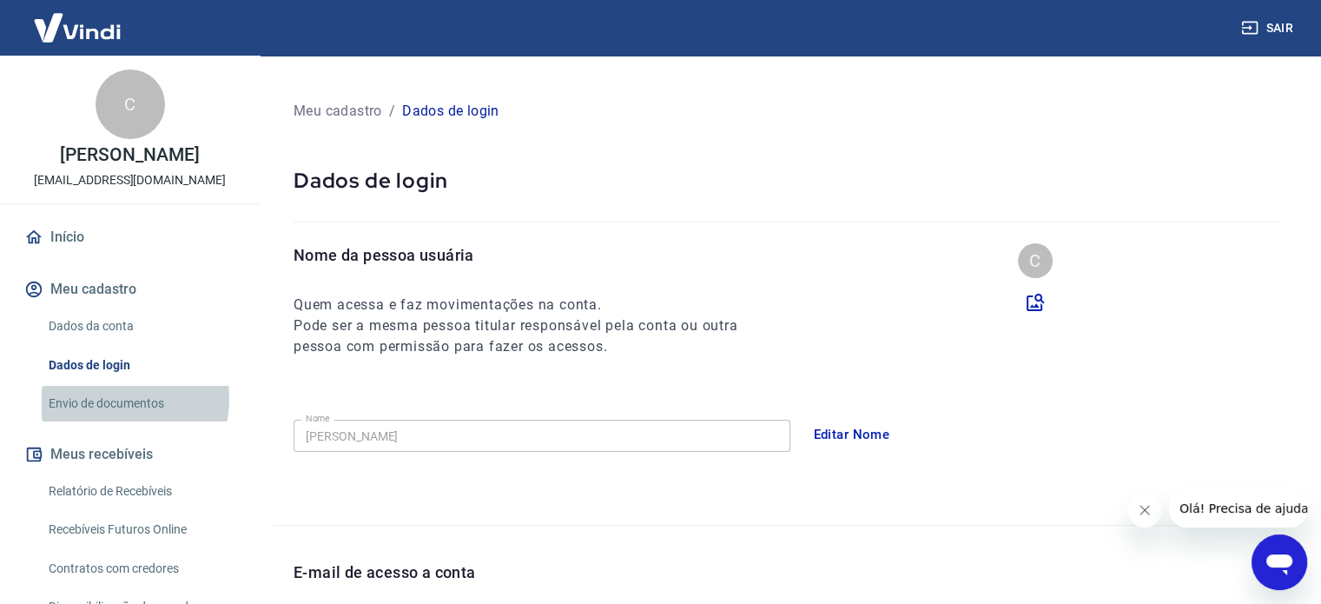
click at [118, 399] on link "Envio de documentos" at bounding box center [140, 404] width 197 height 36
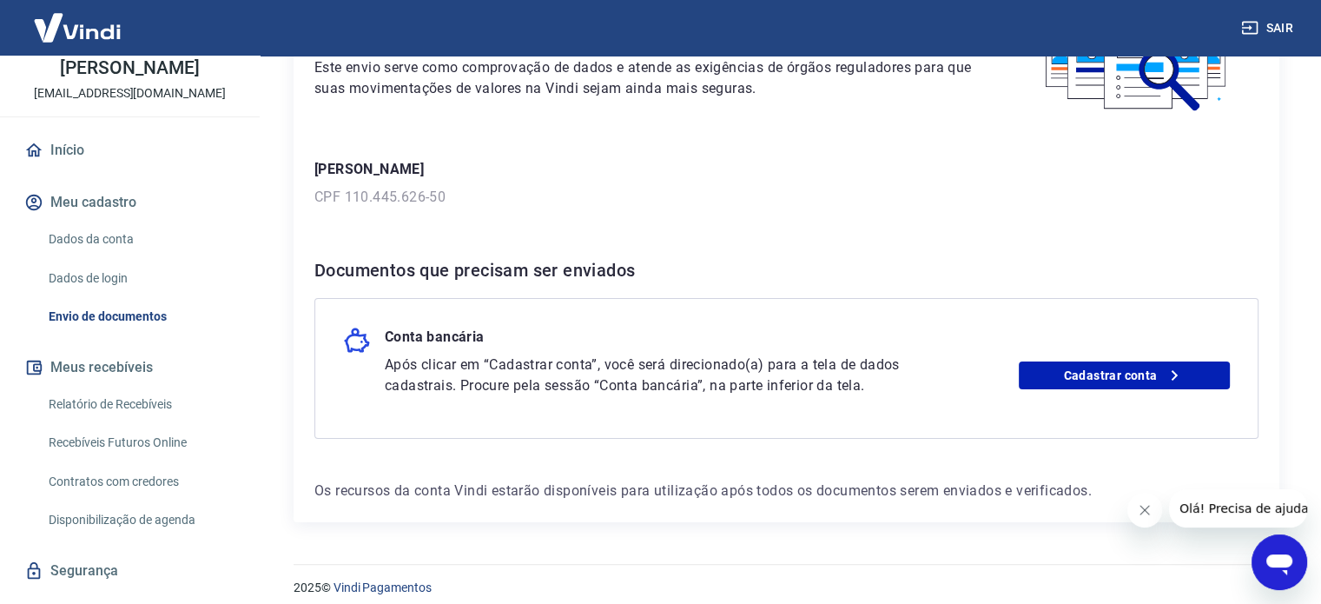
scroll to position [178, 0]
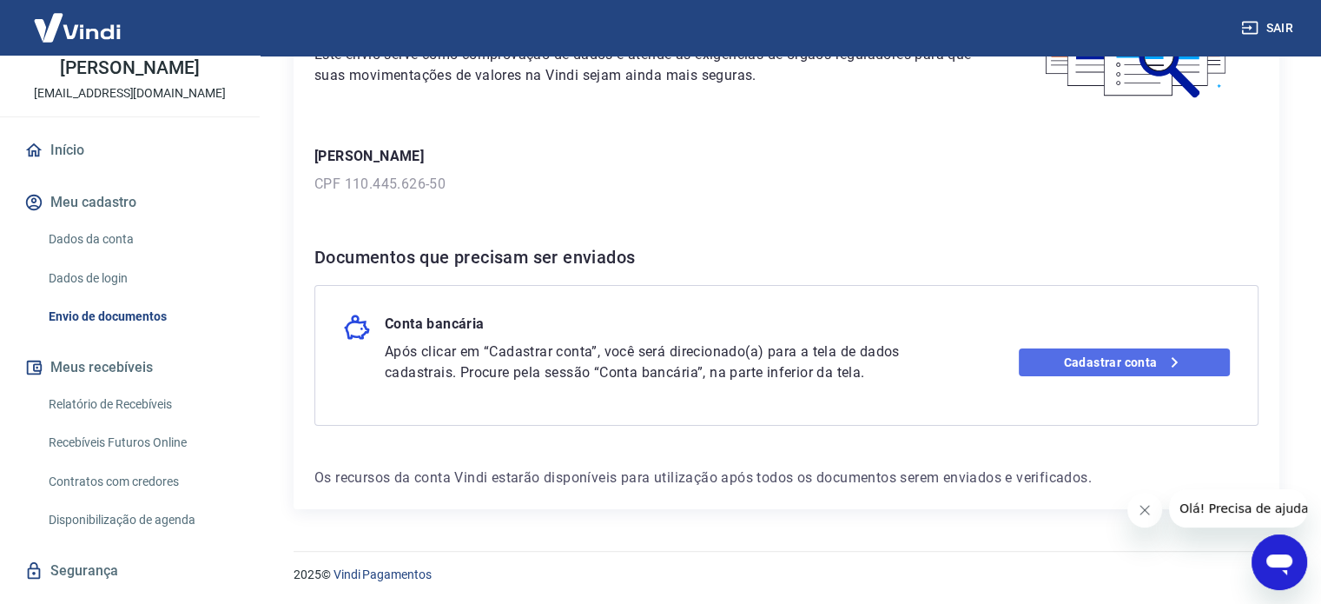
click at [1068, 354] on link "Cadastrar conta" at bounding box center [1124, 362] width 211 height 28
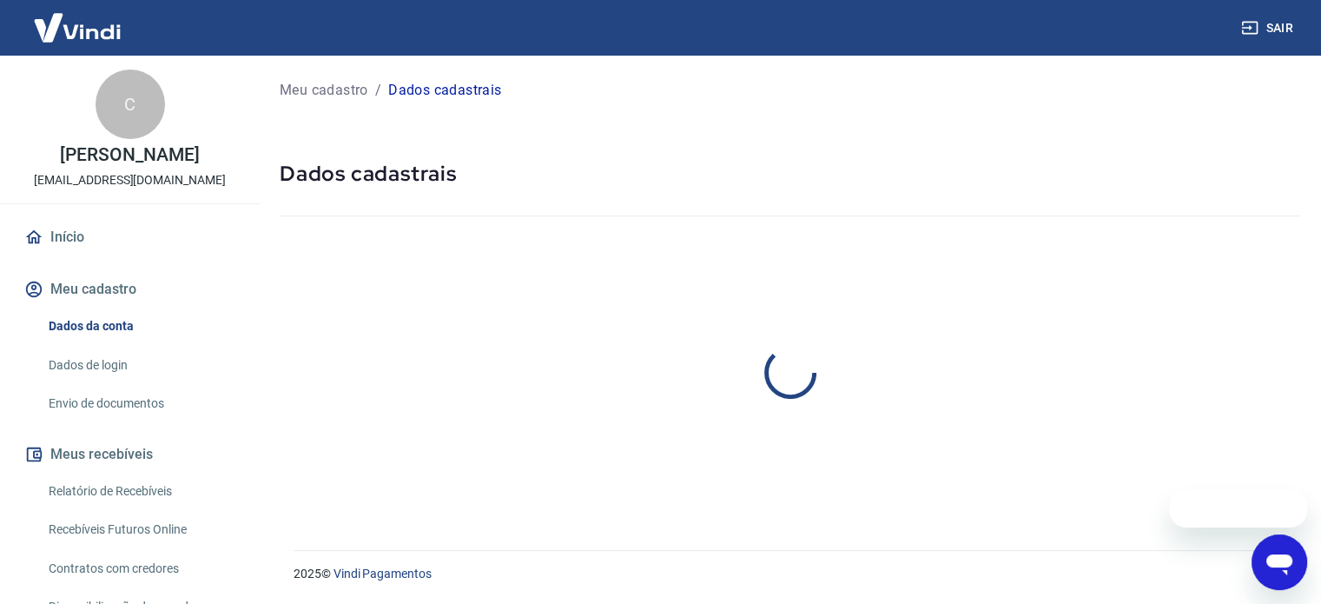
select select "MG"
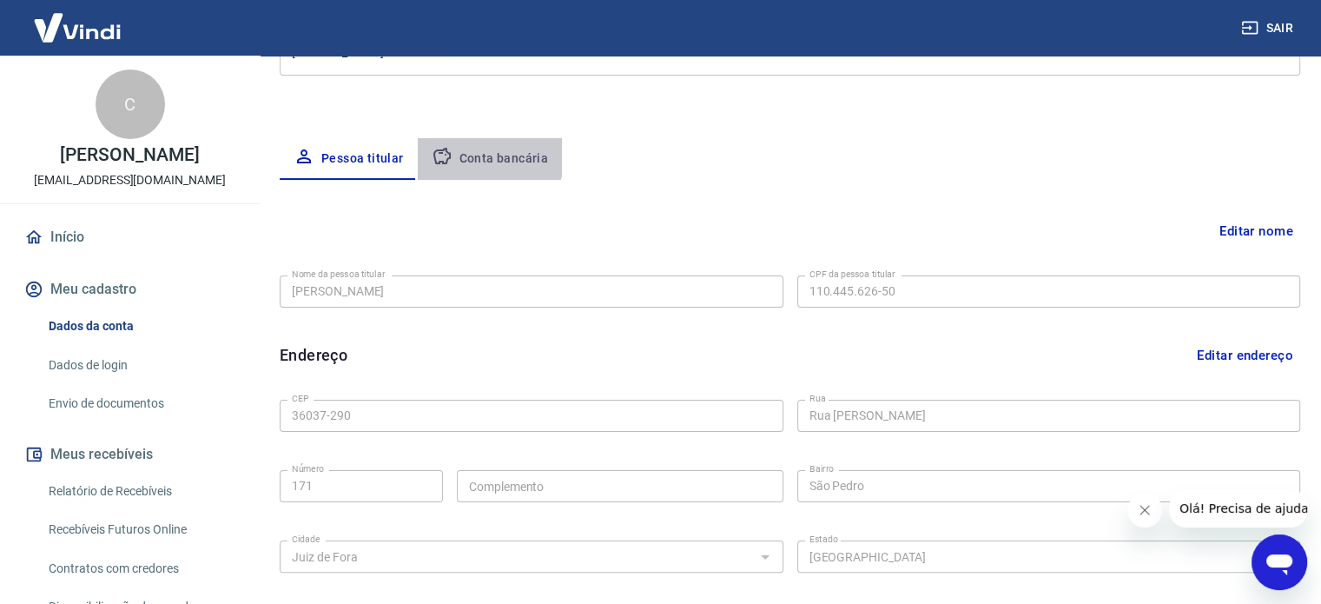
click at [486, 155] on button "Conta bancária" at bounding box center [490, 159] width 145 height 42
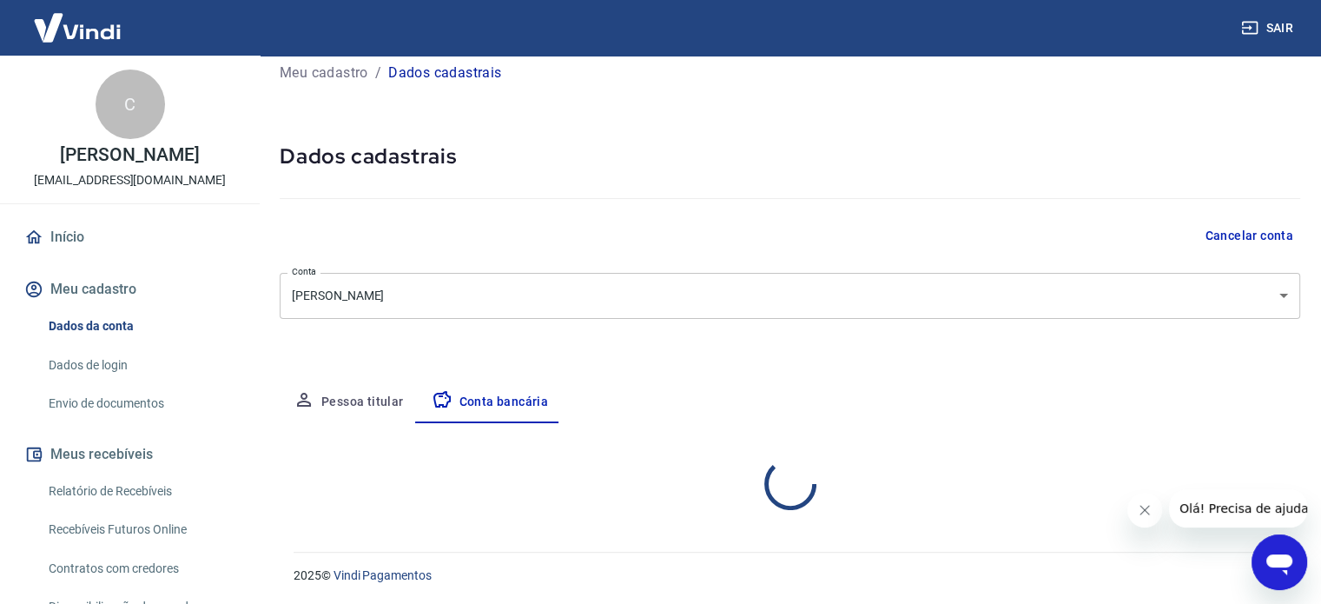
scroll to position [187, 0]
select select "1"
